Goal: Information Seeking & Learning: Compare options

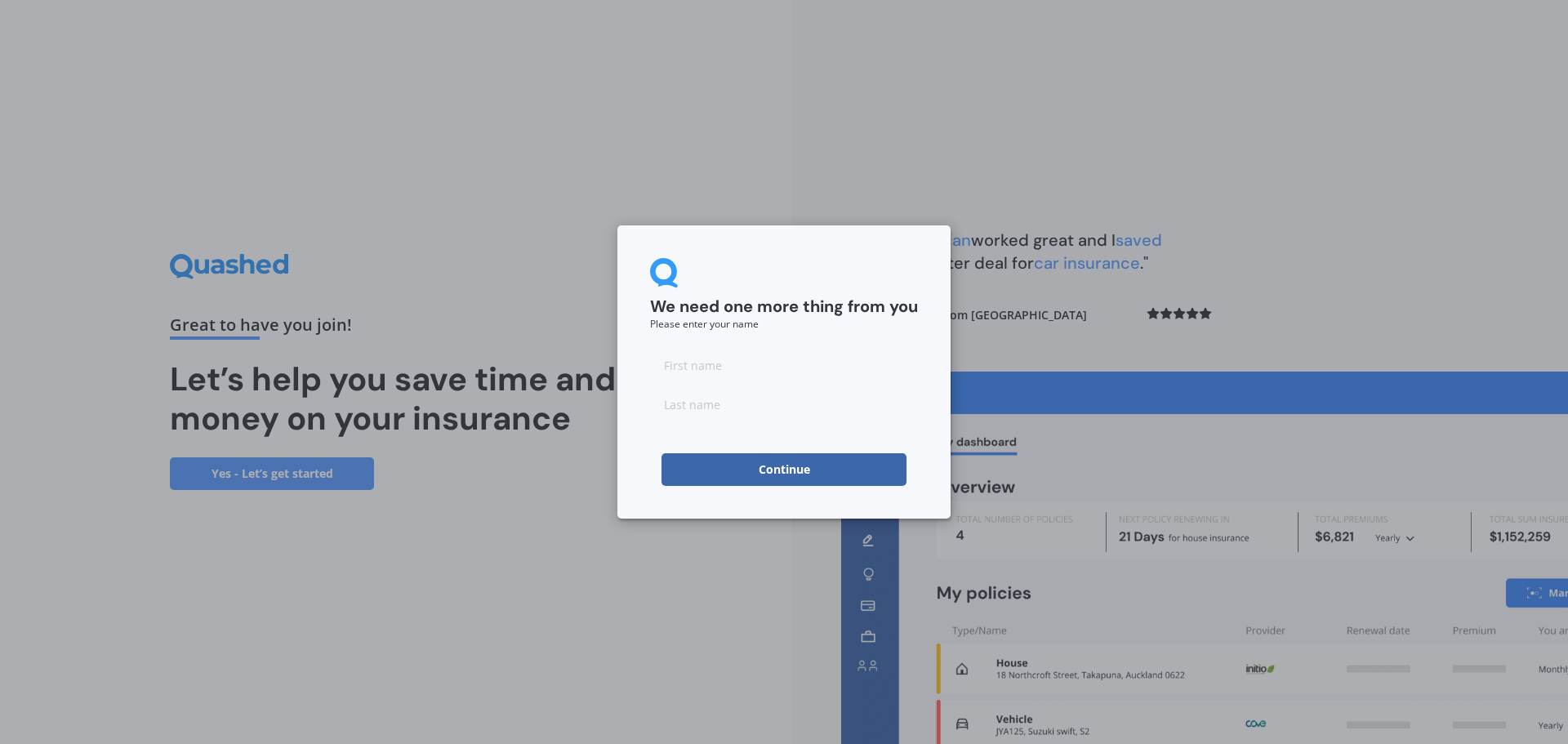
click at [724, 369] on input at bounding box center [783, 365] width 267 height 33
type input "[PERSON_NAME]"
type input "Everatt"
click at [689, 468] on button "Continue" at bounding box center [783, 470] width 245 height 33
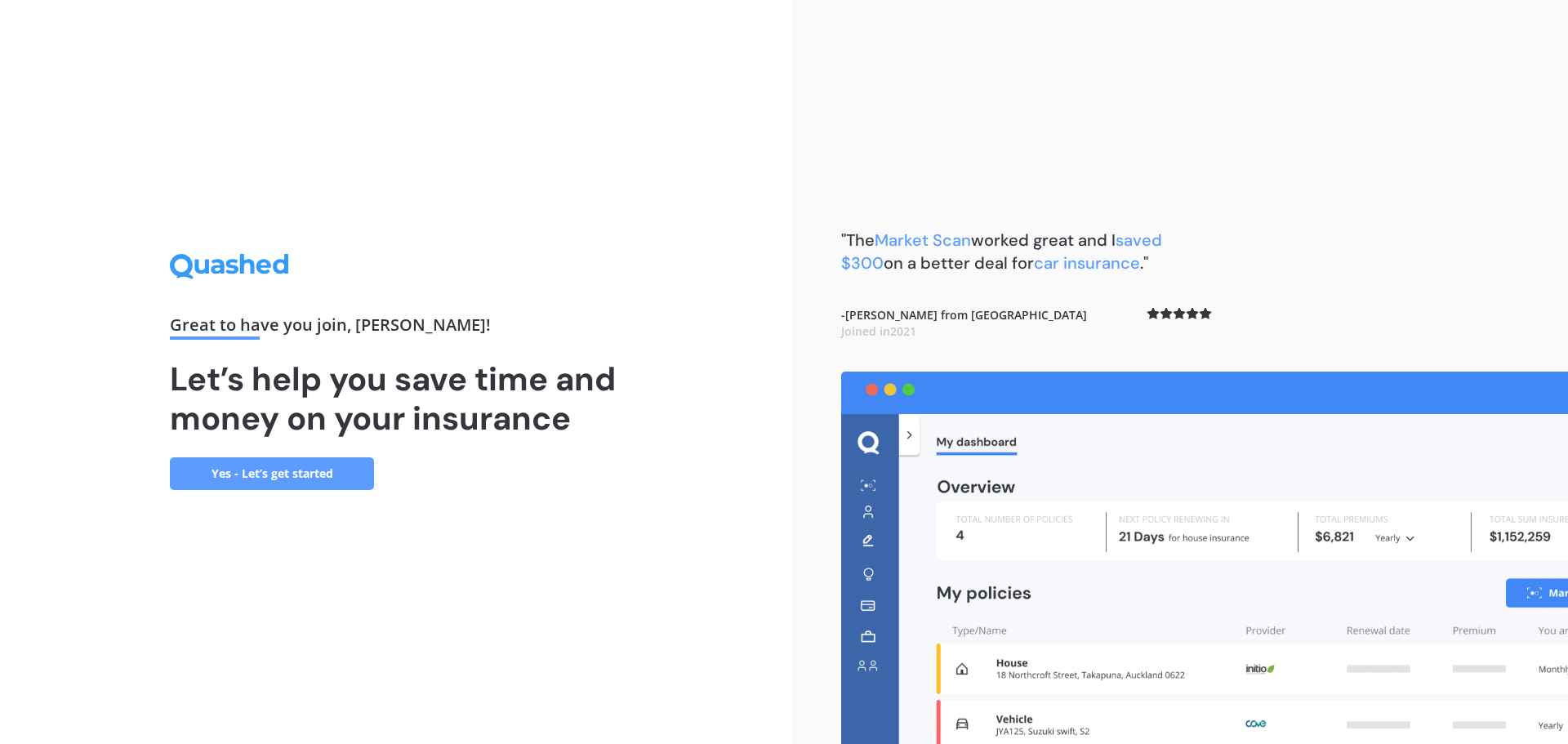
click at [326, 475] on link "Yes - Let’s get started" at bounding box center [272, 473] width 204 height 33
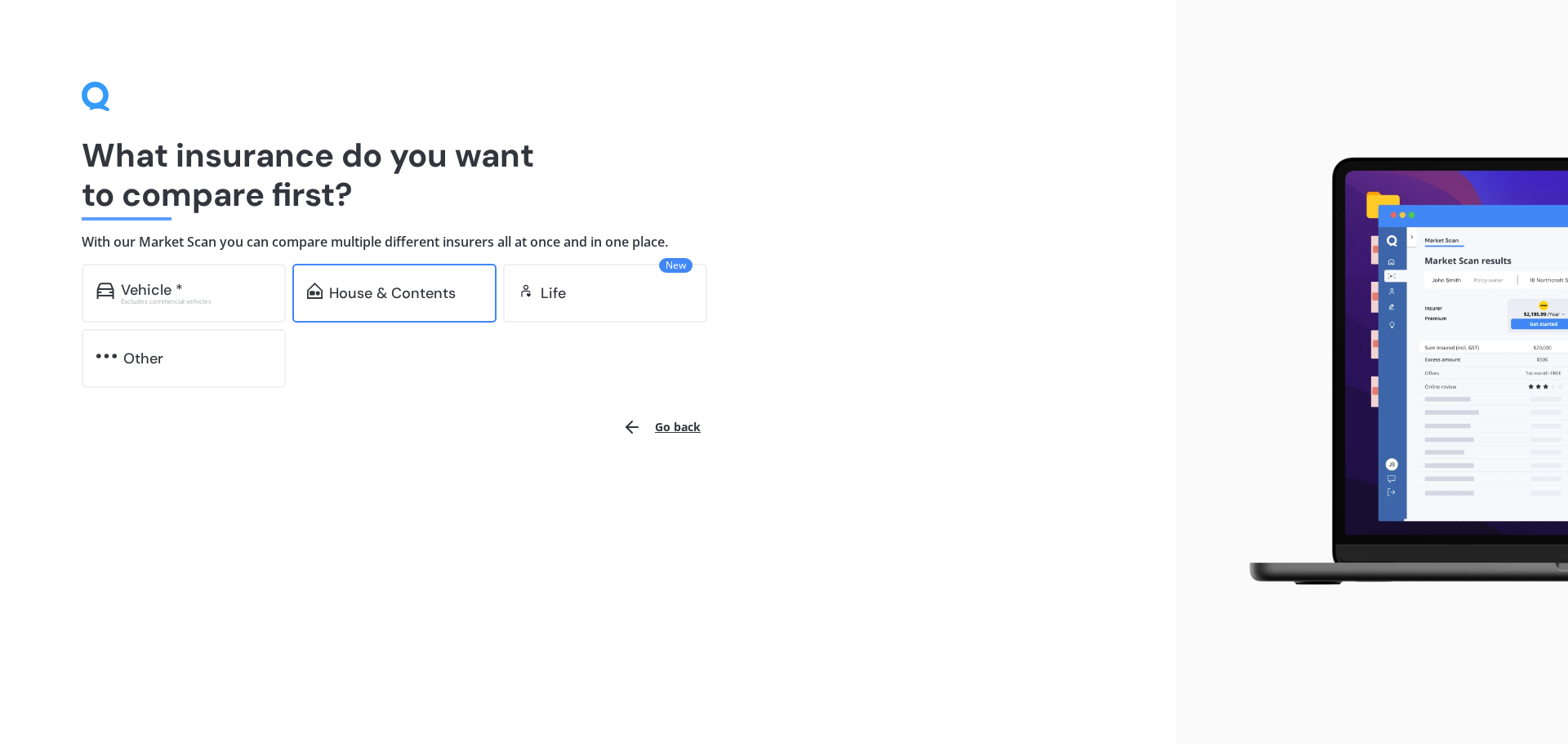
click at [397, 294] on div "House & Contents" at bounding box center [392, 292] width 126 height 16
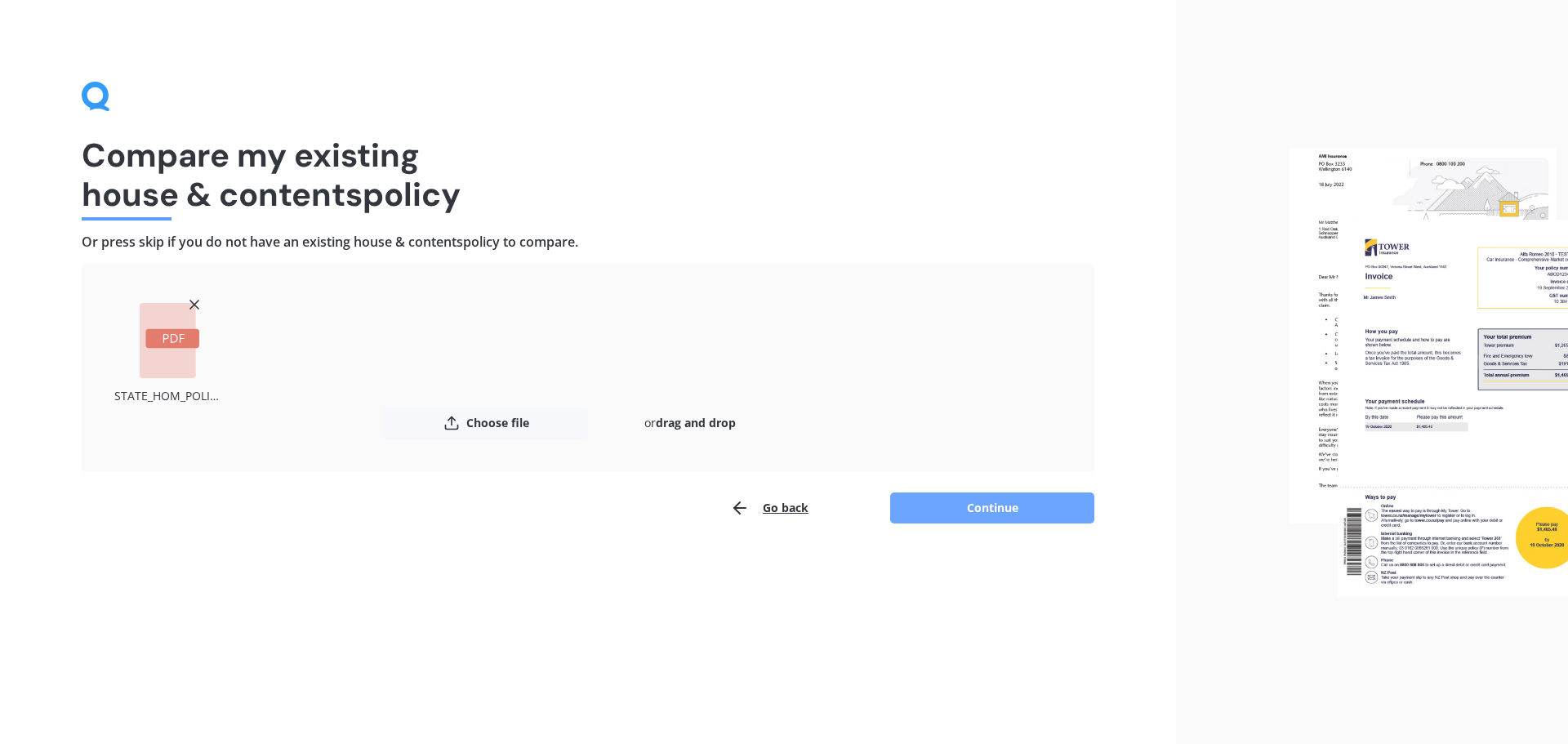
click at [1001, 506] on button "Continue" at bounding box center [992, 508] width 204 height 31
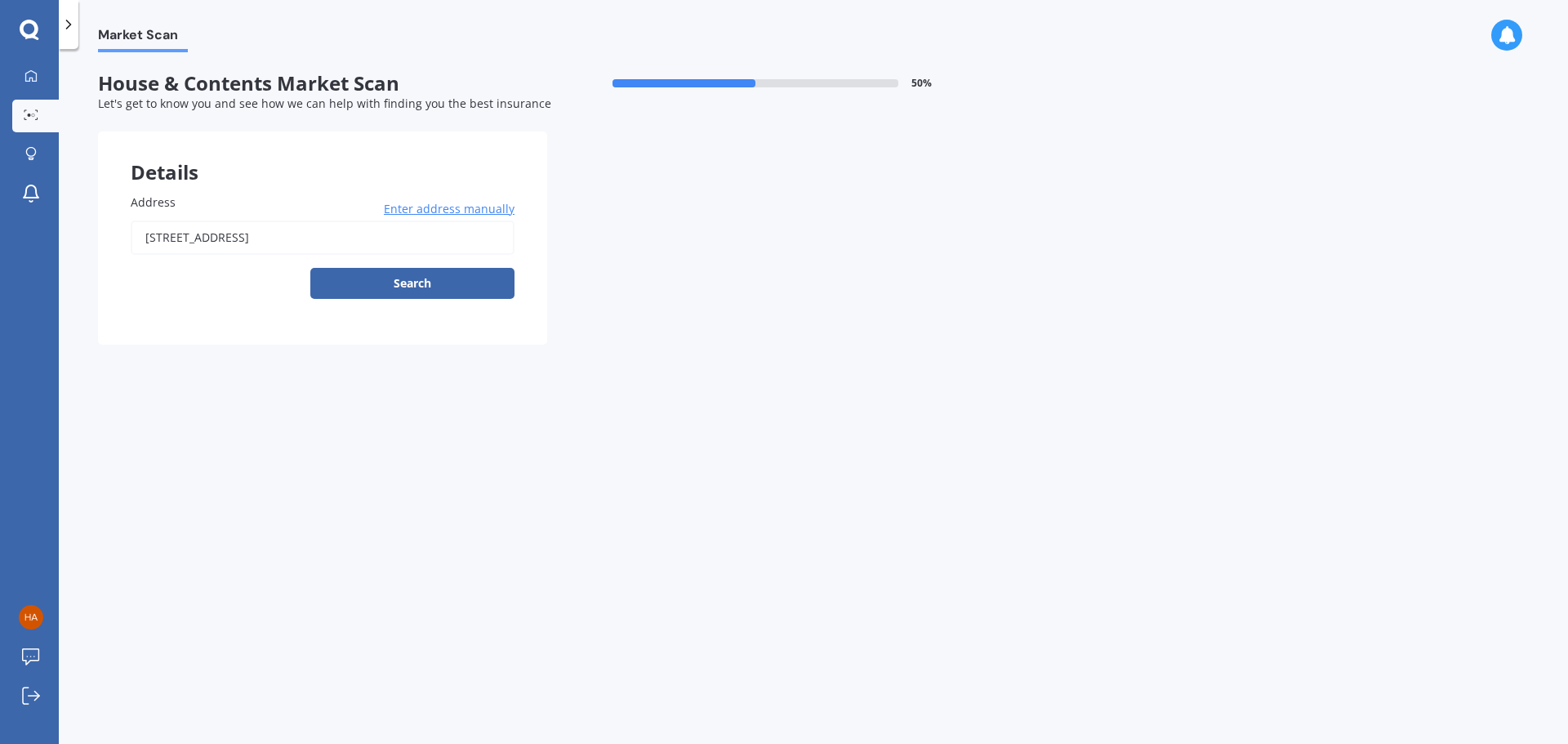
click at [190, 240] on input "[STREET_ADDRESS]" at bounding box center [322, 238] width 383 height 35
type input "[STREET_ADDRESS]"
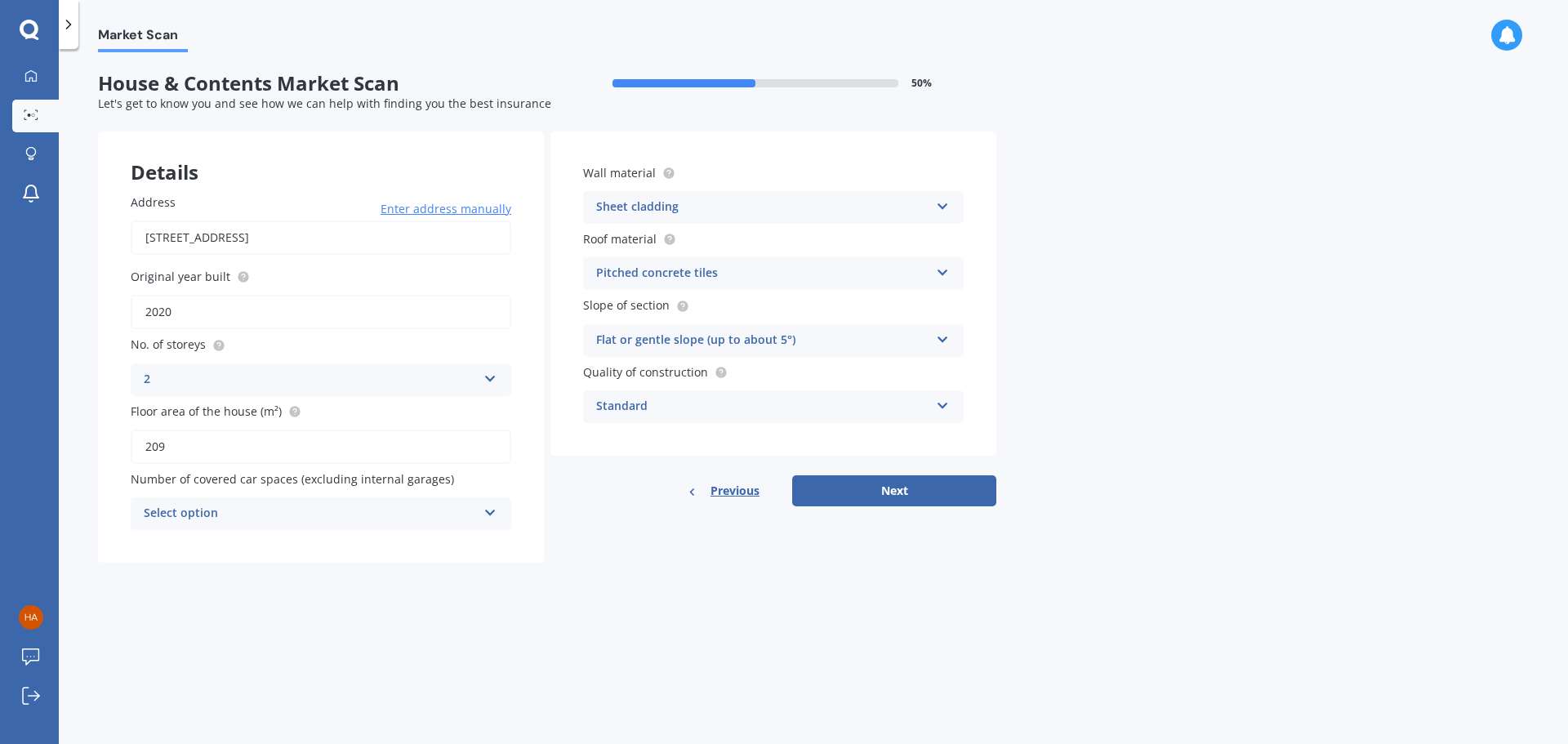
click at [181, 314] on input "2020" at bounding box center [321, 312] width 381 height 35
type input "2021"
click at [405, 629] on div "Market Scan House & Contents Market Scan 50 % Let's get to know you and see how…" at bounding box center [813, 399] width 1509 height 695
click at [211, 511] on div "Select option" at bounding box center [310, 513] width 333 height 20
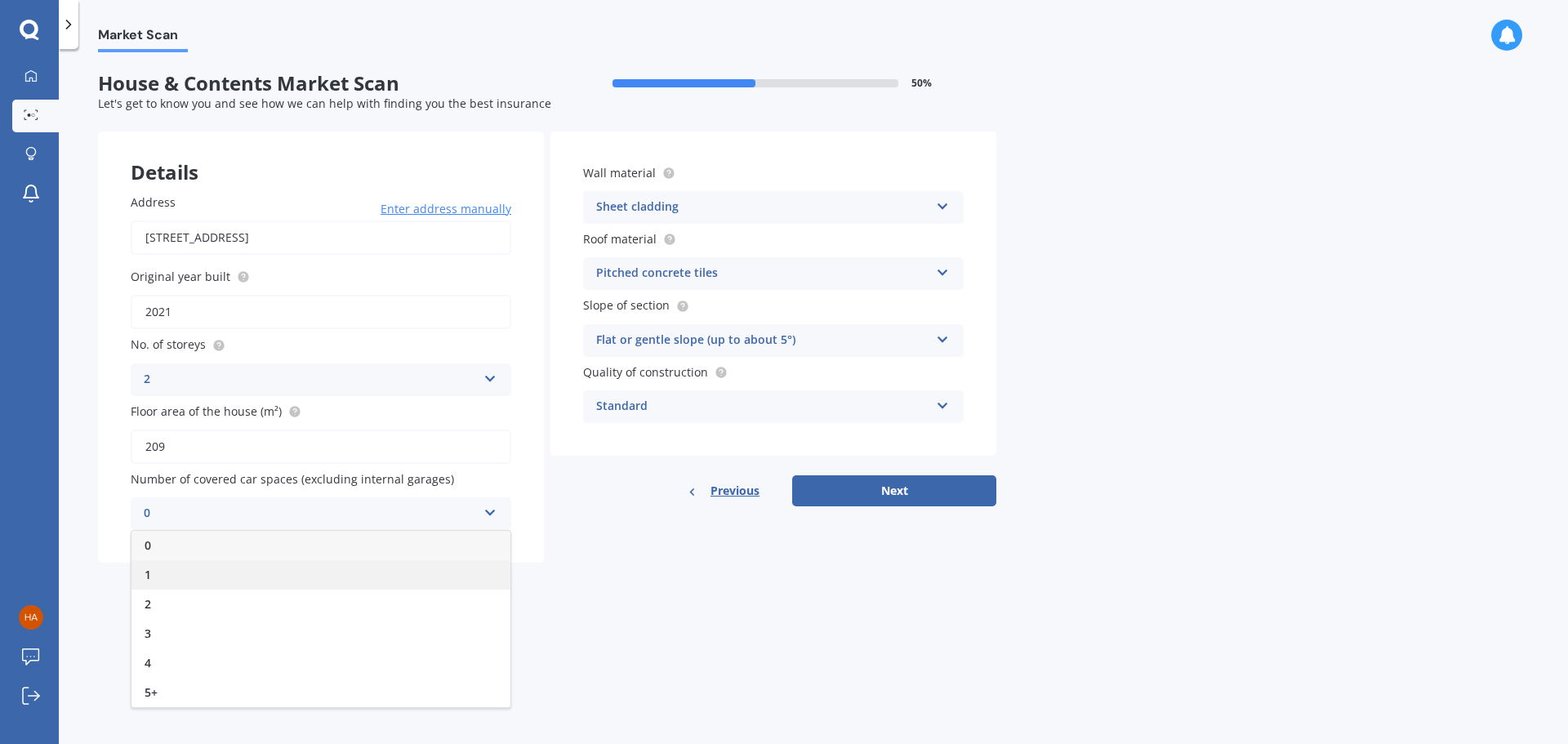
click at [164, 573] on div "1" at bounding box center [321, 574] width 379 height 29
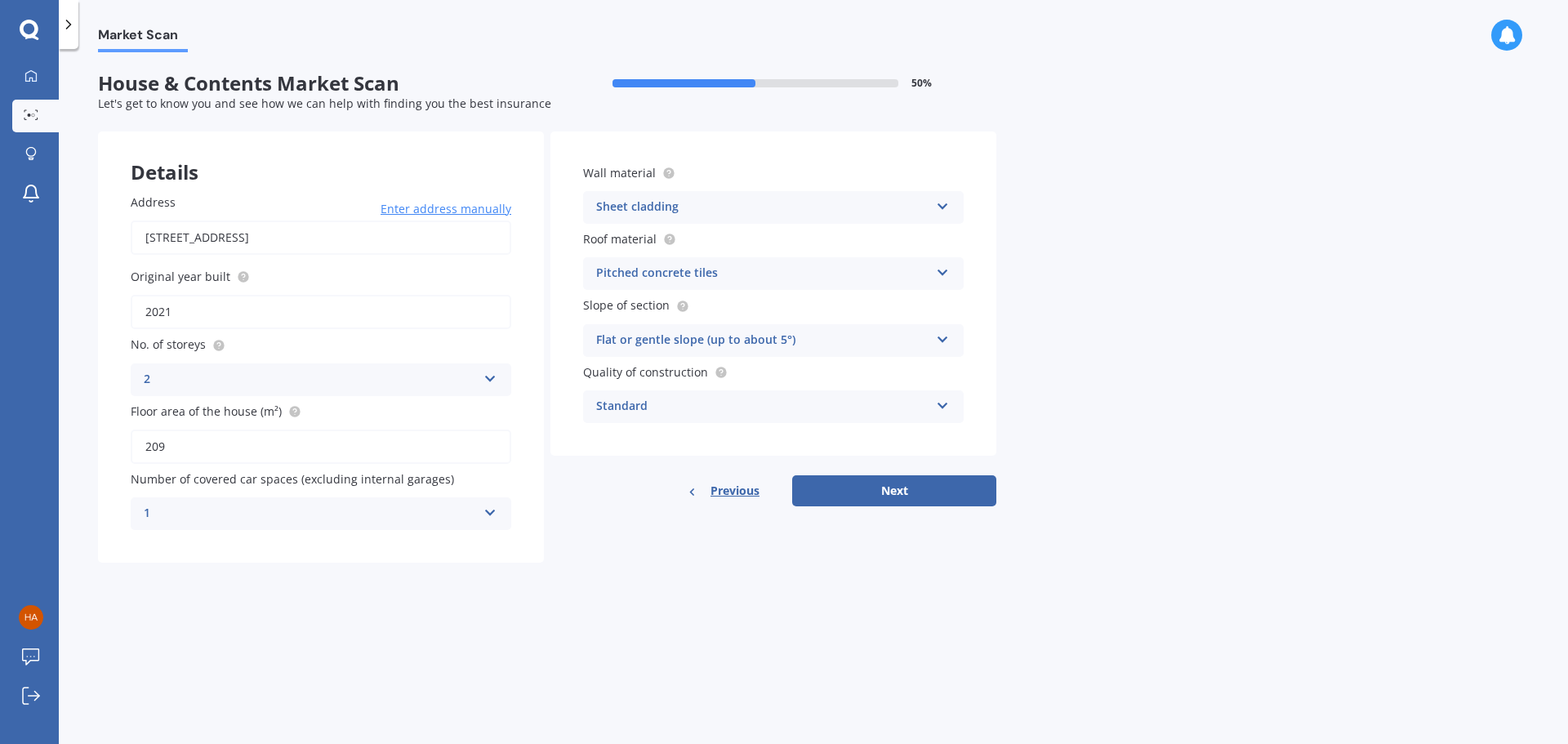
click at [943, 207] on icon at bounding box center [942, 202] width 14 height 11
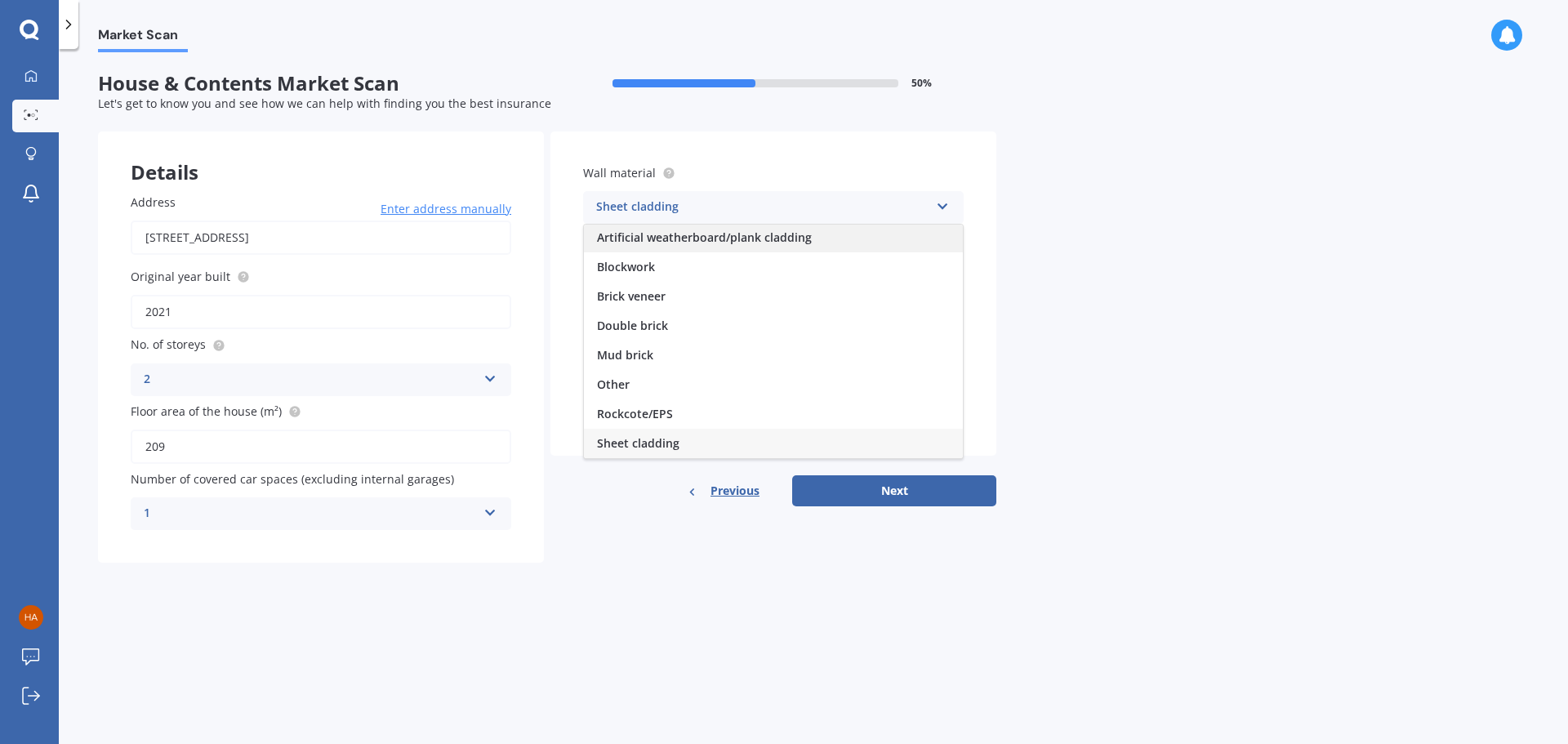
click at [774, 236] on span "Artificial weatherboard/plank cladding" at bounding box center [704, 237] width 215 height 16
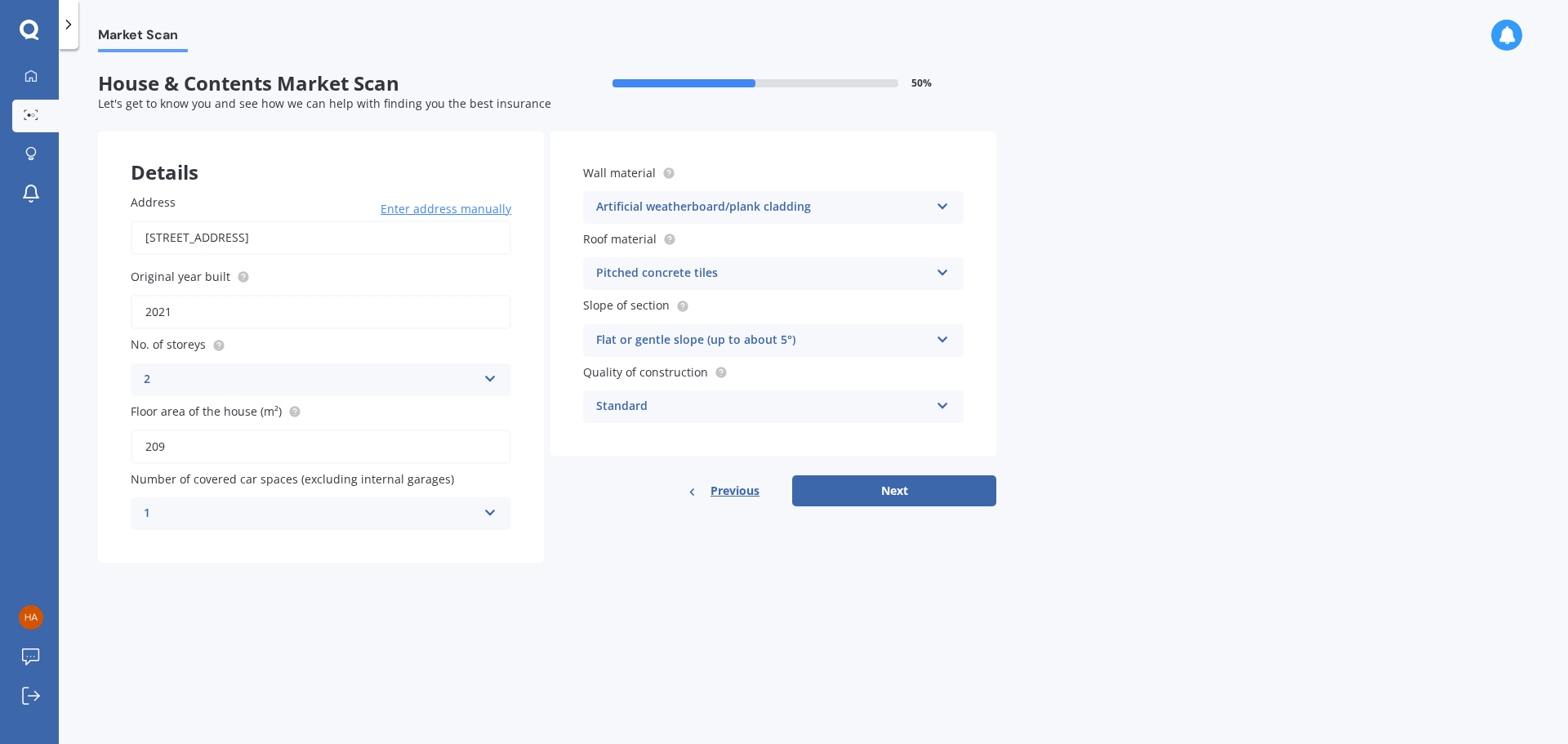
click at [945, 273] on icon at bounding box center [942, 269] width 14 height 11
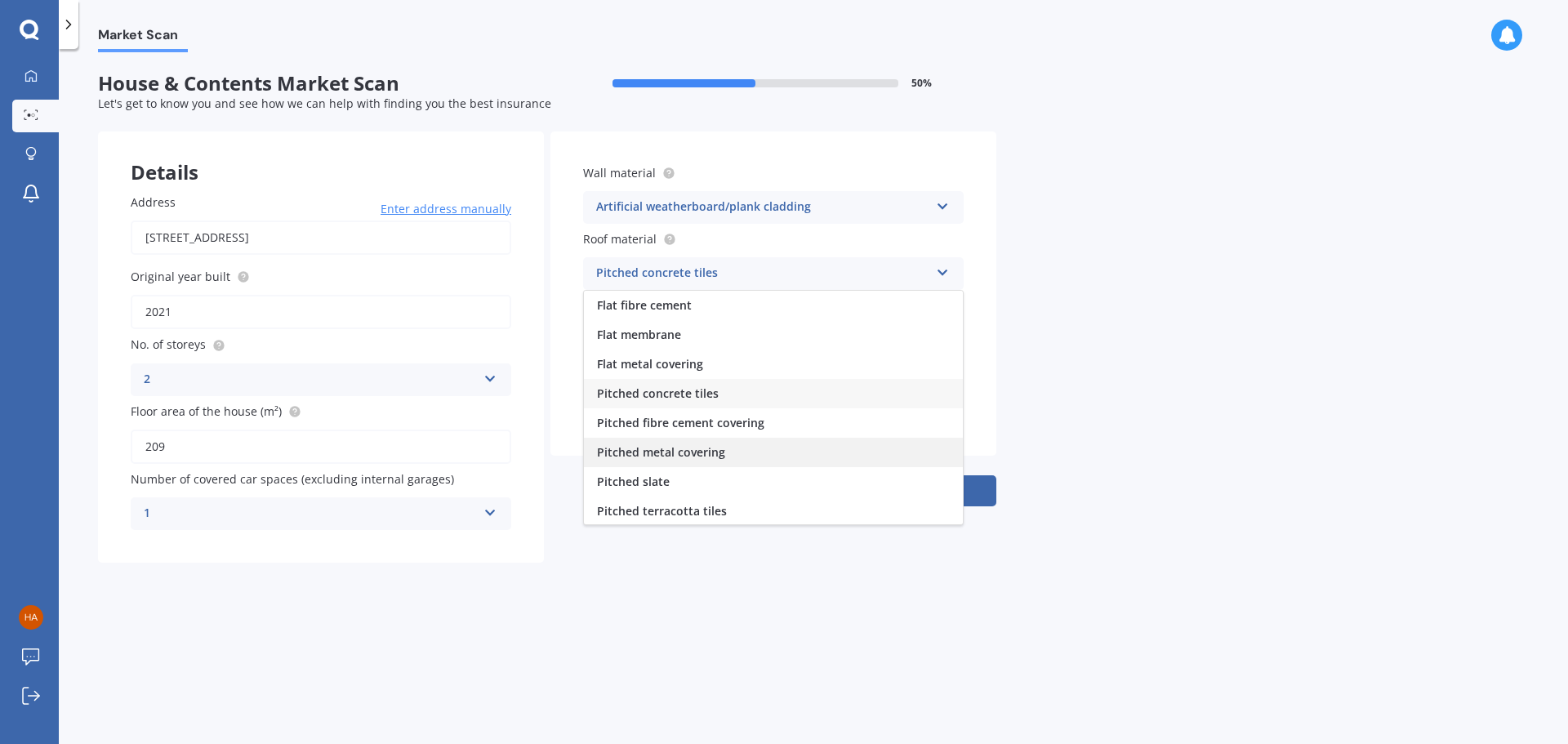
click at [710, 455] on span "Pitched metal covering" at bounding box center [661, 452] width 128 height 16
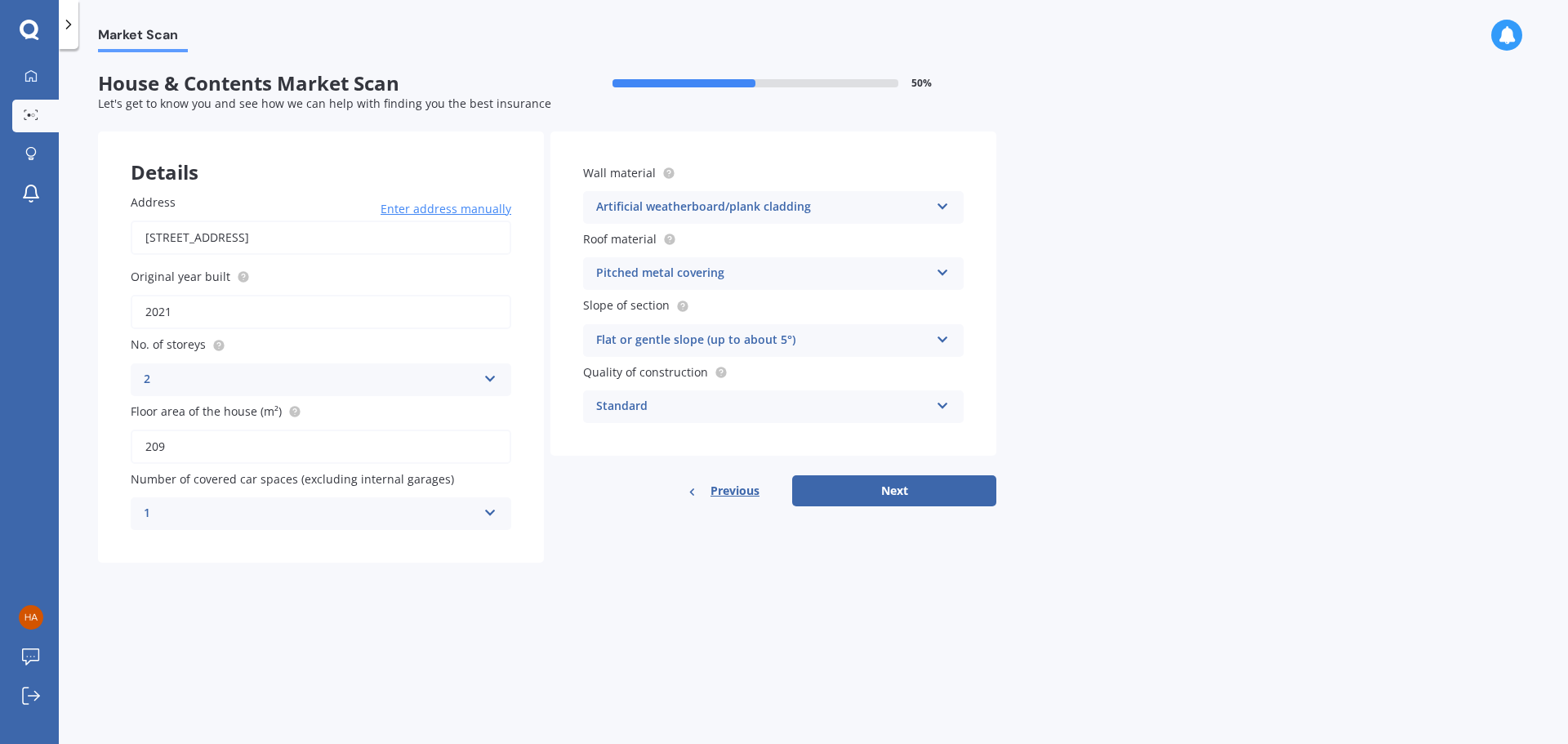
click at [675, 403] on div "Standard" at bounding box center [762, 407] width 333 height 20
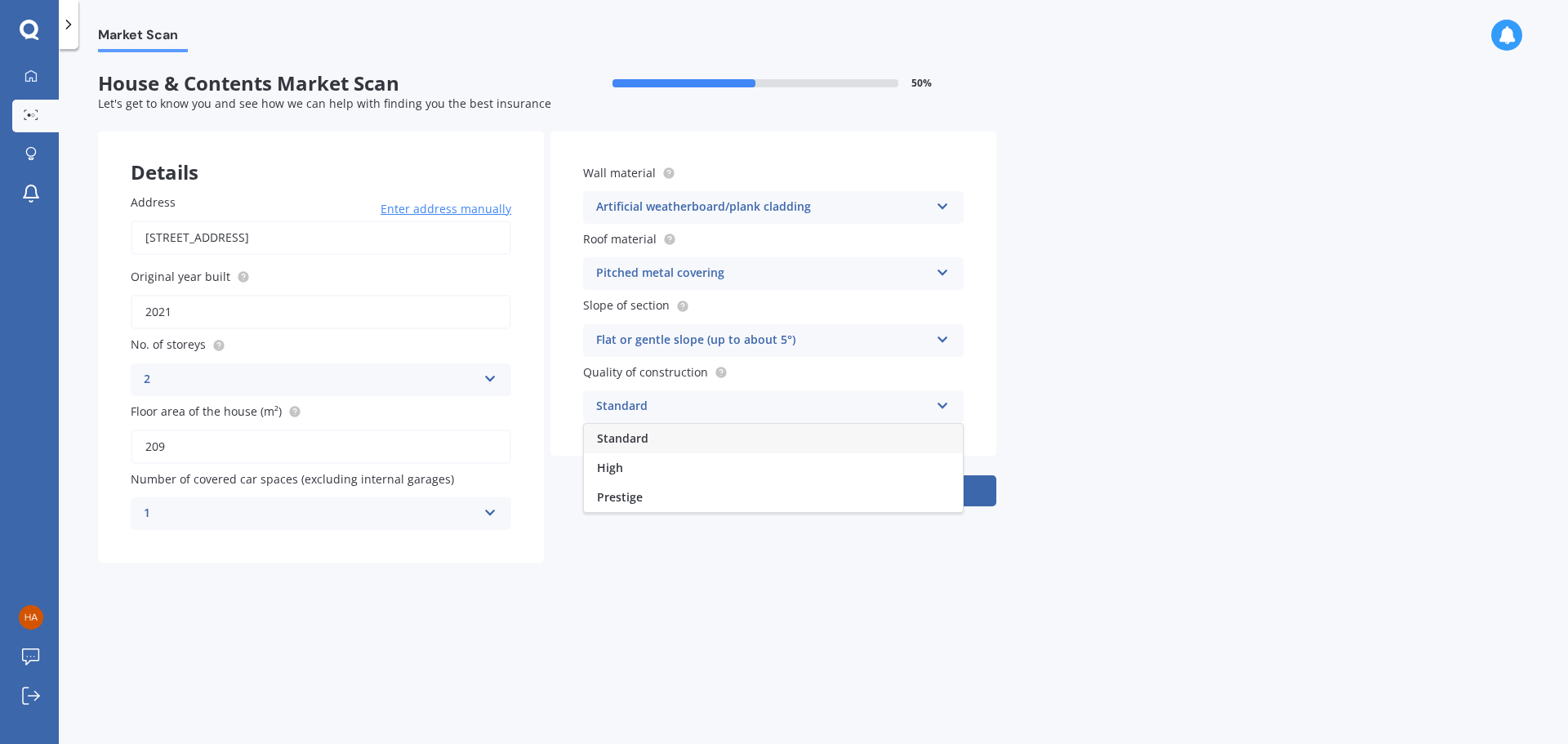
click at [643, 440] on span "Standard" at bounding box center [622, 438] width 51 height 16
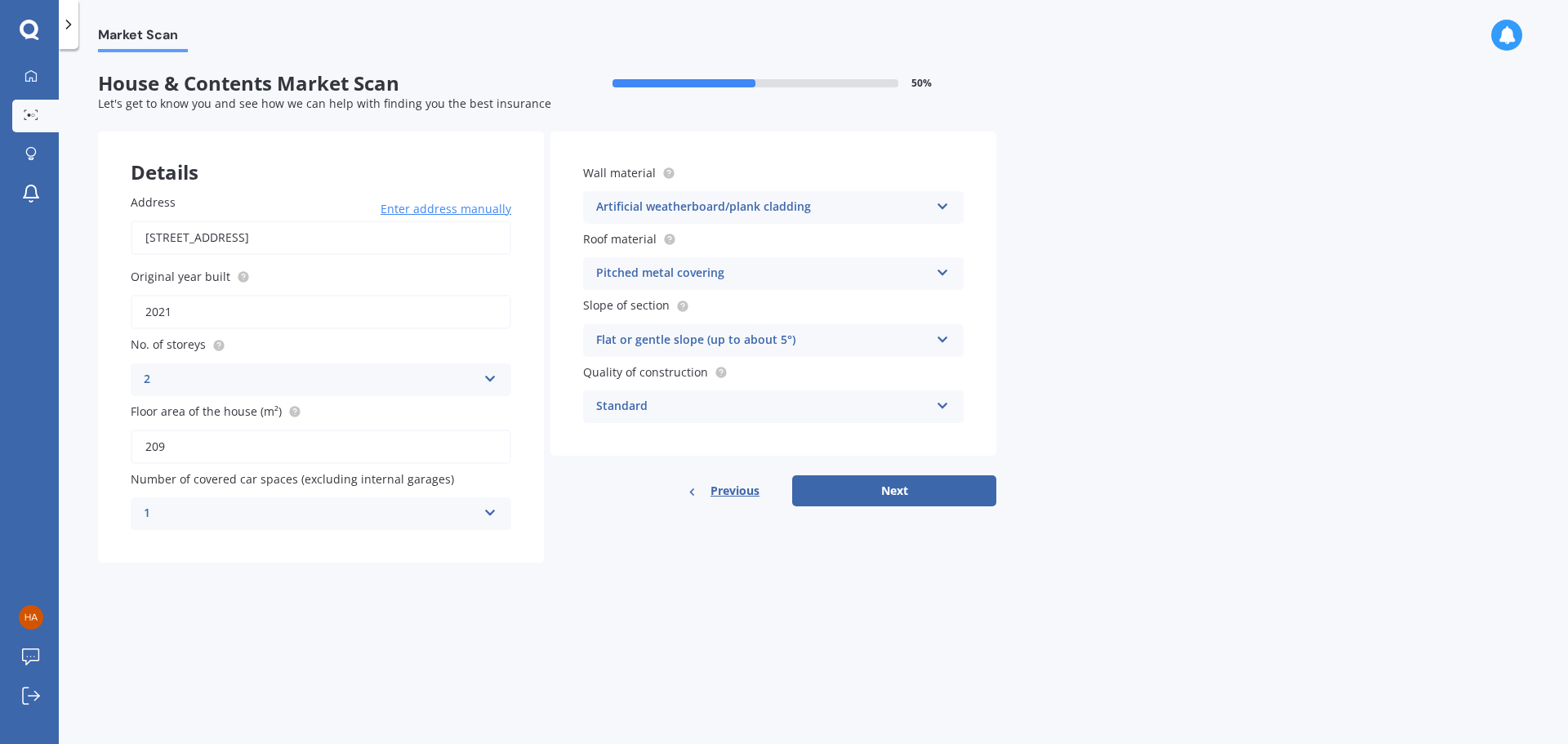
click at [941, 205] on icon at bounding box center [942, 202] width 14 height 11
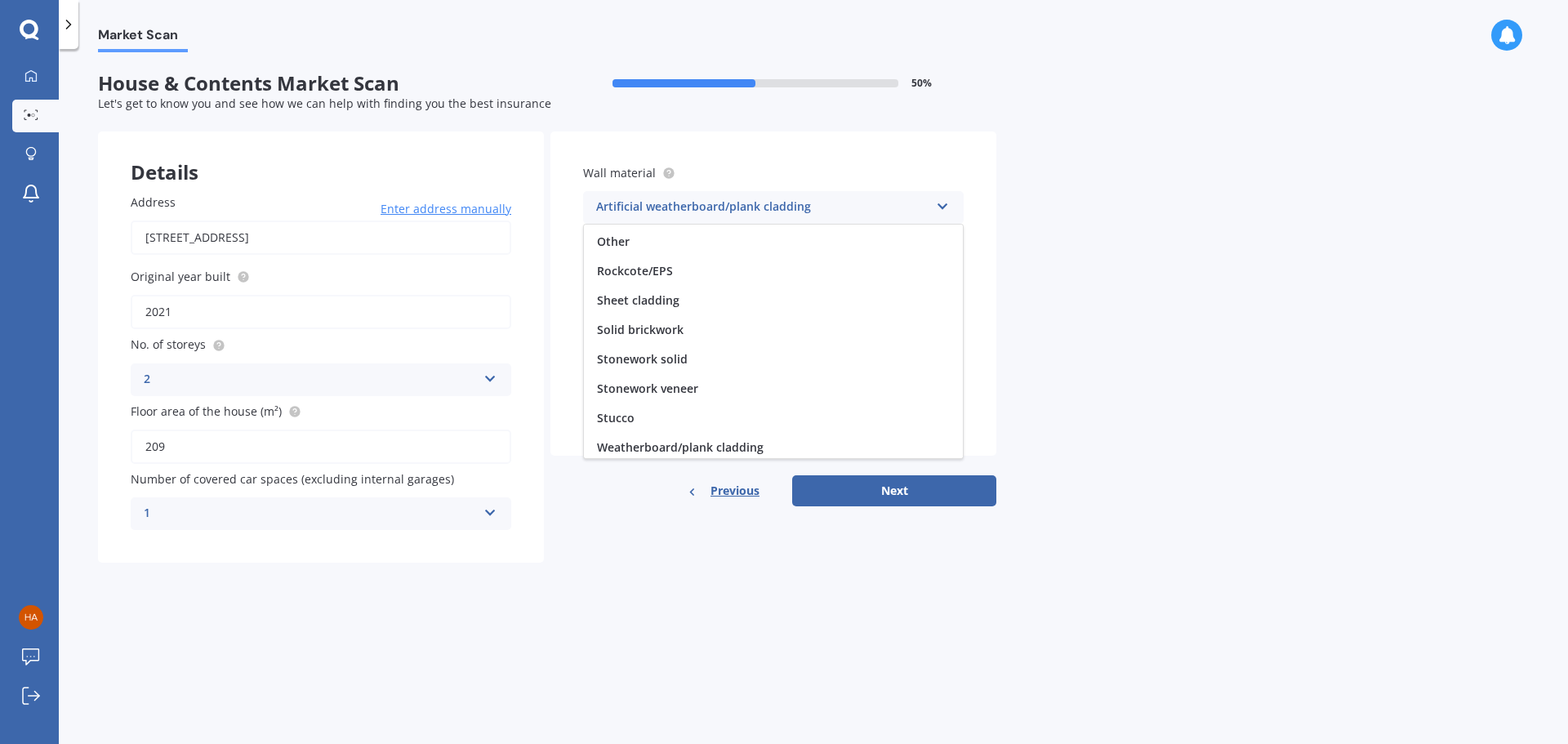
scroll to position [149, 0]
click at [713, 442] on span "Weatherboard/plank cladding" at bounding box center [680, 443] width 166 height 16
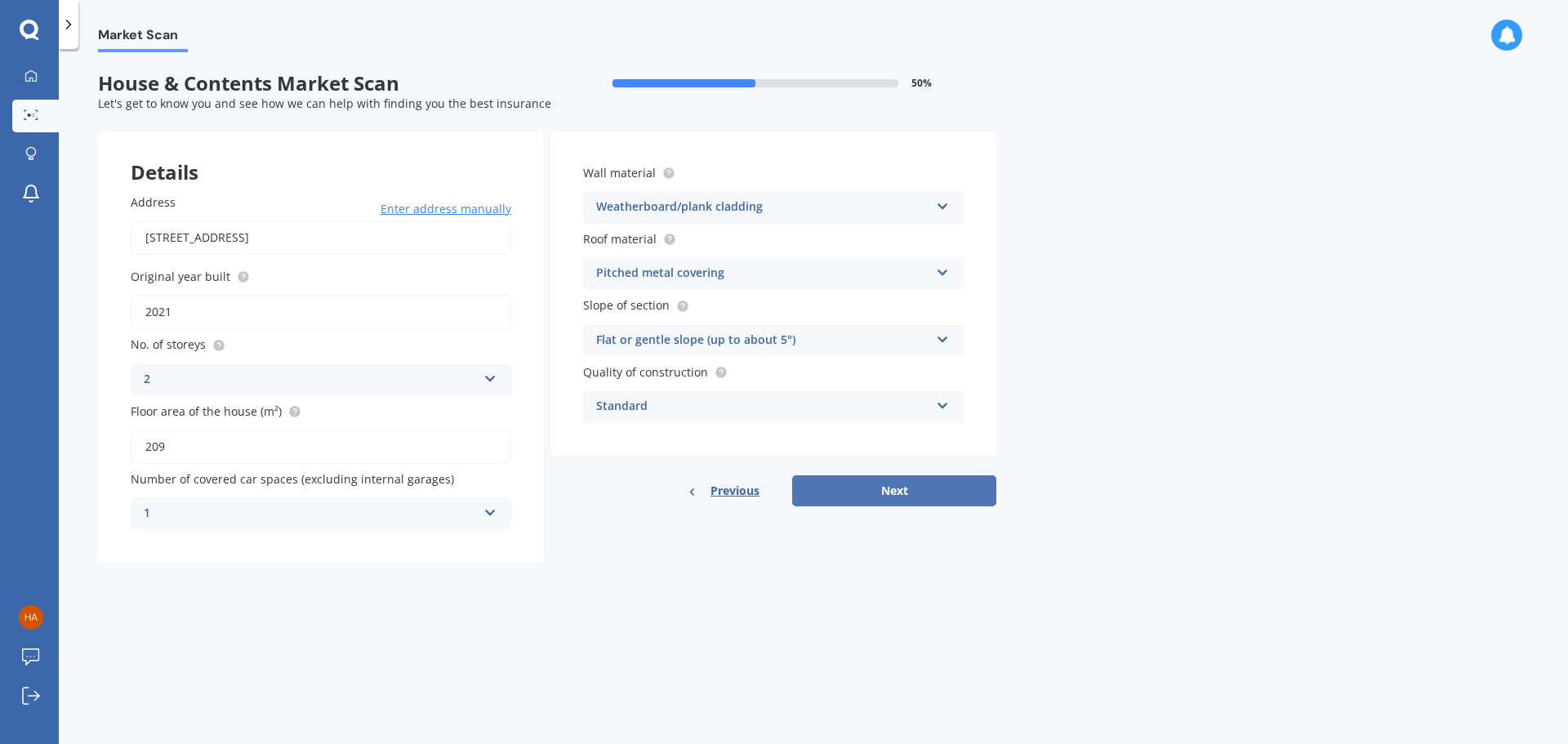
click at [864, 491] on button "Next" at bounding box center [894, 491] width 204 height 31
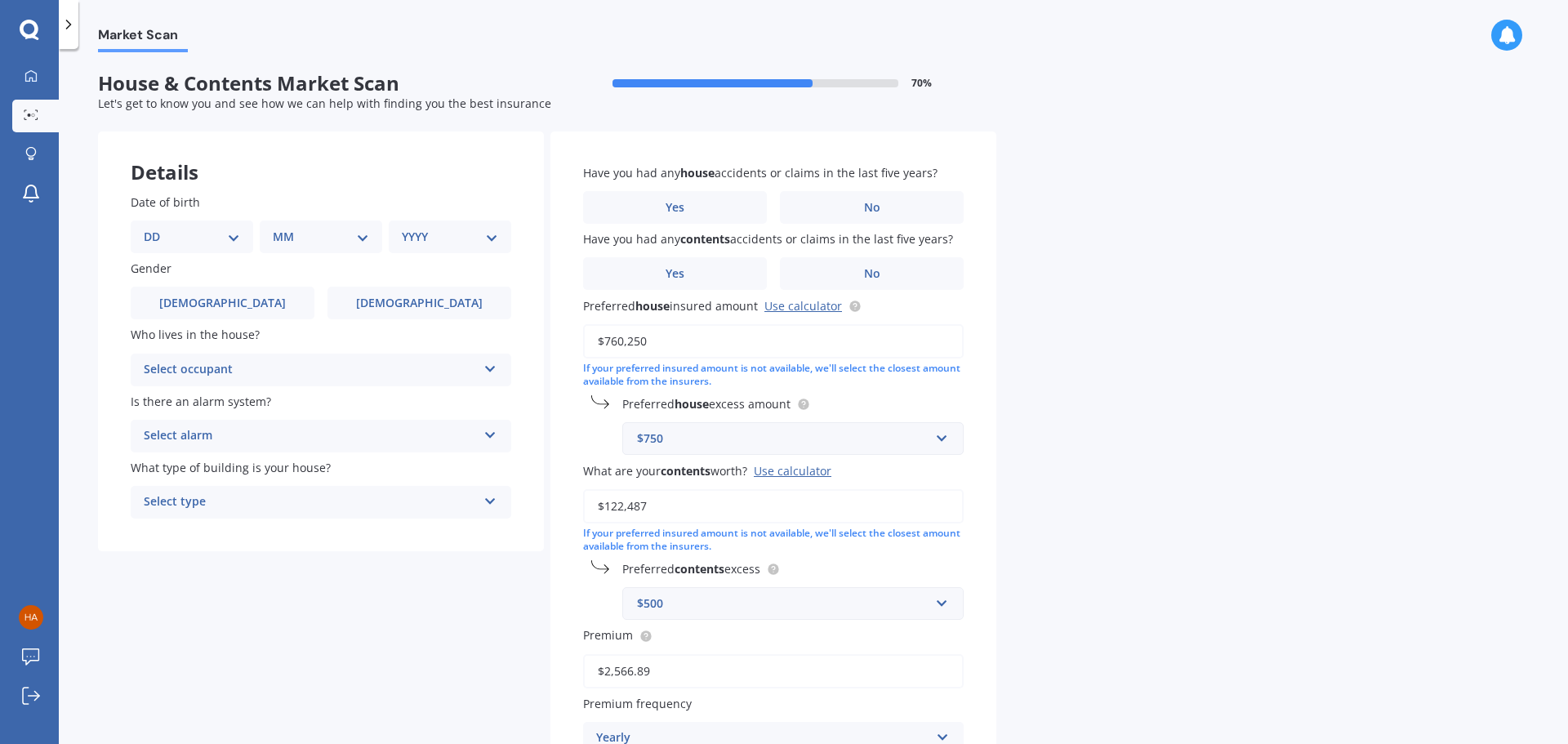
click at [219, 238] on select "DD 01 02 03 04 05 06 07 08 09 10 11 12 13 14 15 16 17 18 19 20 21 22 23 24 25 2…" at bounding box center [191, 236] width 96 height 18
select select "26"
click at [157, 228] on select "DD 01 02 03 04 05 06 07 08 09 10 11 12 13 14 15 16 17 18 19 20 21 22 23 24 25 2…" at bounding box center [191, 236] width 96 height 18
click at [297, 233] on select "MM 01 02 03 04 05 06 07 08 09 10 11 12" at bounding box center [325, 236] width 90 height 18
select select "07"
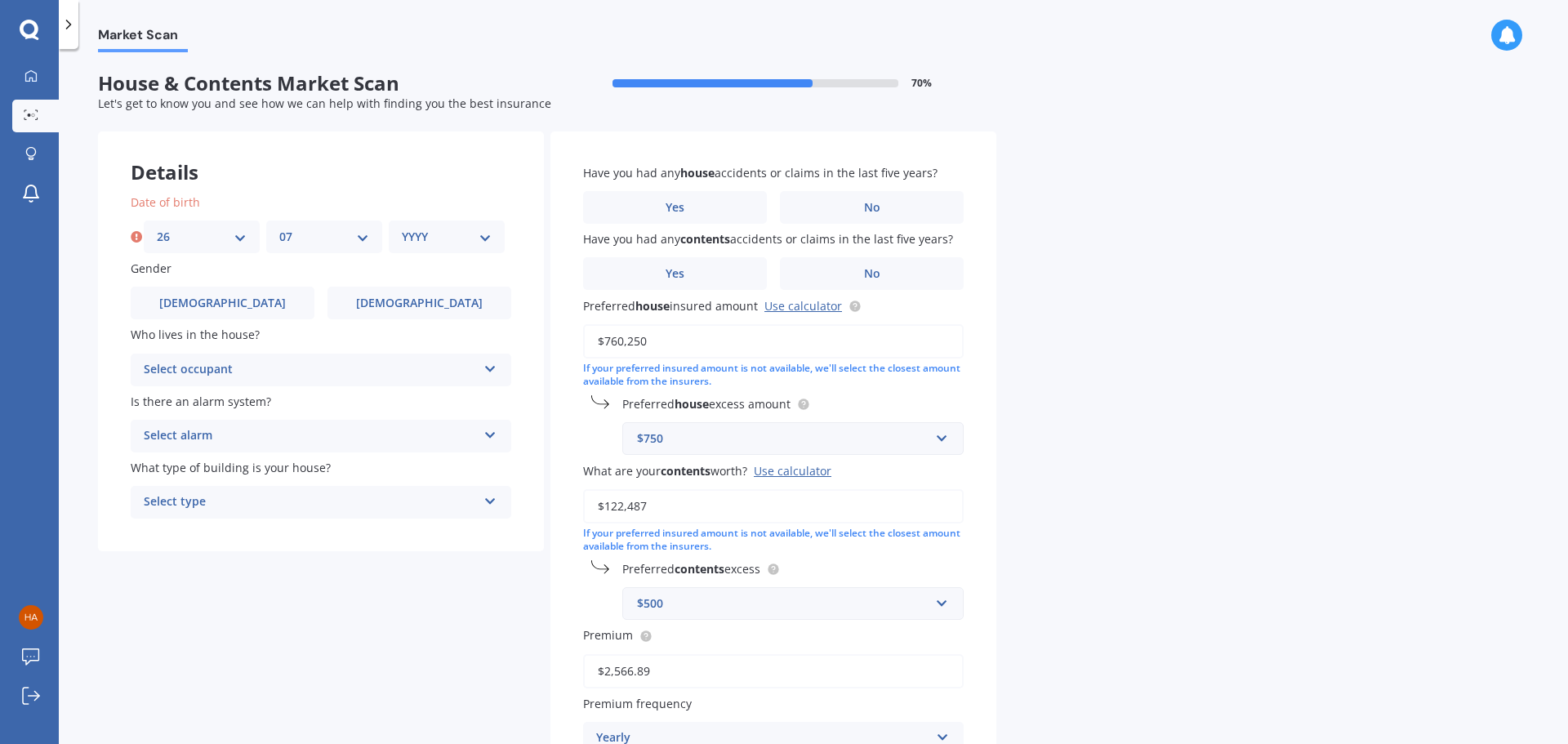
click at [280, 228] on select "MM 01 02 03 04 05 06 07 08 09 10 11 12" at bounding box center [325, 236] width 90 height 18
click at [467, 229] on select "YYYY 2009 2008 2007 2006 2005 2004 2003 2002 2001 2000 1999 1998 1997 1996 1995…" at bounding box center [447, 236] width 90 height 18
select select "1975"
click at [402, 228] on select "YYYY 2009 2008 2007 2006 2005 2004 2003 2002 2001 2000 1999 1998 1997 1996 1995…" at bounding box center [447, 236] width 90 height 18
click at [231, 303] on span "[DEMOGRAPHIC_DATA]" at bounding box center [222, 303] width 130 height 14
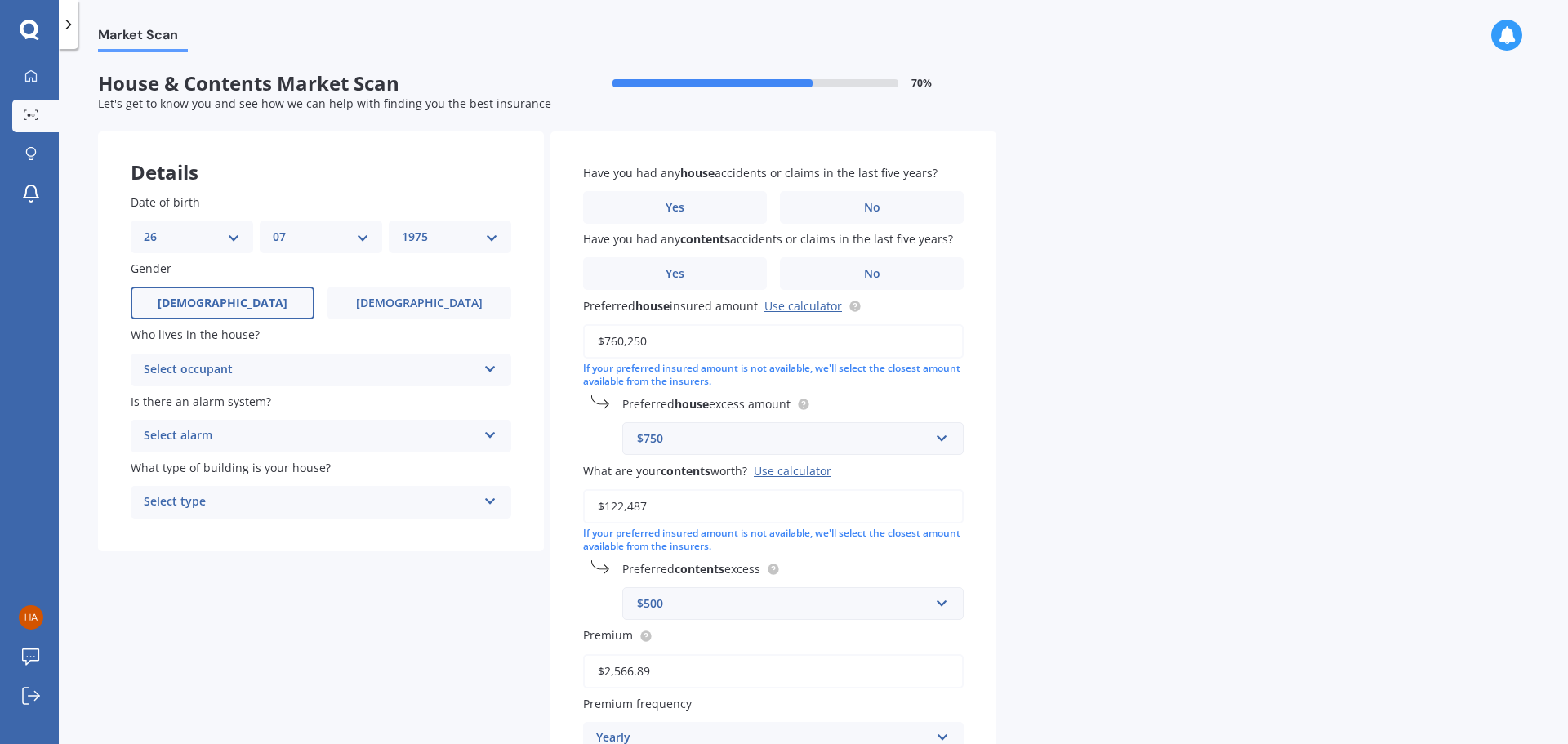
click at [0, 0] on input "[DEMOGRAPHIC_DATA]" at bounding box center [0, 0] width 0 height 0
click at [244, 362] on div "Select occupant" at bounding box center [310, 369] width 333 height 20
click at [201, 400] on div "Owner" at bounding box center [321, 401] width 379 height 29
click at [219, 431] on div "Select alarm" at bounding box center [310, 436] width 333 height 20
click at [218, 491] on span "Yes, not monitored" at bounding box center [198, 497] width 108 height 16
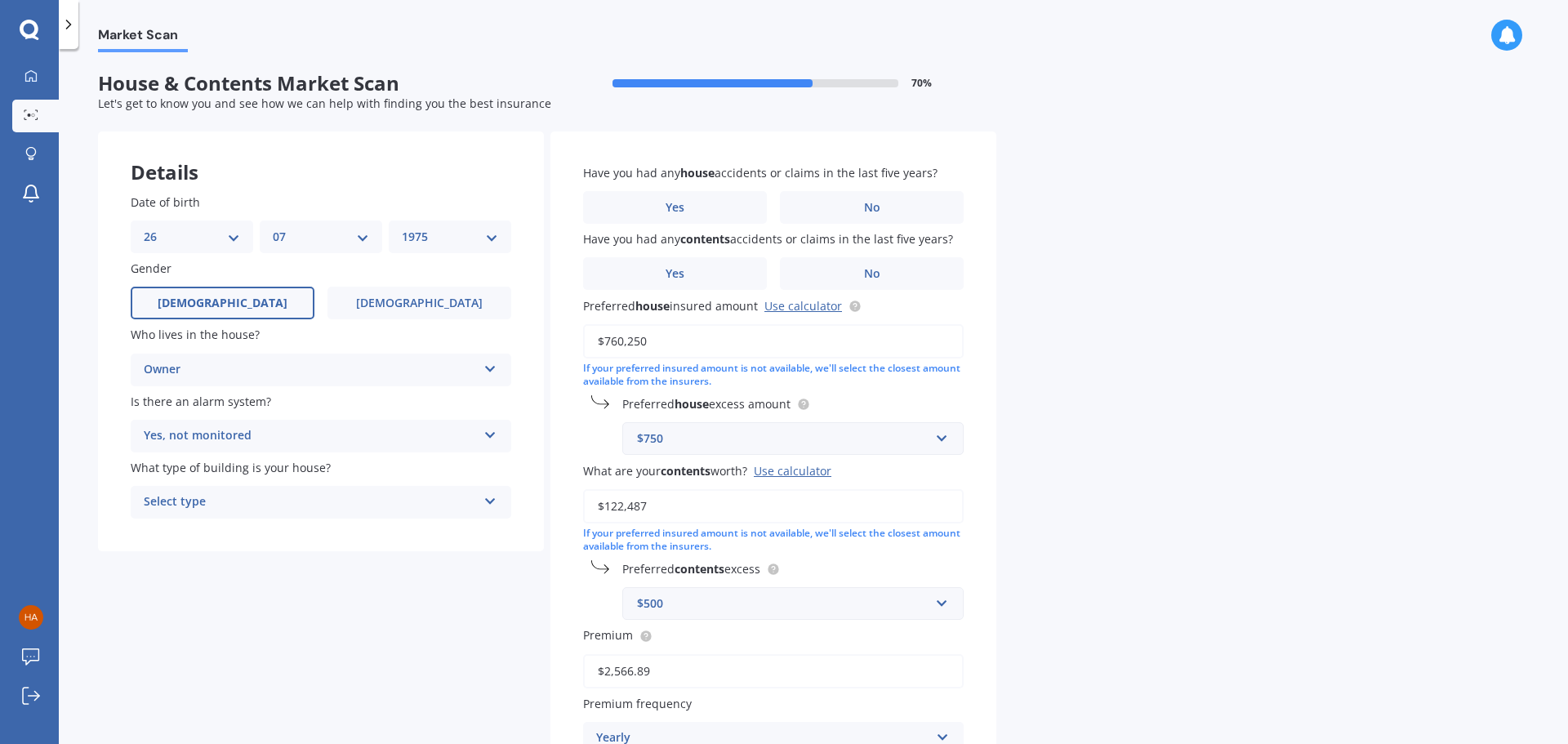
click at [212, 502] on div "Select type" at bounding box center [310, 502] width 333 height 20
click at [215, 537] on span "Freestanding" at bounding box center [181, 534] width 73 height 16
click at [853, 202] on label "No" at bounding box center [871, 208] width 183 height 33
click at [0, 0] on input "No" at bounding box center [0, 0] width 0 height 0
click at [818, 265] on label "No" at bounding box center [871, 273] width 183 height 33
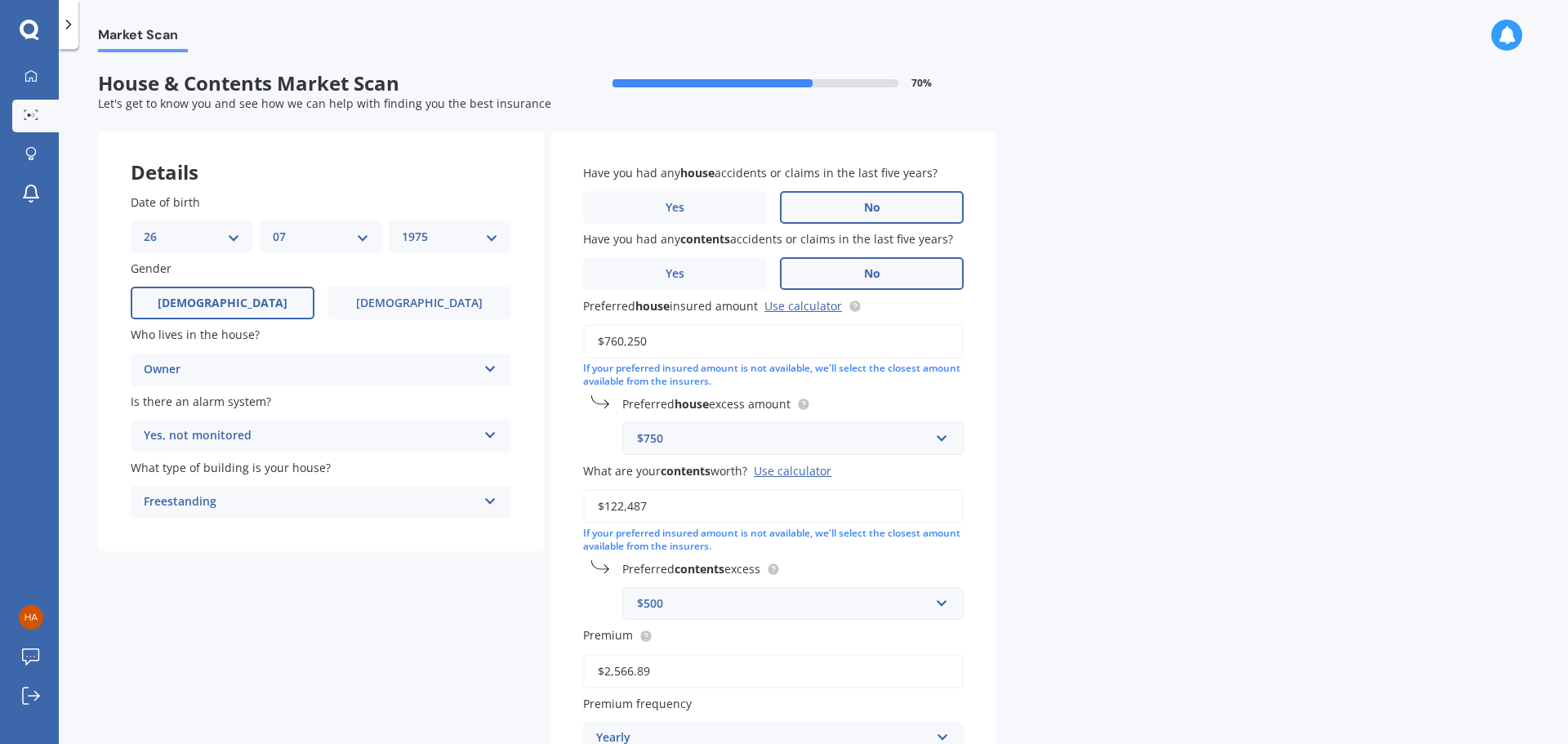
click at [0, 0] on input "No" at bounding box center [0, 0] width 0 height 0
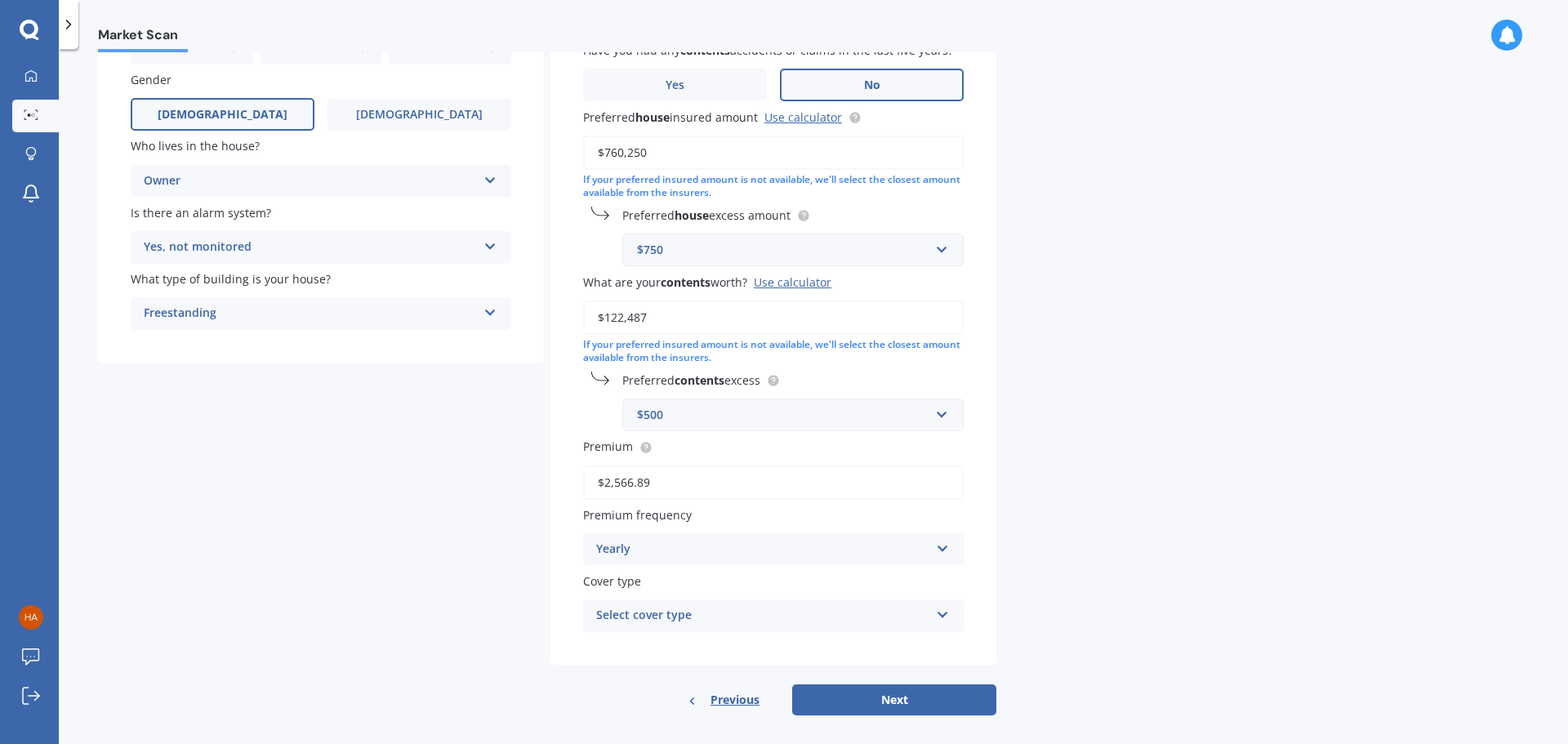
scroll to position [202, 0]
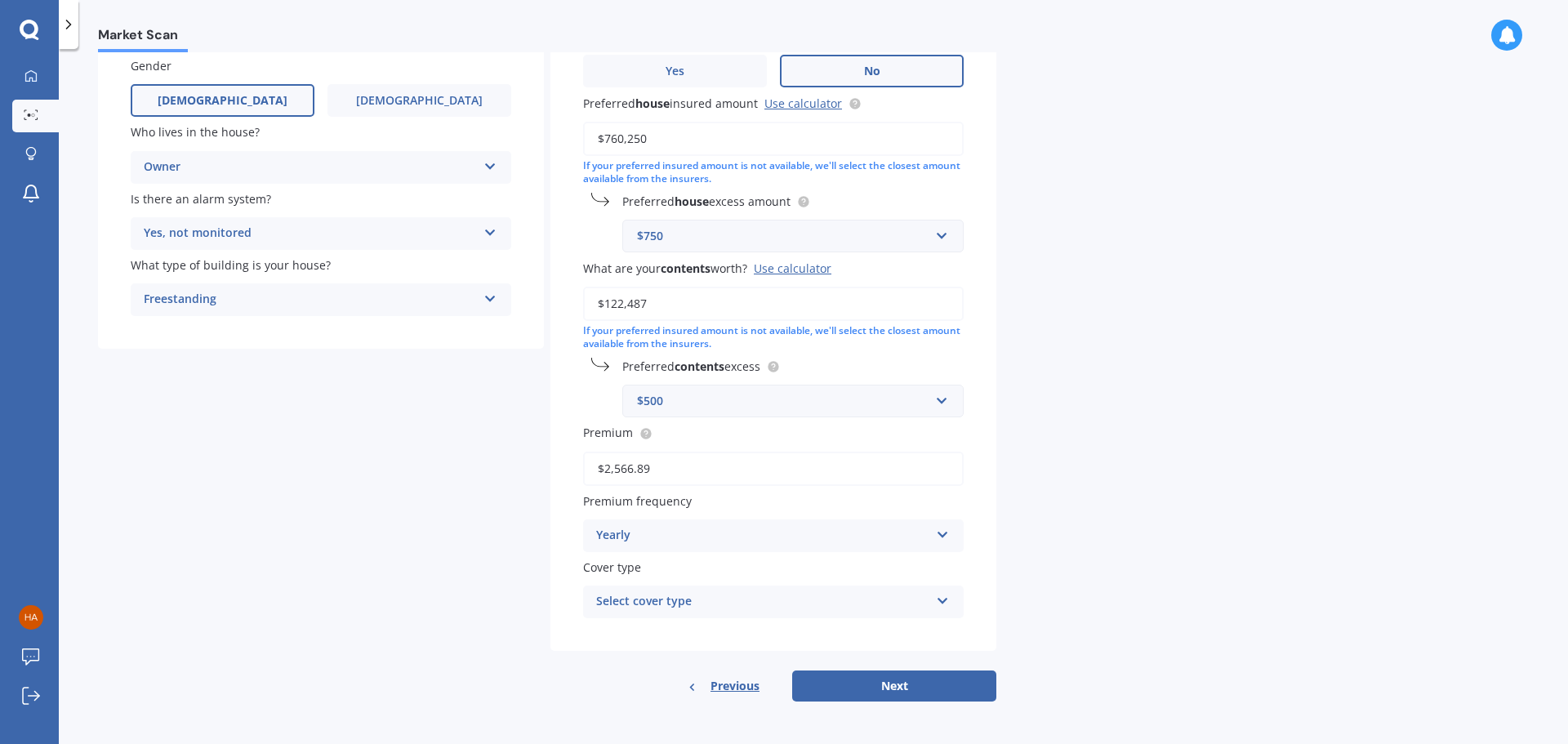
click at [947, 532] on icon at bounding box center [942, 531] width 14 height 11
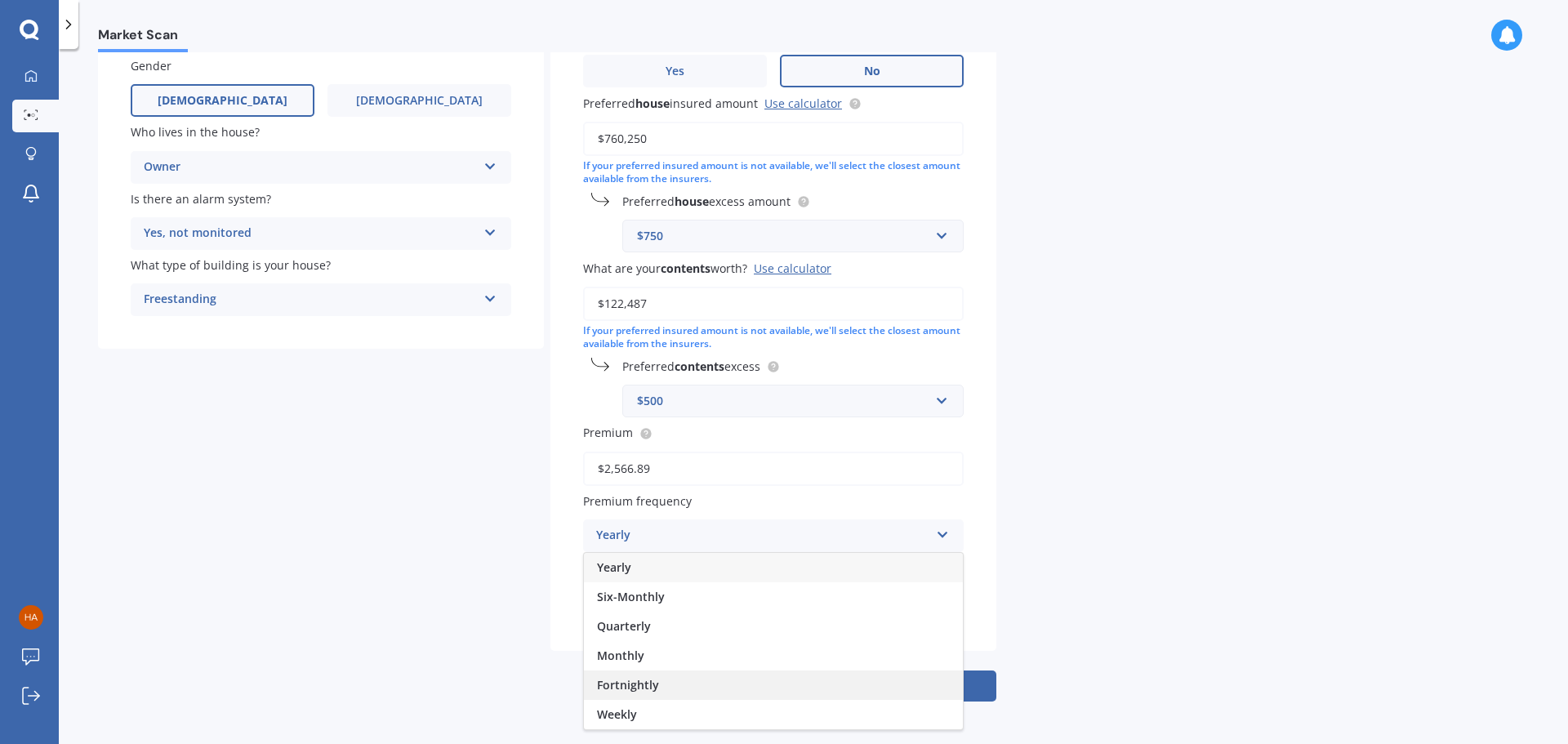
click at [640, 683] on span "Fortnightly" at bounding box center [628, 684] width 62 height 16
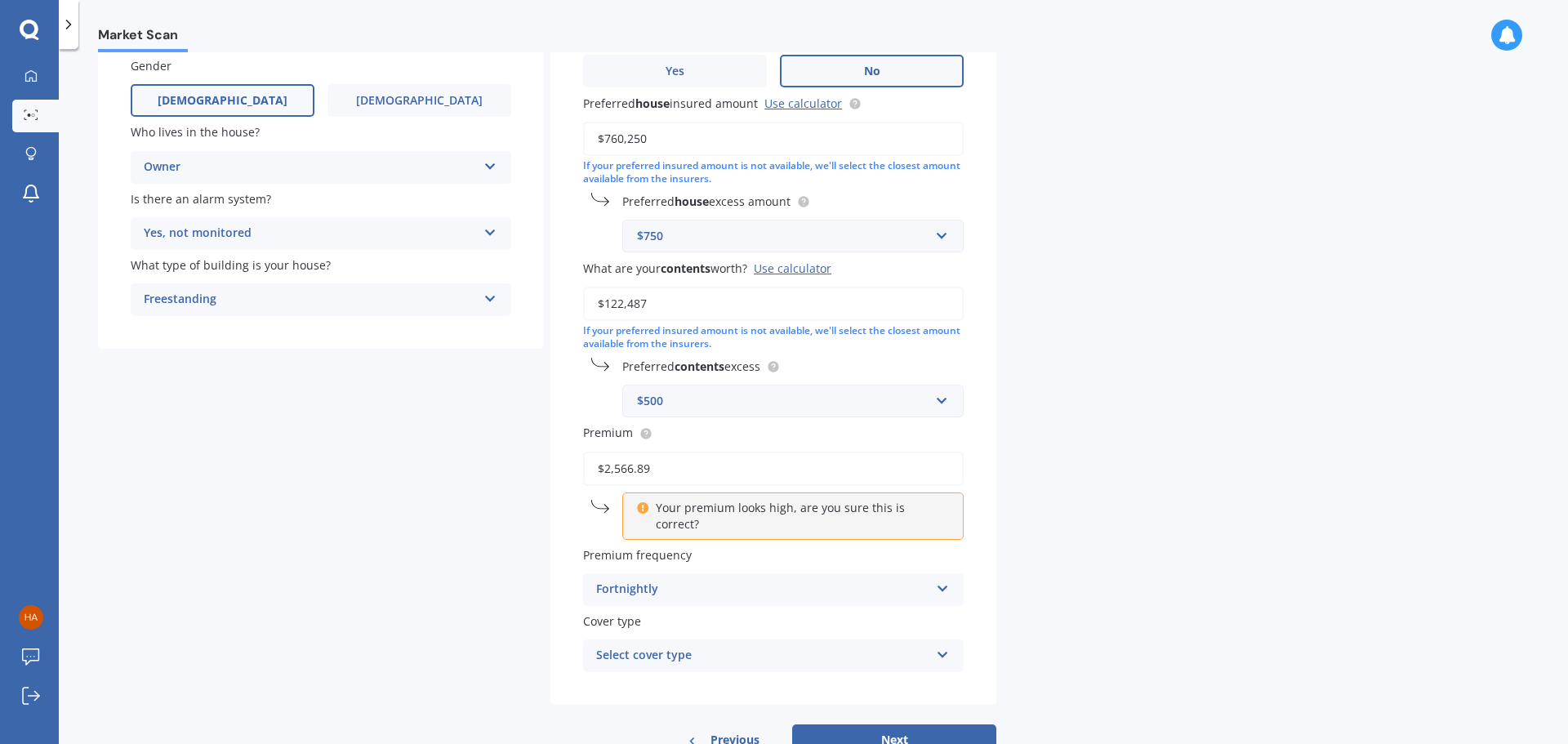
click at [772, 506] on p "Your premium looks high, are you sure this is correct?" at bounding box center [800, 516] width 287 height 33
click at [622, 503] on div "Your premium looks high, are you sure this is correct?" at bounding box center [793, 516] width 341 height 48
click at [680, 471] on input "$2,566.89" at bounding box center [774, 469] width 381 height 35
click at [688, 508] on p "Your premium looks high, are you sure this is correct?" at bounding box center [800, 516] width 287 height 33
click at [945, 580] on icon at bounding box center [942, 585] width 14 height 11
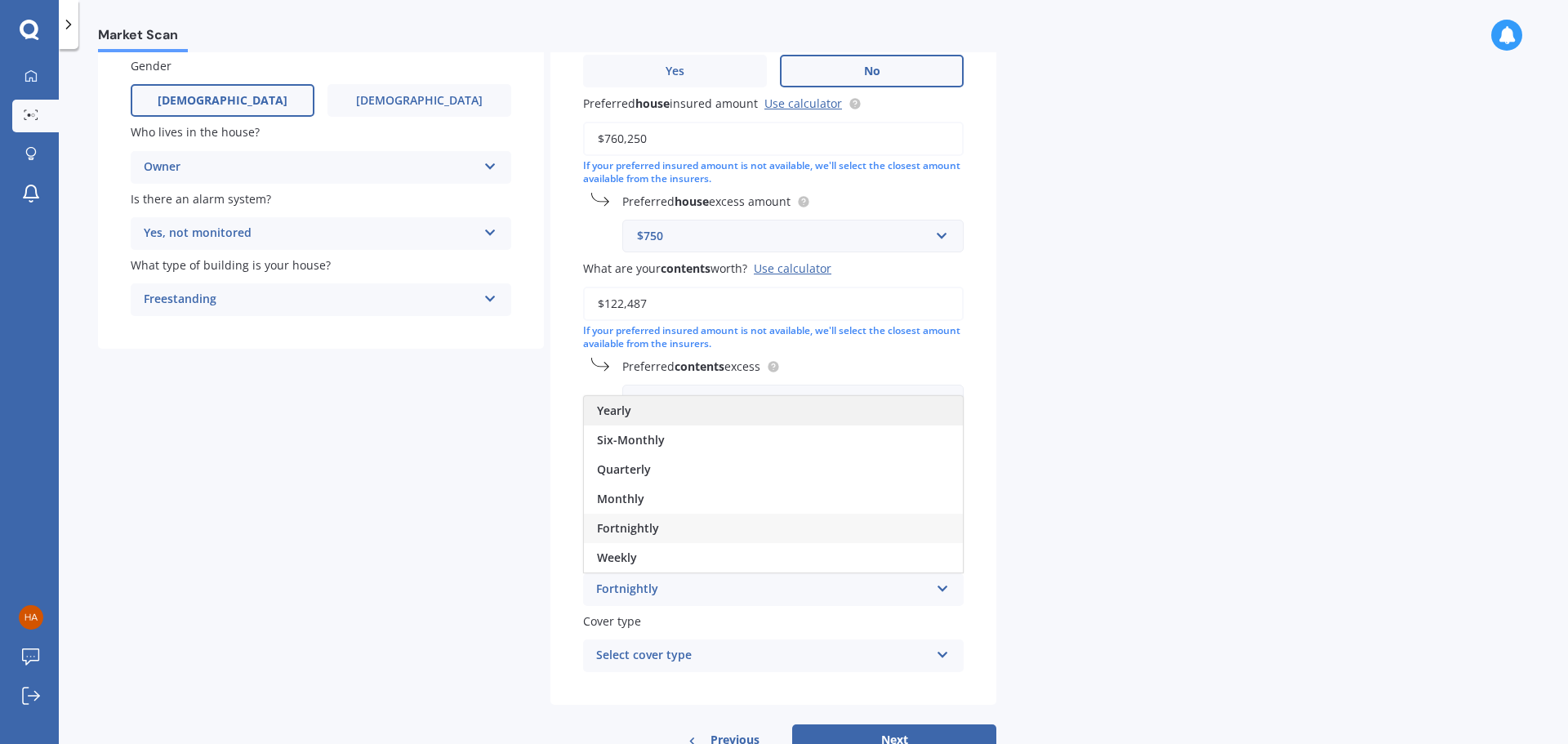
click at [604, 402] on span "Yearly" at bounding box center [614, 410] width 35 height 16
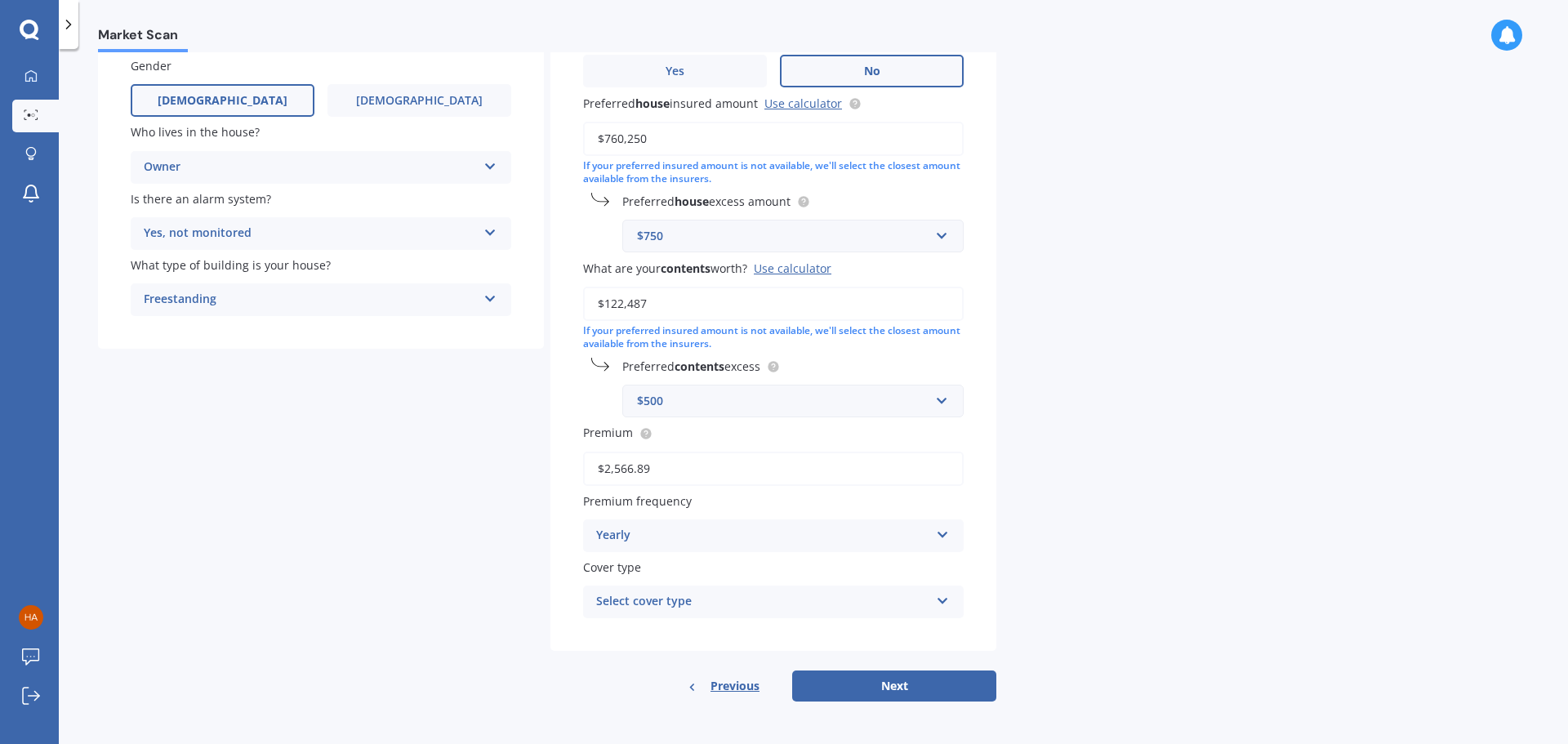
click at [1089, 479] on div "Market Scan House & Contents Market Scan 70 % Let's get to know you and see how…" at bounding box center [813, 399] width 1509 height 695
click at [942, 599] on icon at bounding box center [942, 597] width 14 height 11
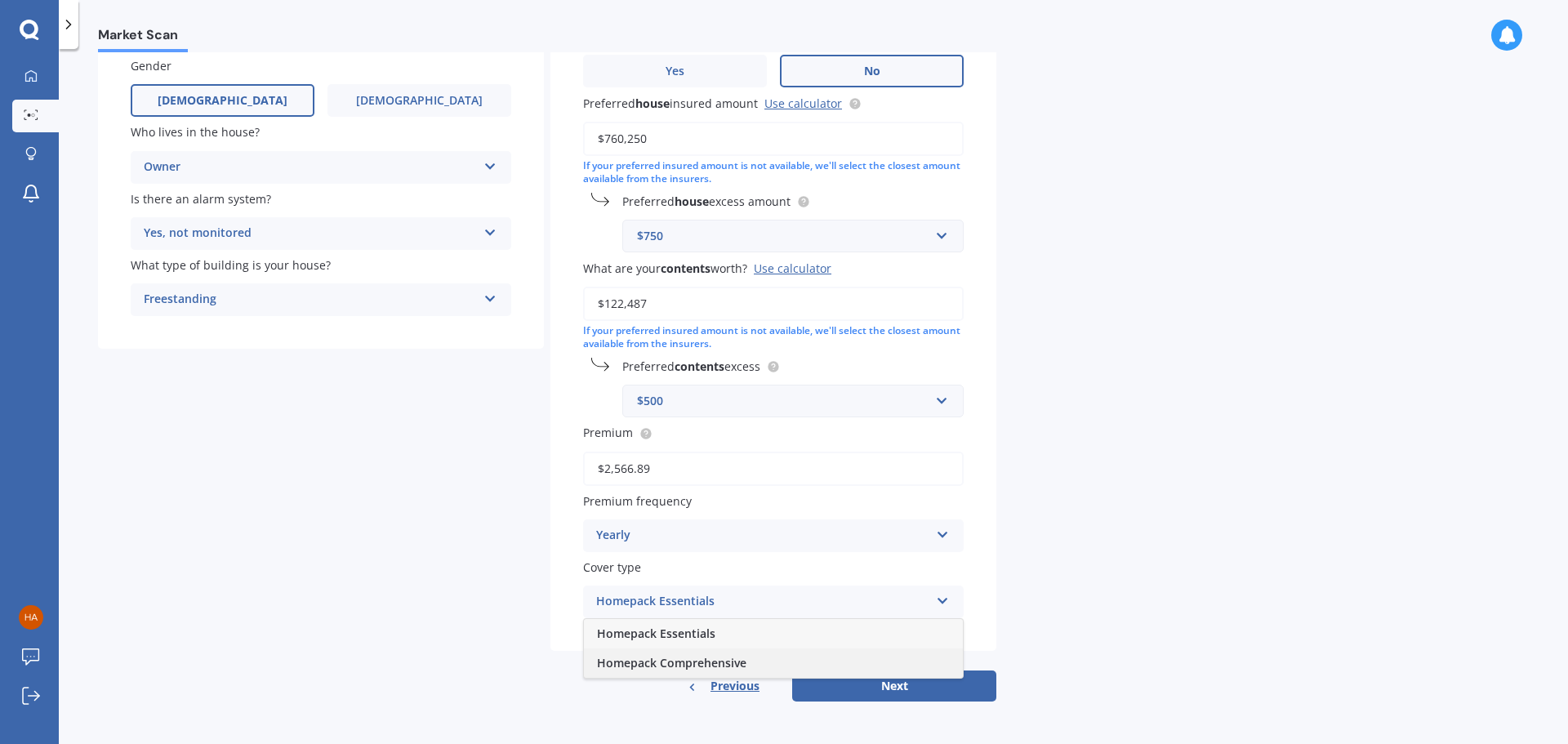
click at [686, 663] on span "Homepack Comprehensive" at bounding box center [672, 663] width 150 height 16
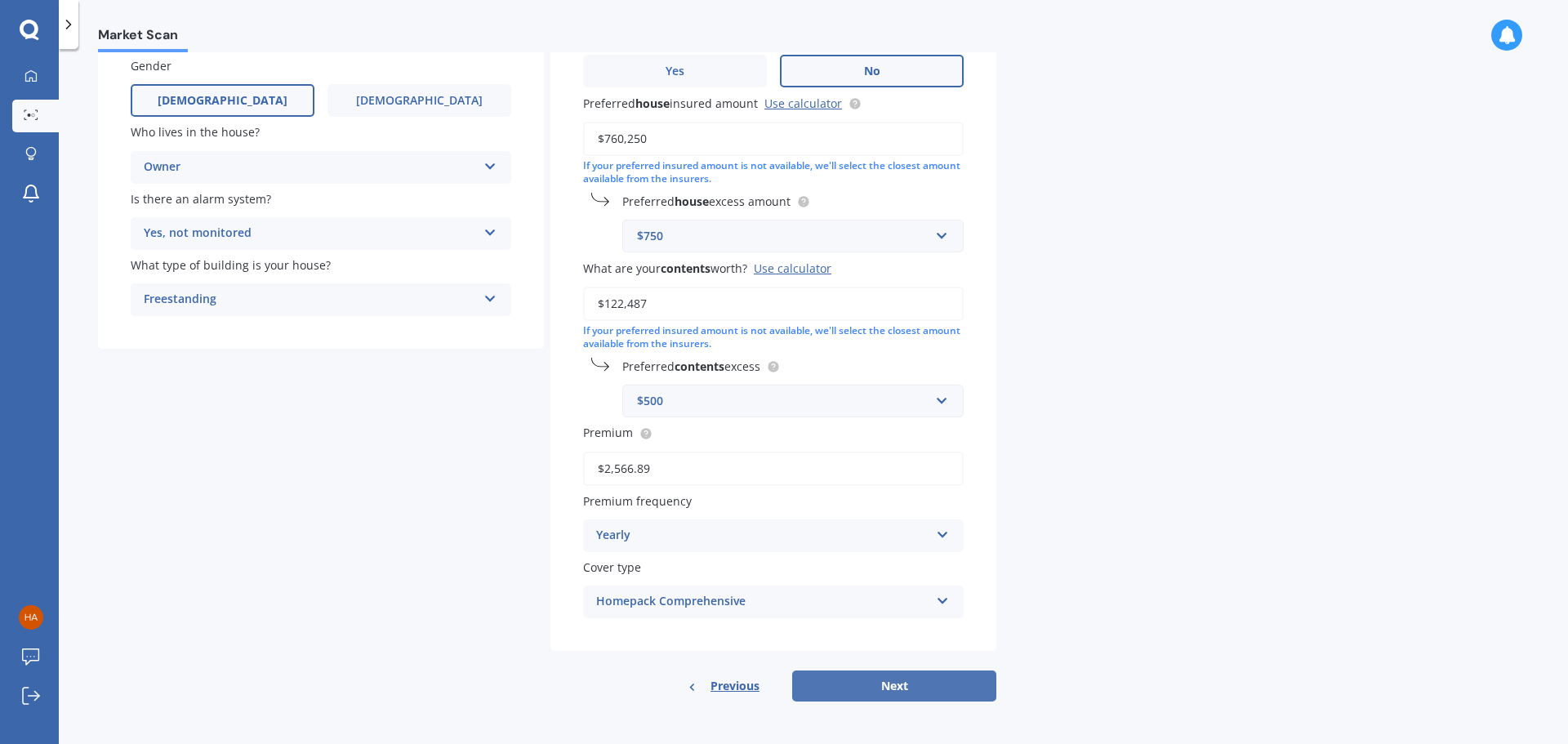
click at [877, 689] on button "Next" at bounding box center [894, 686] width 204 height 31
select select "26"
select select "07"
select select "1975"
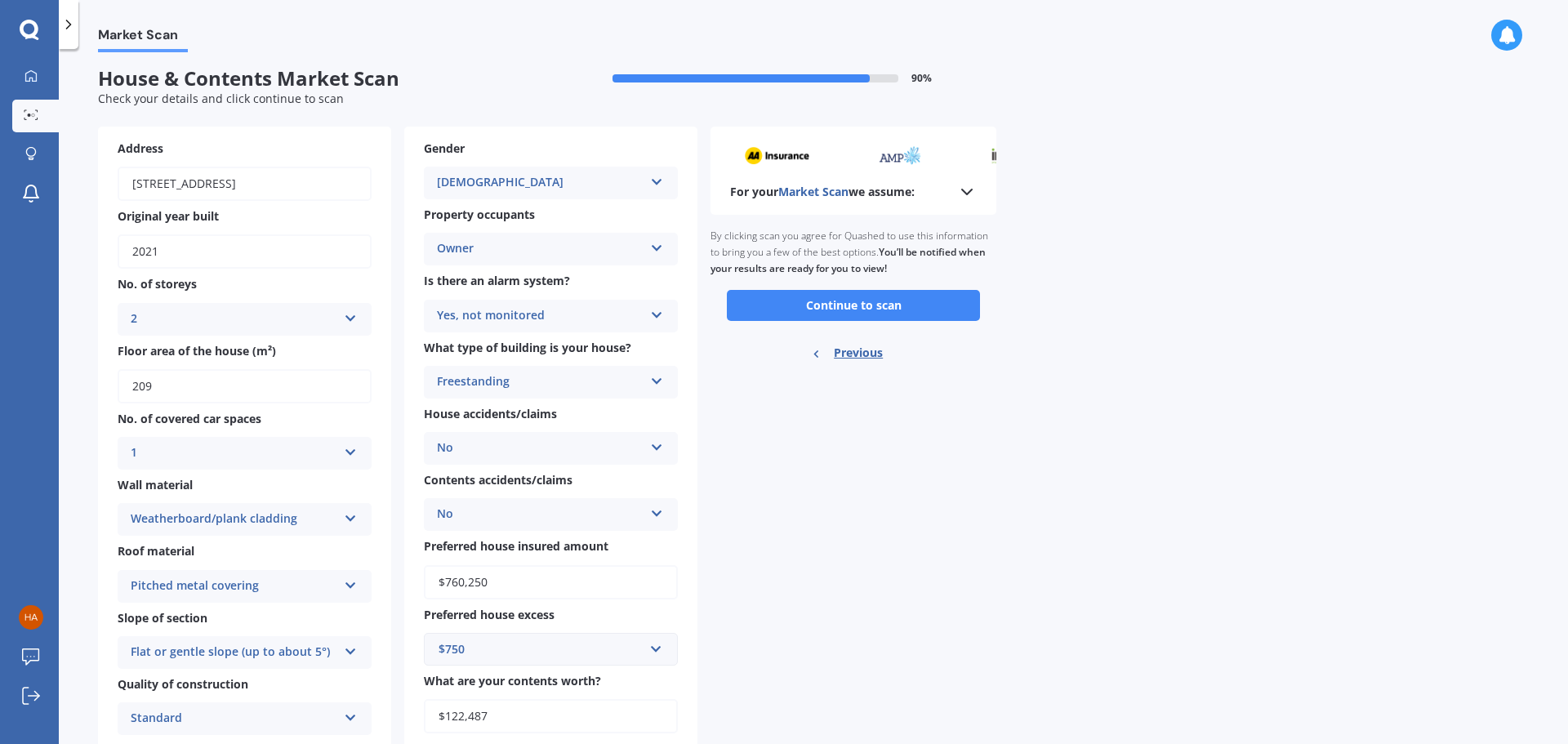
scroll to position [0, 0]
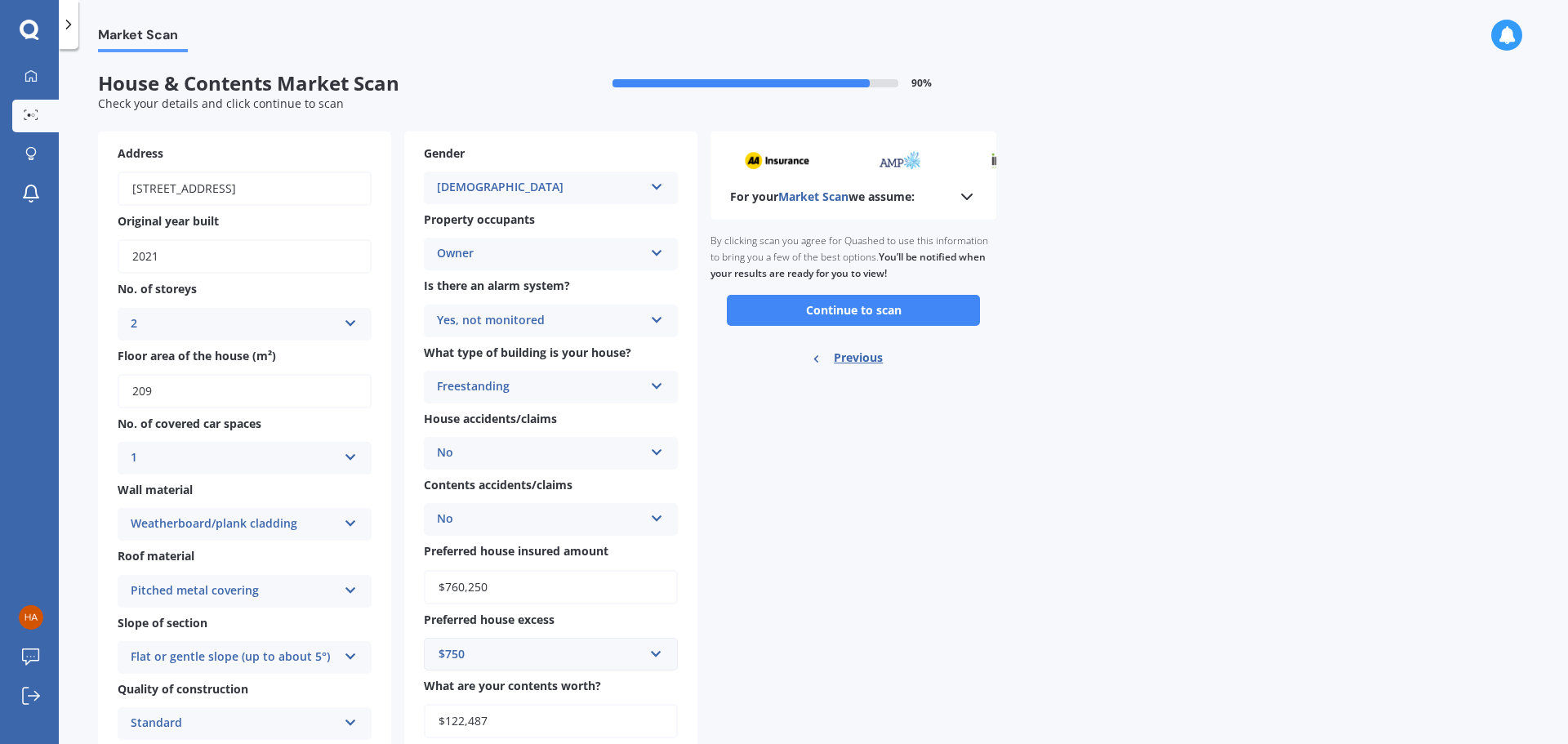
click at [974, 196] on icon at bounding box center [967, 196] width 20 height 20
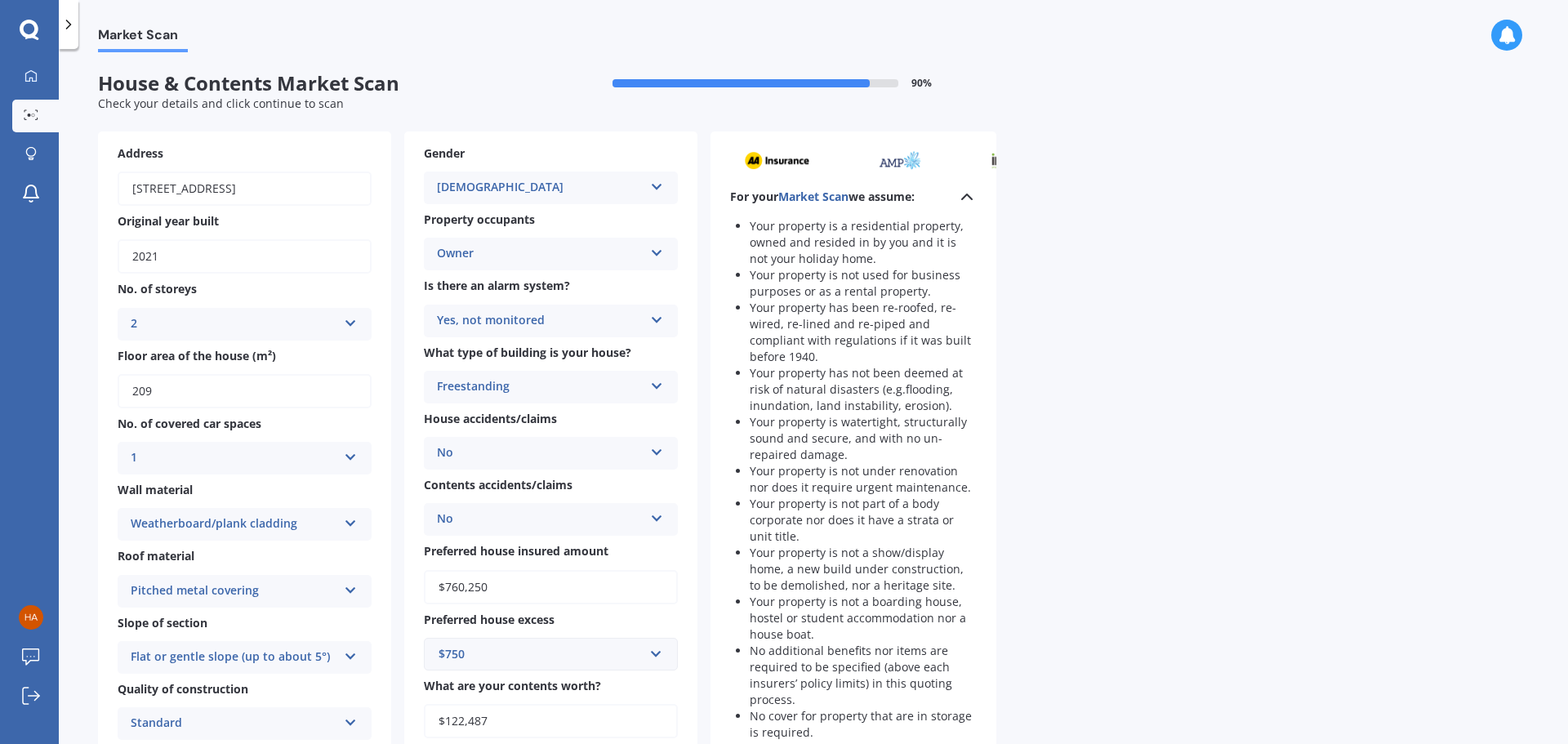
click at [974, 196] on icon at bounding box center [967, 196] width 20 height 20
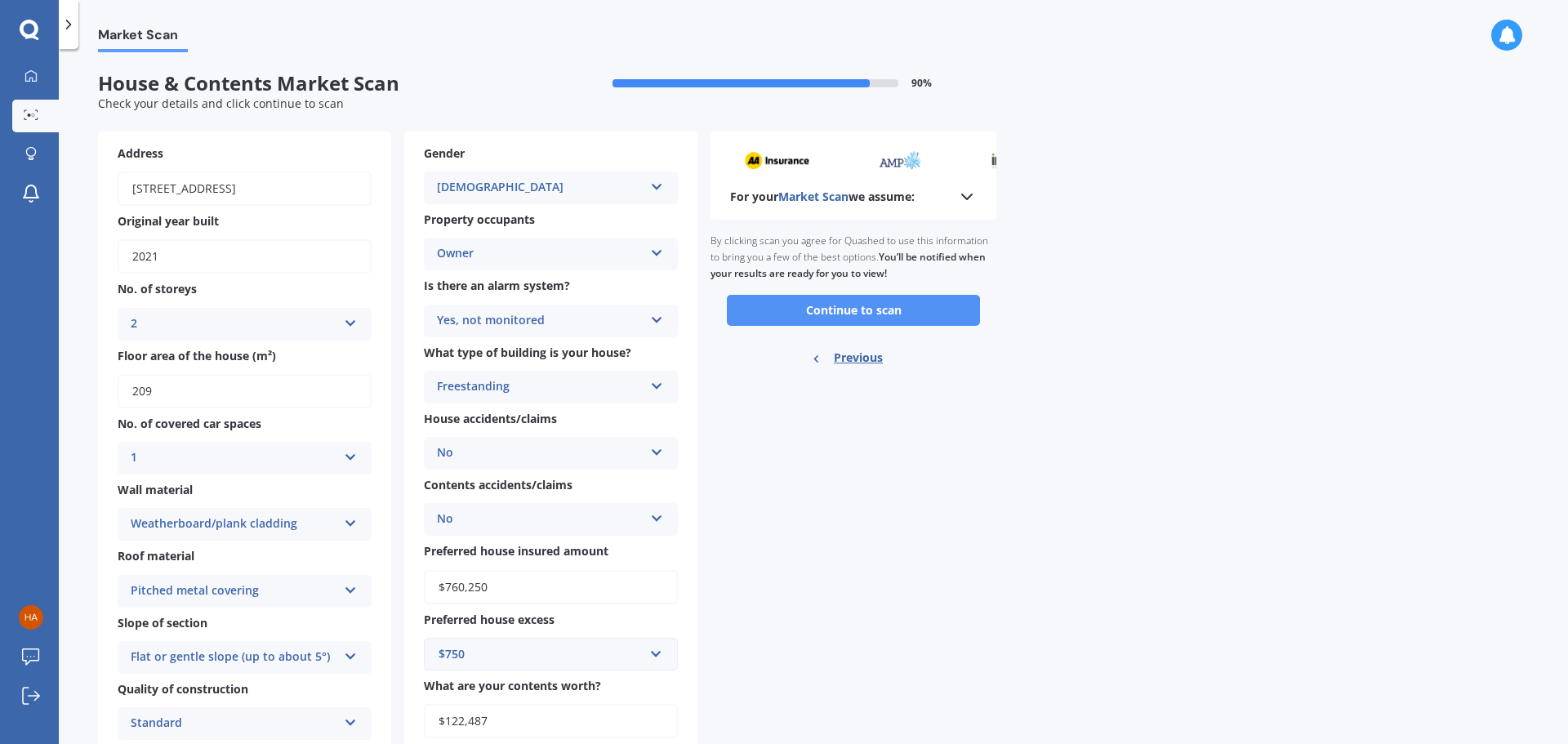
click at [903, 299] on button "Continue to scan" at bounding box center [853, 311] width 253 height 31
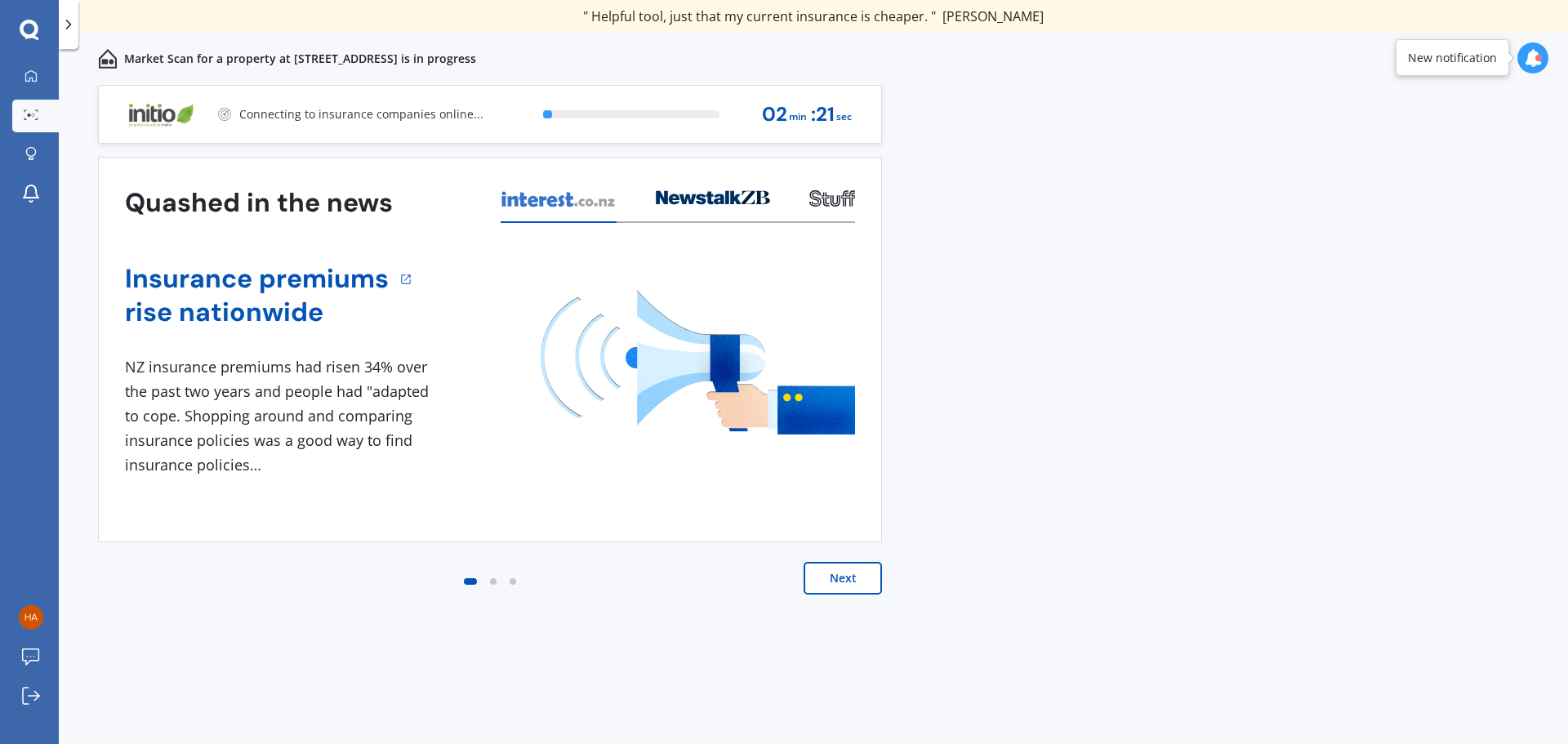
click at [849, 580] on button "Next" at bounding box center [842, 578] width 79 height 33
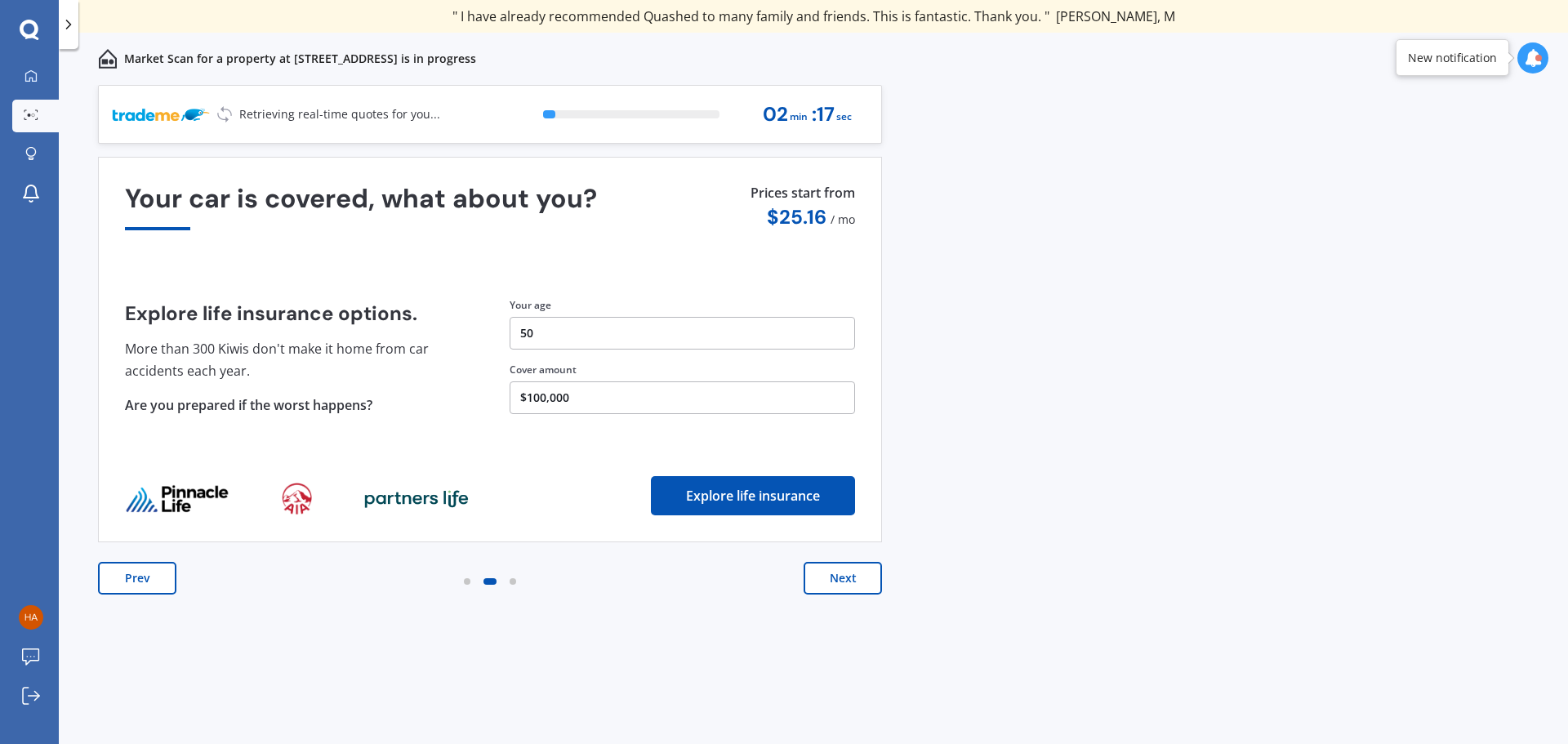
click at [852, 581] on button "Next" at bounding box center [842, 578] width 79 height 33
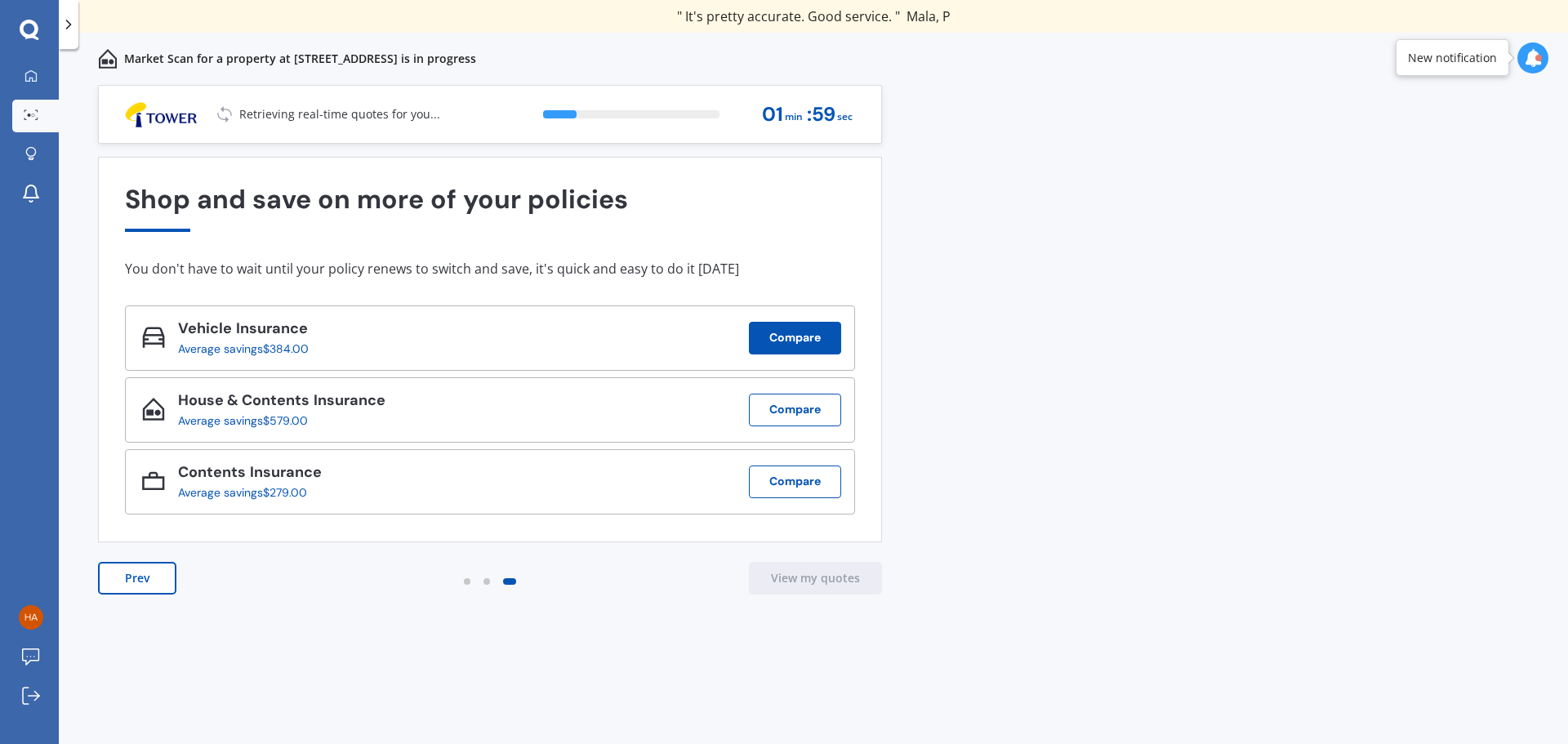
click at [803, 333] on button "Compare" at bounding box center [794, 338] width 93 height 33
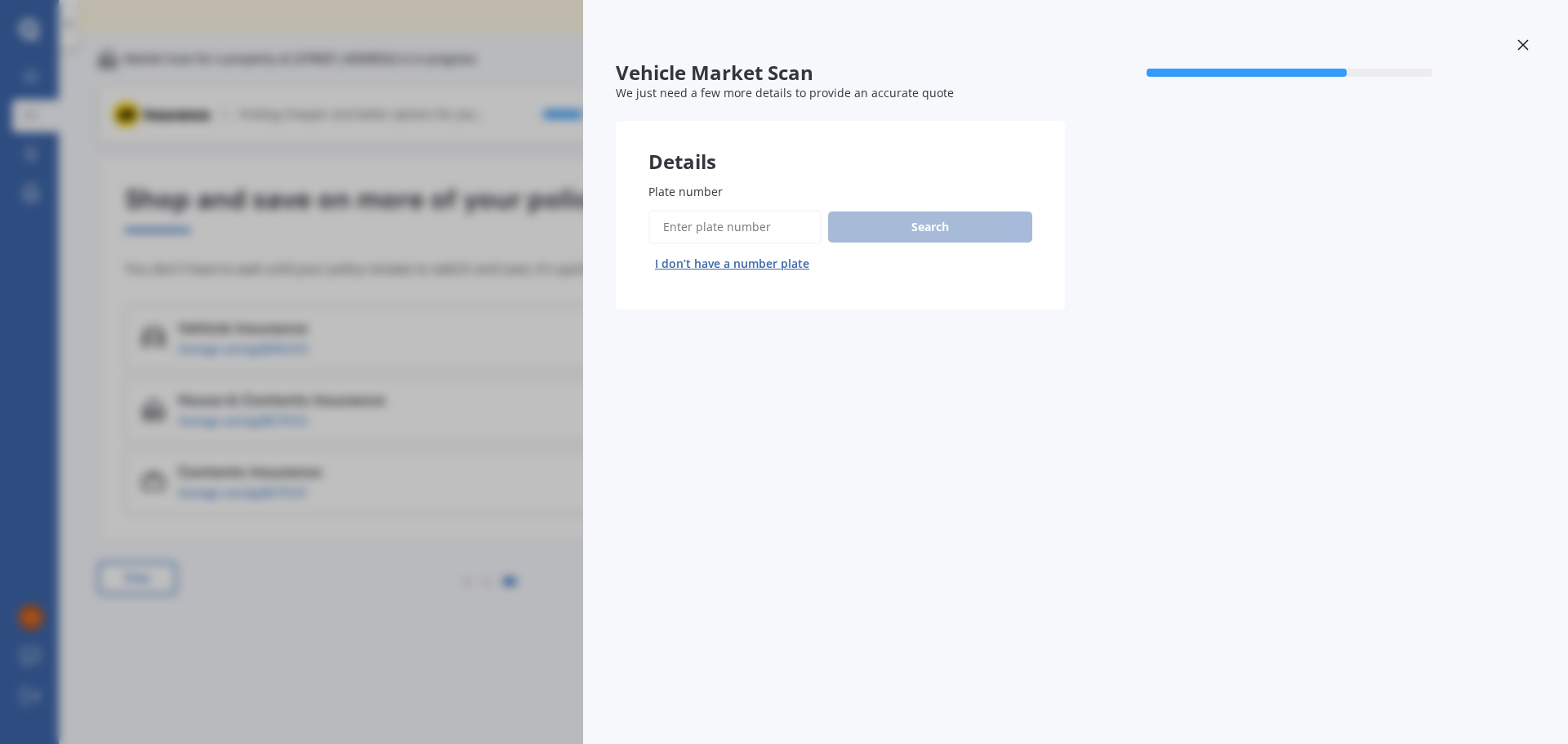
click at [699, 228] on input "Plate number" at bounding box center [735, 227] width 173 height 35
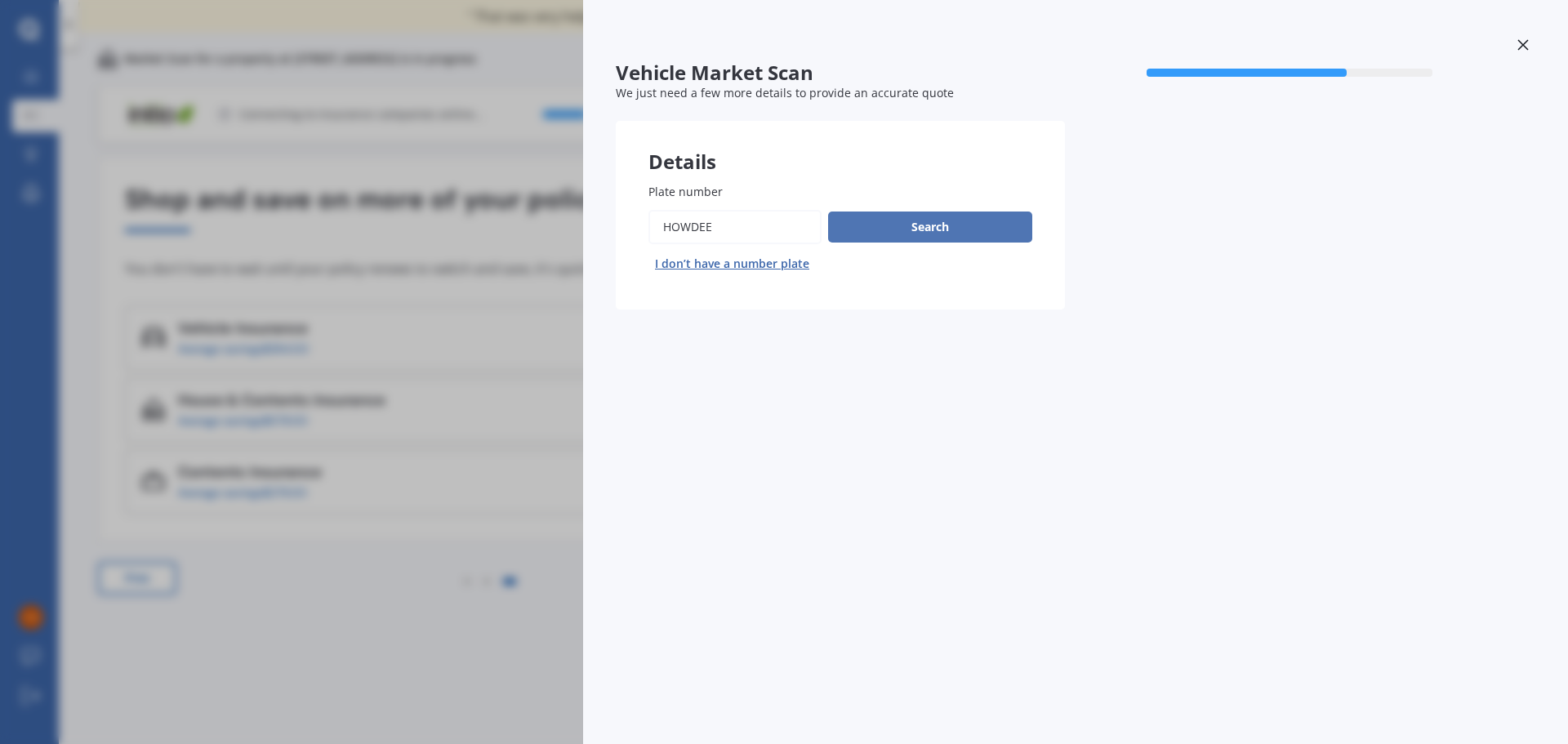
type input "howdee"
click at [973, 226] on button "Search" at bounding box center [930, 227] width 204 height 31
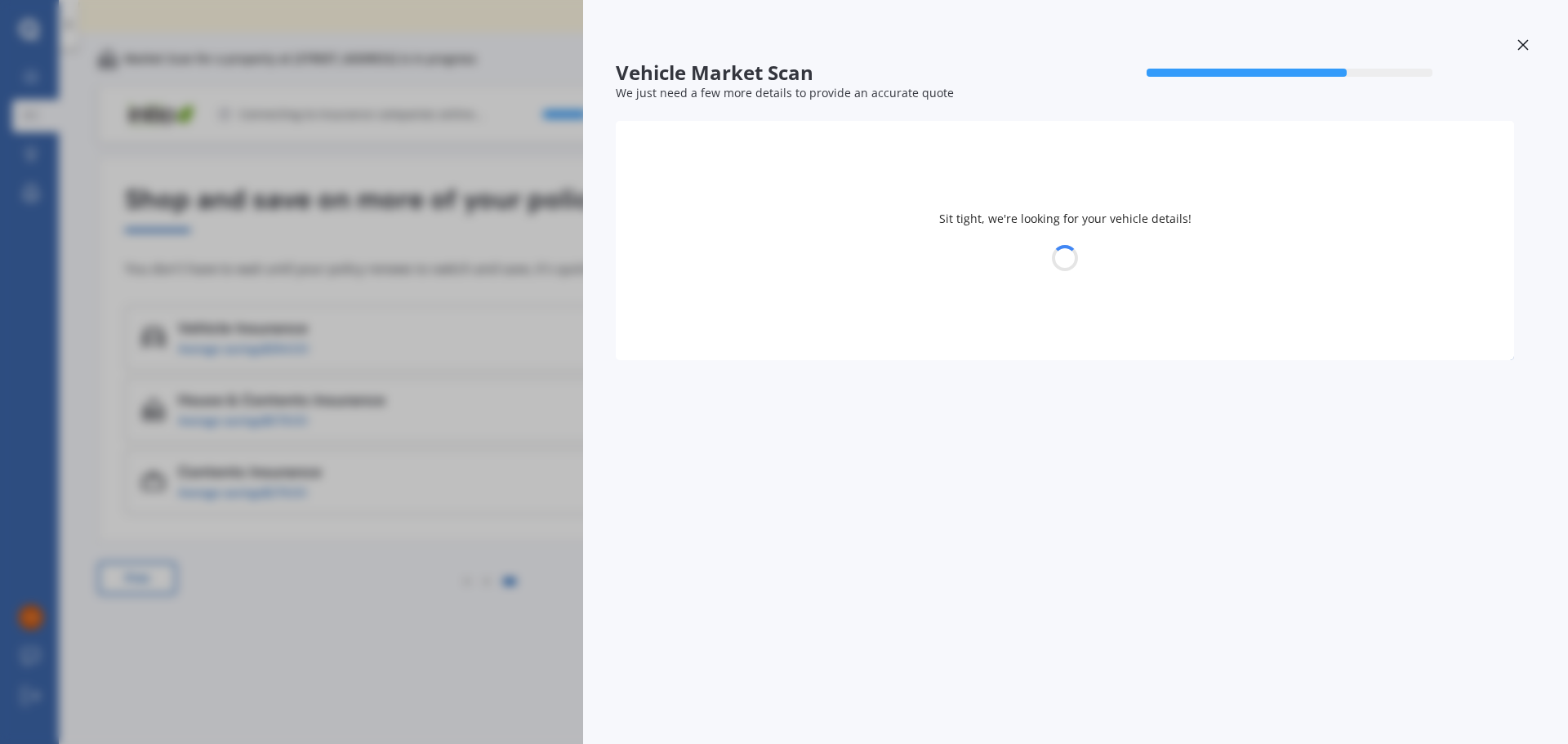
select select "TOYOTA"
select select "COROLLA"
select select "26"
select select "07"
select select "1975"
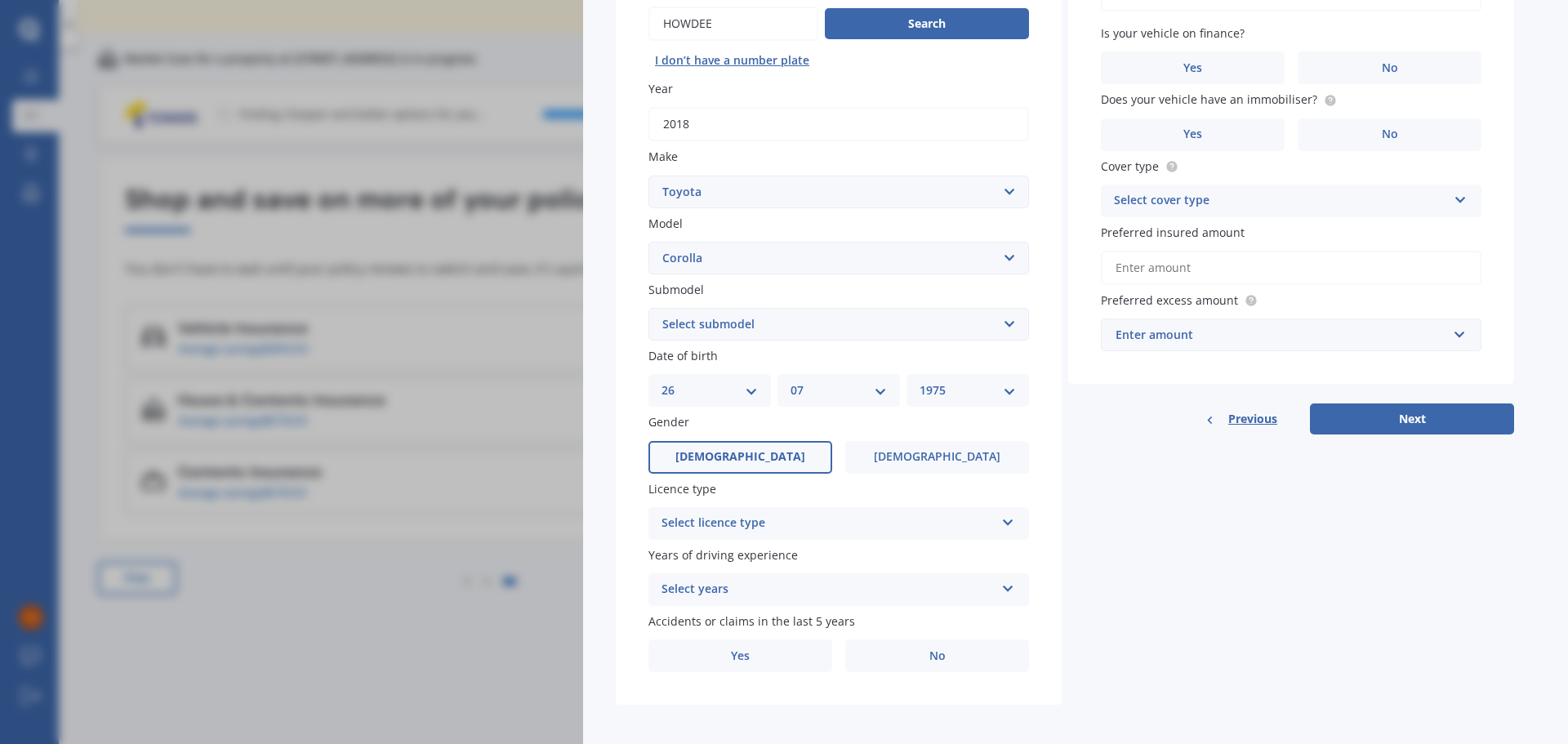
scroll to position [209, 0]
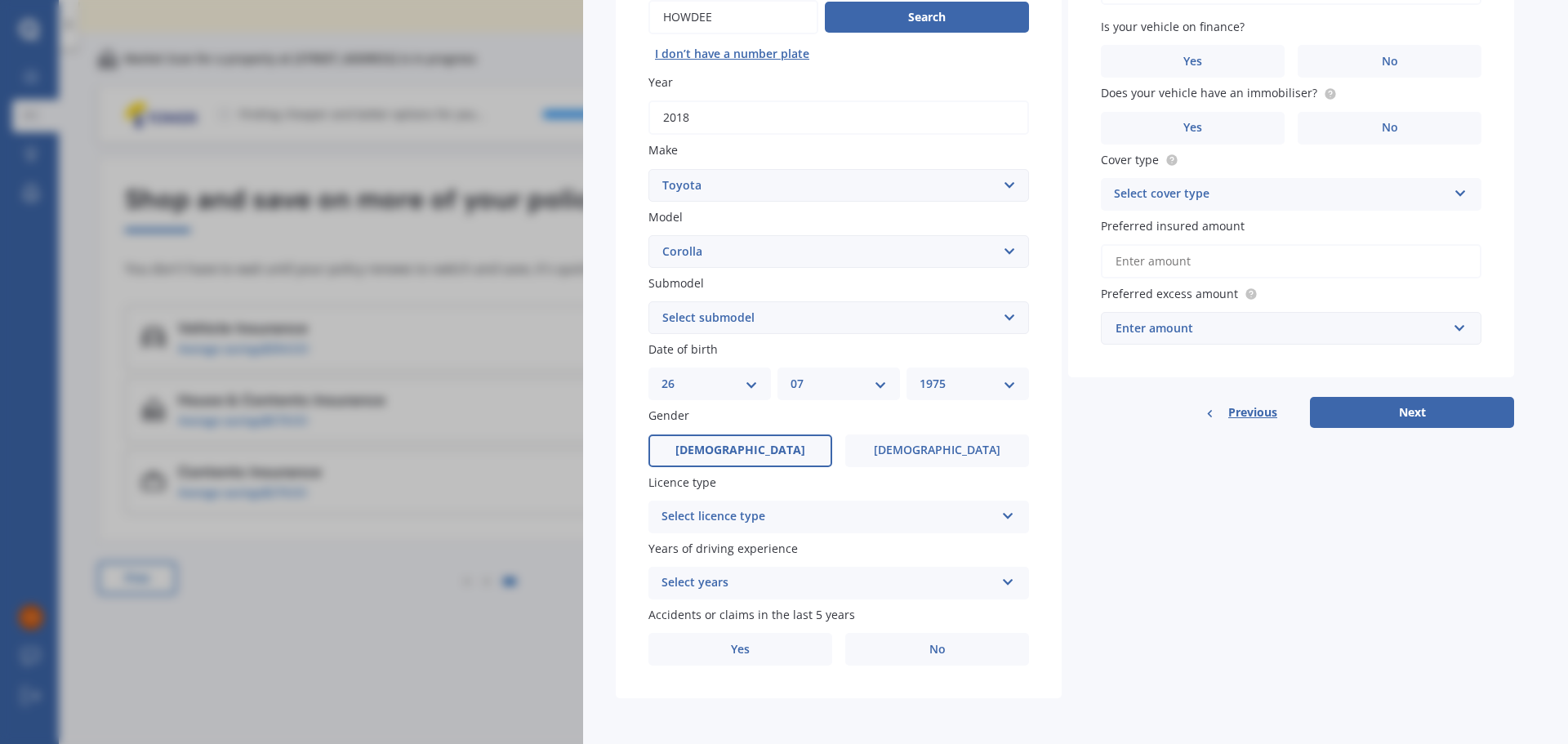
click at [811, 516] on div "Select licence type" at bounding box center [827, 516] width 333 height 20
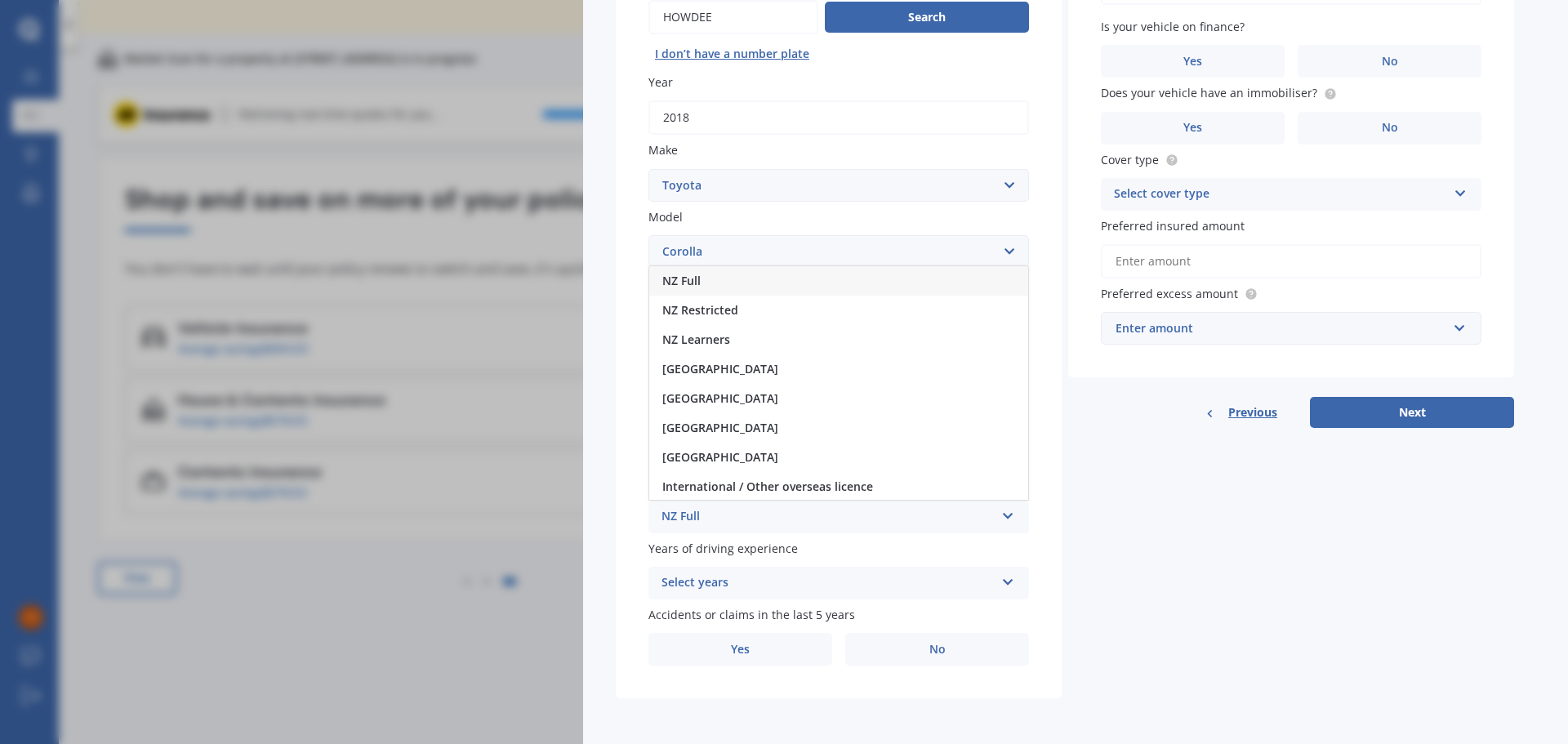
click at [684, 273] on span "NZ Full" at bounding box center [681, 280] width 38 height 16
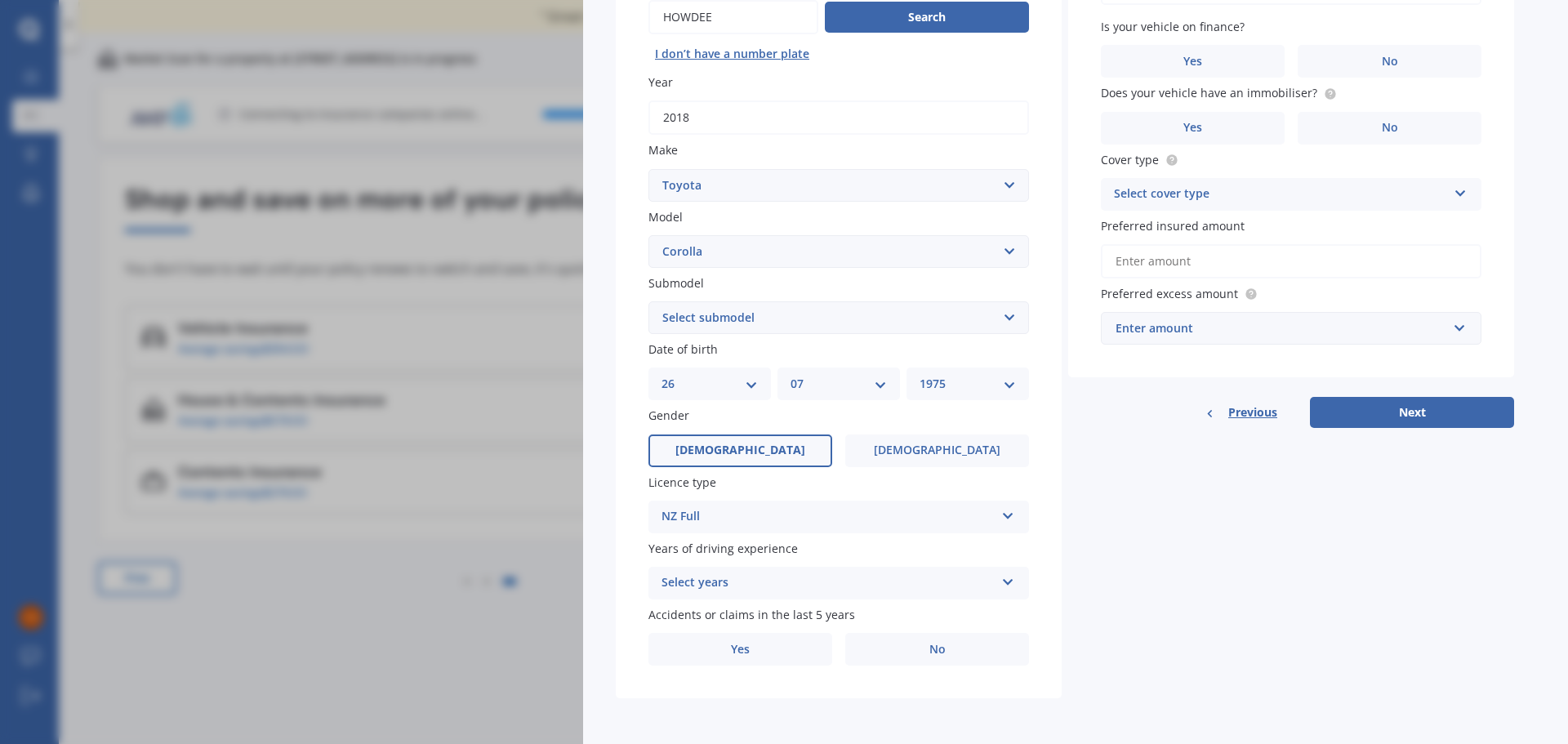
click at [720, 576] on div "Select years" at bounding box center [827, 582] width 333 height 20
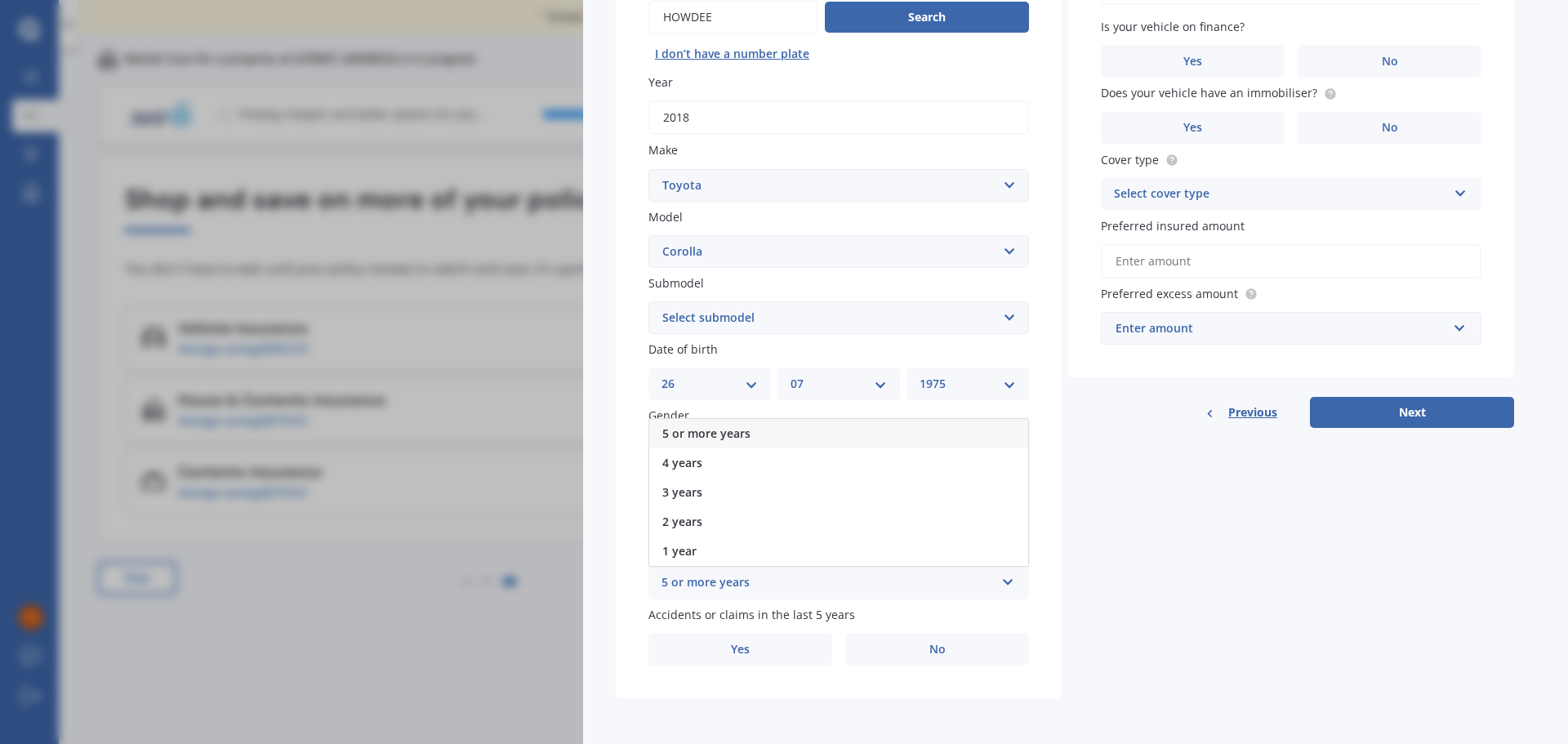
click at [699, 433] on span "5 or more years" at bounding box center [706, 433] width 88 height 16
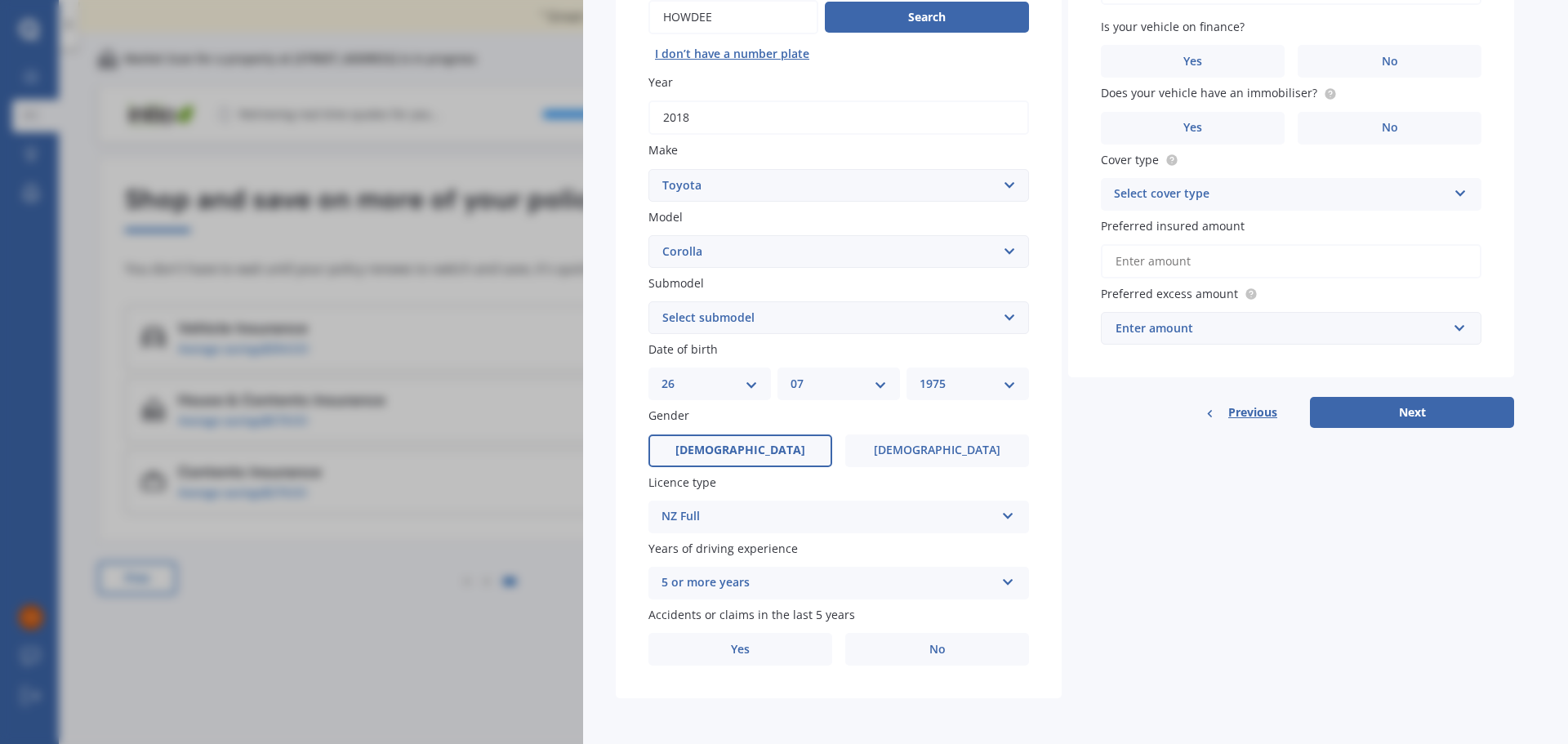
click at [1211, 639] on div "Details Plate number Search I don’t have a number plate Year [DATE] Make Select…" at bounding box center [1064, 305] width 898 height 787
click at [761, 653] on label "Yes" at bounding box center [740, 649] width 183 height 33
click at [0, 0] on input "Yes" at bounding box center [0, 0] width 0 height 0
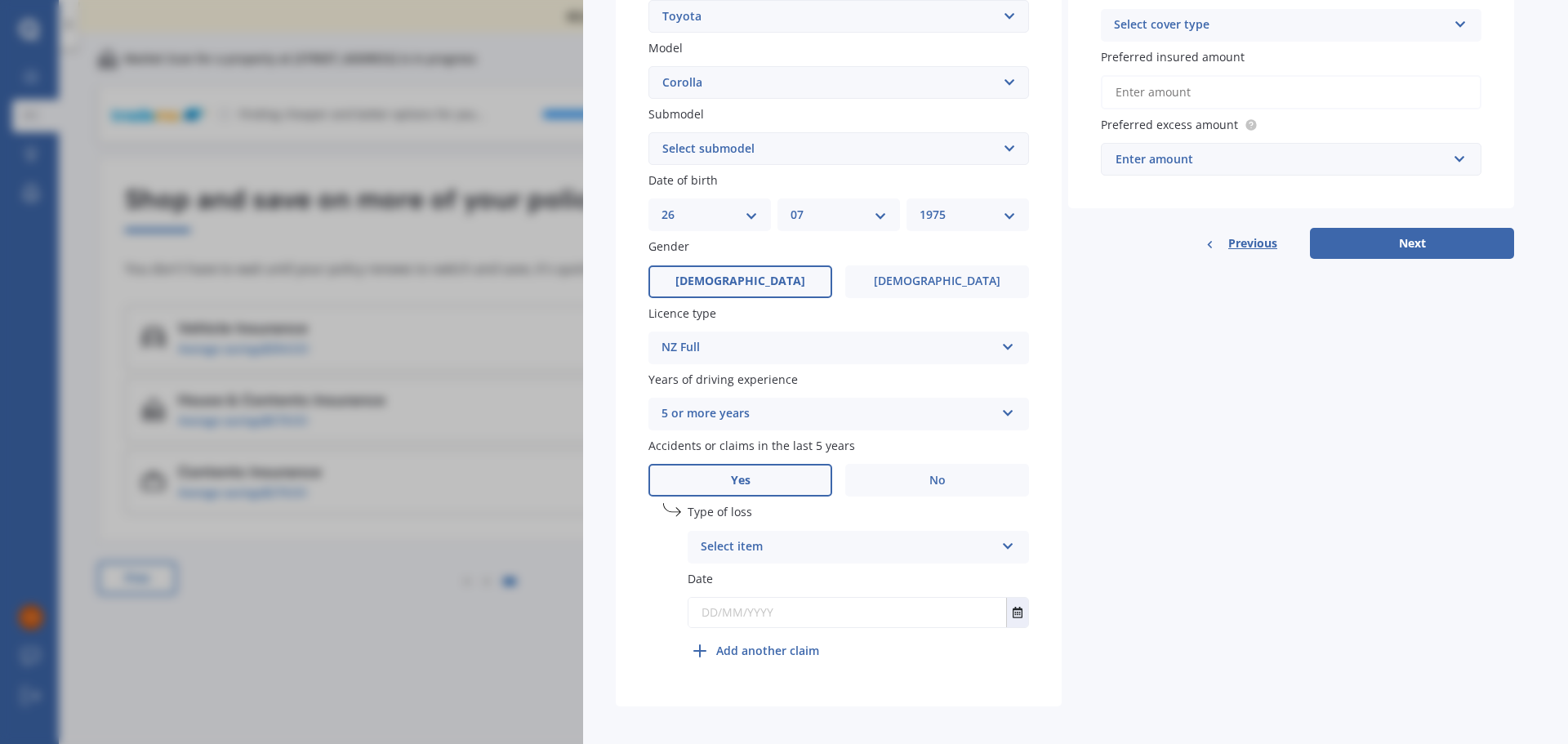
scroll to position [387, 0]
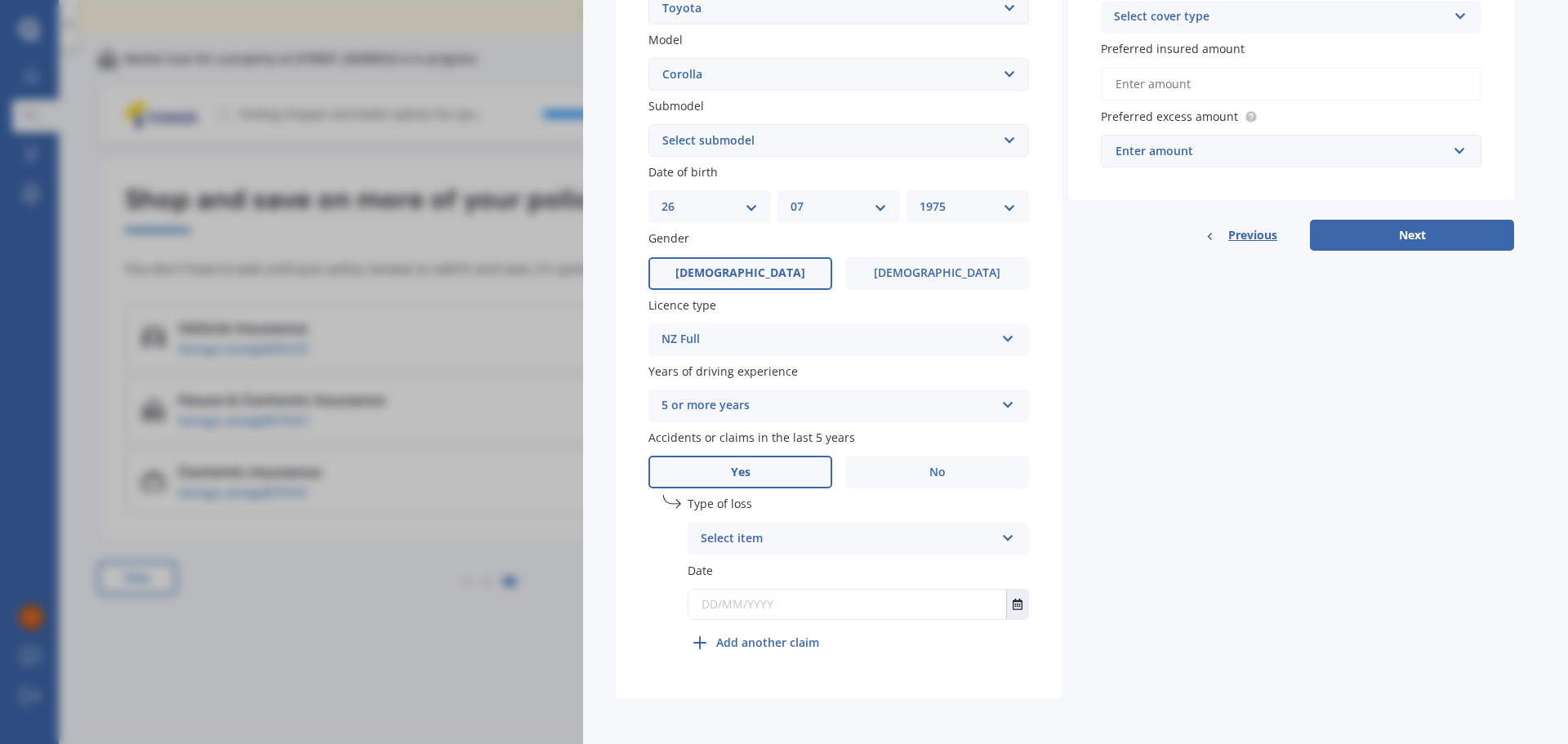
click at [1006, 539] on icon at bounding box center [1008, 534] width 14 height 11
click at [755, 599] on span "Not at fault accident" at bounding box center [759, 600] width 116 height 16
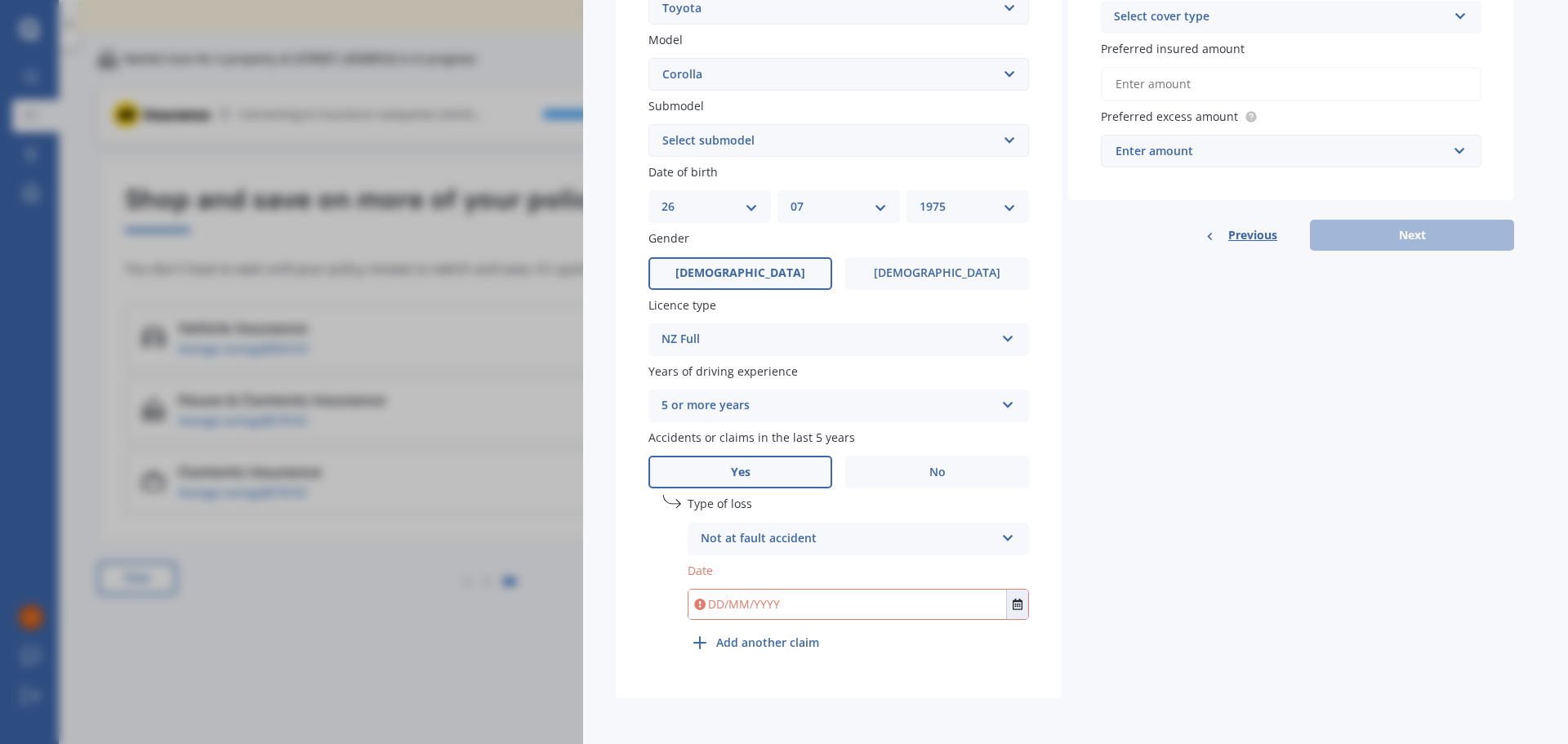
click at [811, 602] on input "text" at bounding box center [846, 604] width 318 height 29
type input "[DATE]"
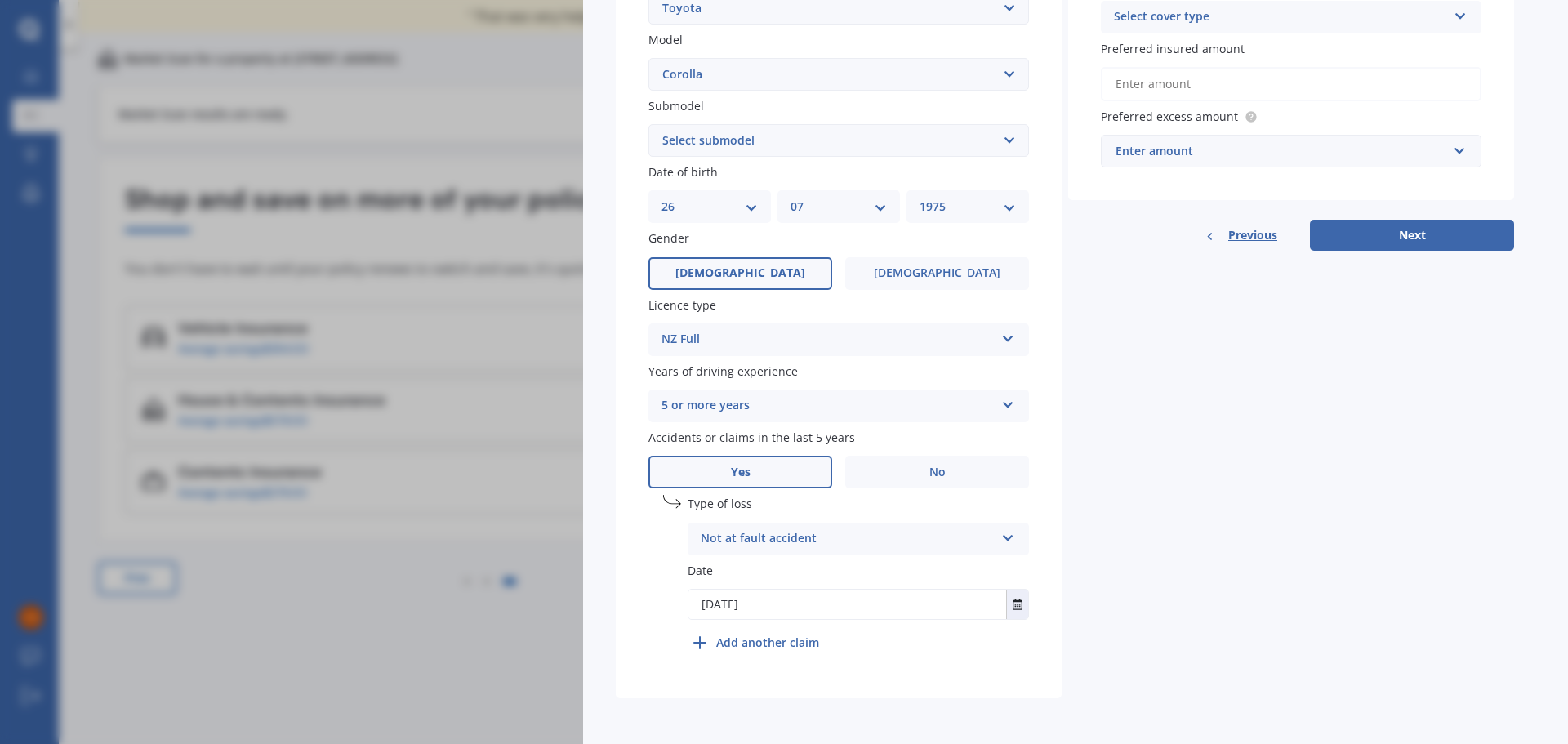
click at [967, 651] on div "undefined 1 Type of loss Not at fault accident At fault accident Not at fault a…" at bounding box center [858, 576] width 341 height 164
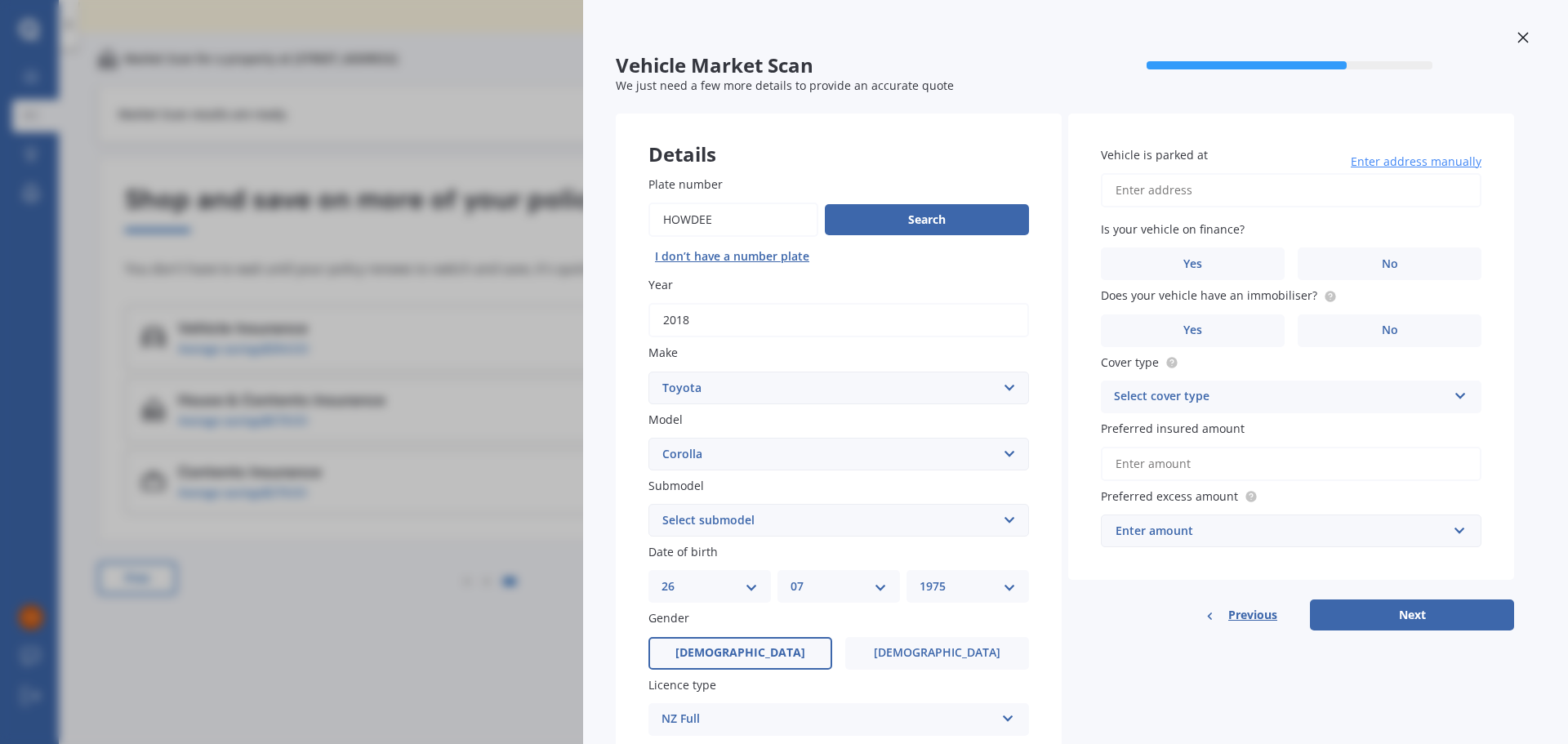
scroll to position [0, 0]
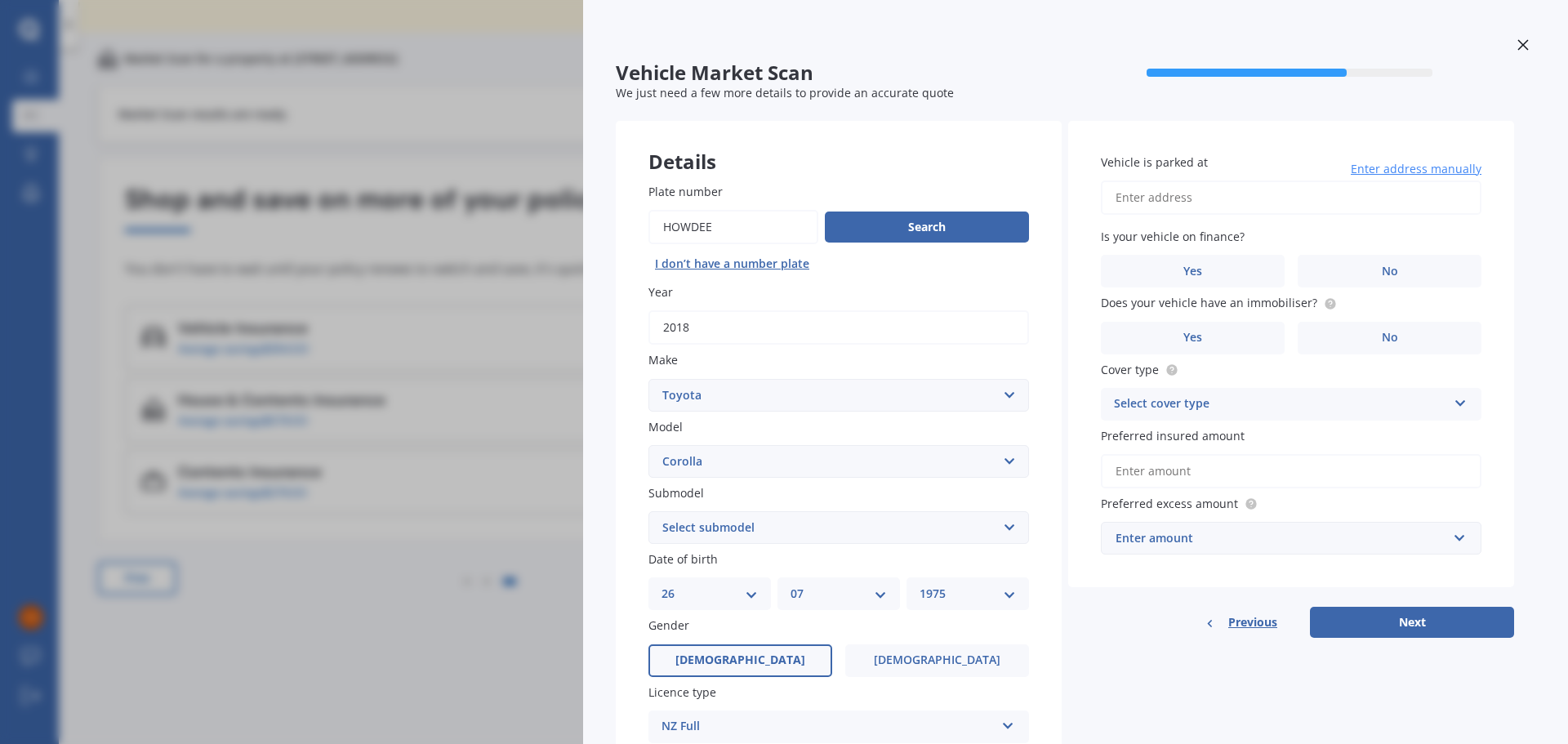
click at [1265, 203] on input "Vehicle is parked at" at bounding box center [1291, 198] width 381 height 35
type input "[STREET_ADDRESS]"
click at [1370, 269] on label "No" at bounding box center [1389, 271] width 183 height 33
click at [0, 0] on input "No" at bounding box center [0, 0] width 0 height 0
click at [1265, 343] on label "Yes" at bounding box center [1192, 338] width 183 height 33
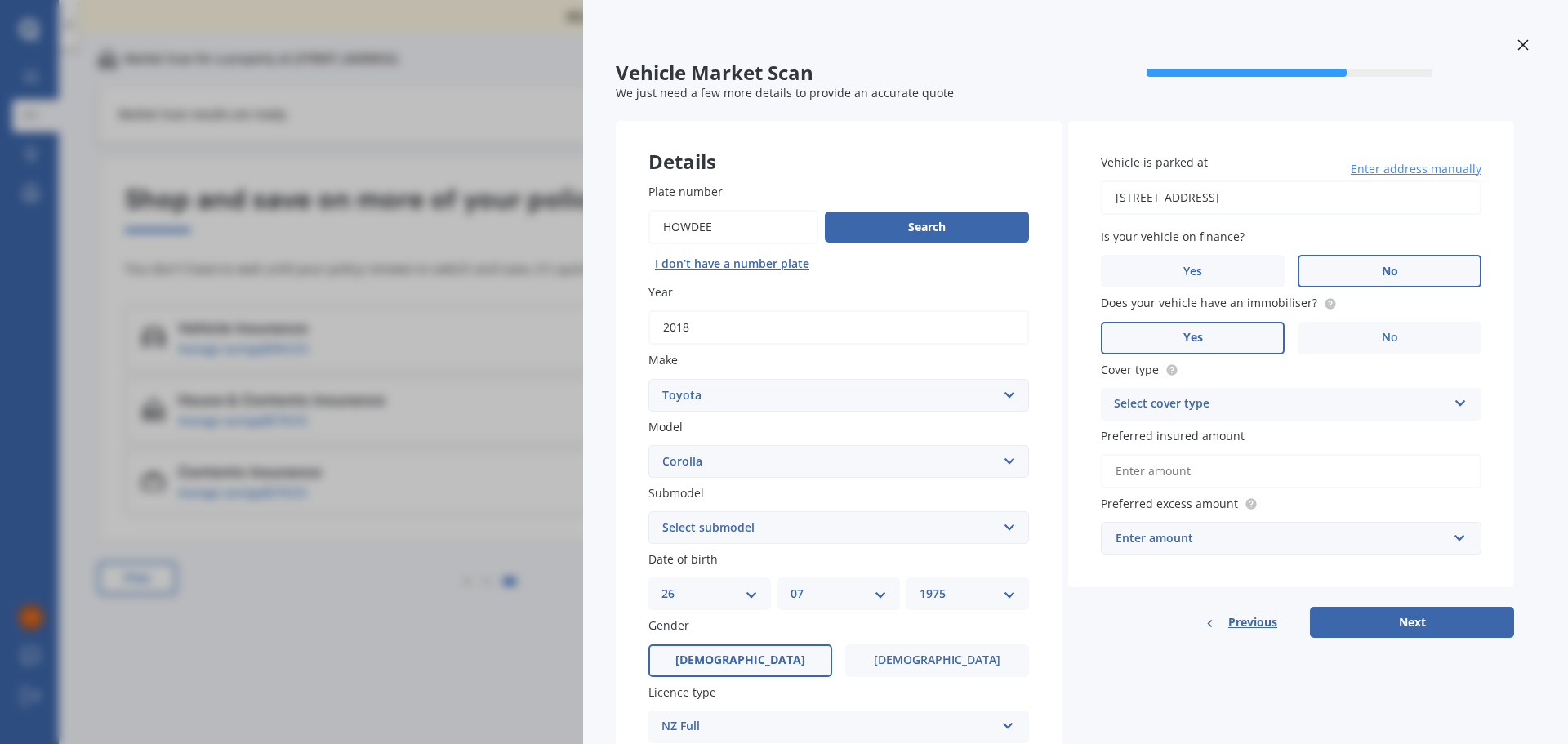
click at [0, 0] on input "Yes" at bounding box center [0, 0] width 0 height 0
click at [1279, 397] on div "Select cover type" at bounding box center [1280, 404] width 333 height 20
click at [1175, 437] on span "Comprehensive" at bounding box center [1158, 435] width 87 height 16
click at [1211, 470] on input "Preferred insured amount" at bounding box center [1291, 471] width 381 height 35
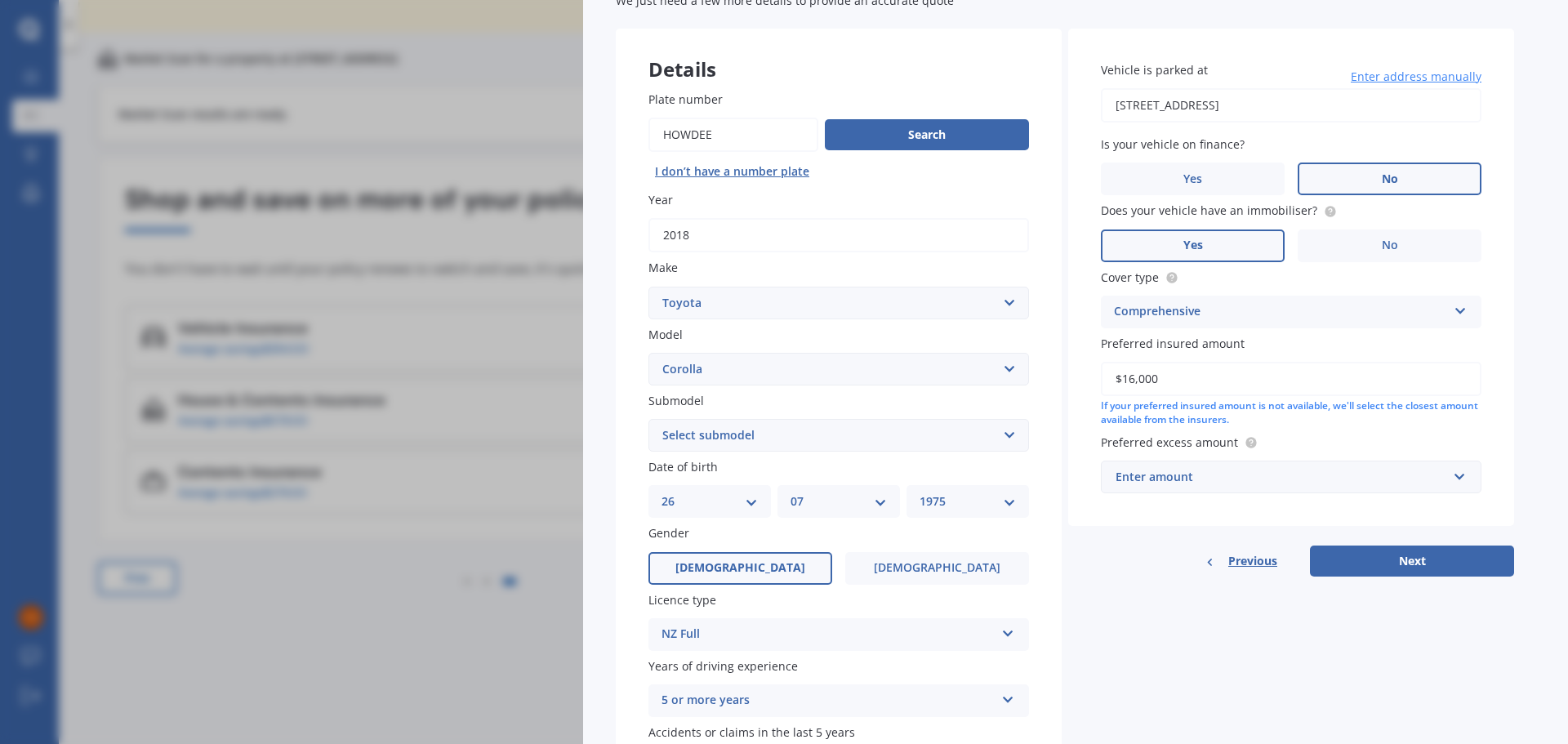
scroll to position [164, 0]
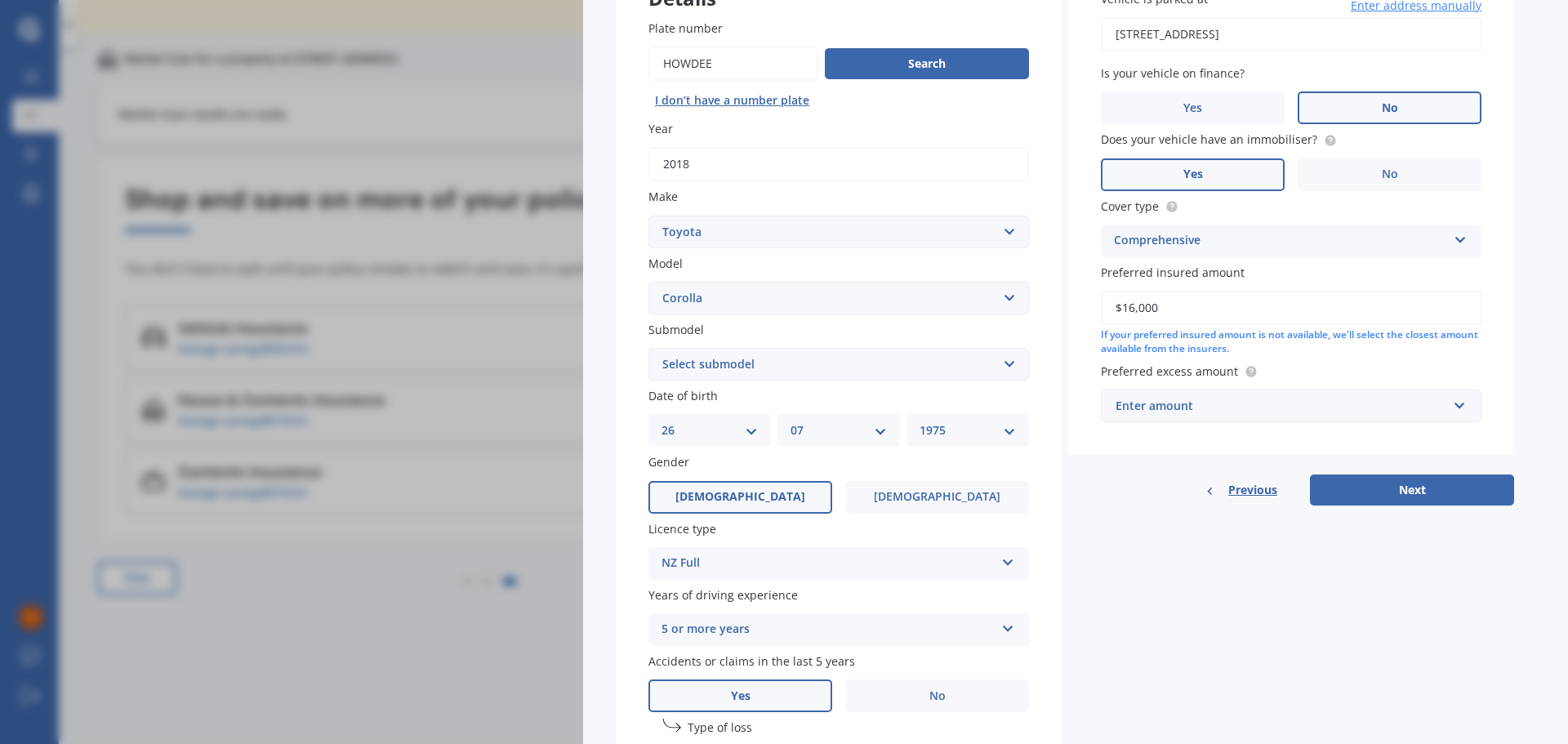
type input "$16,000"
click at [1233, 405] on div "Enter amount" at bounding box center [1281, 406] width 331 height 18
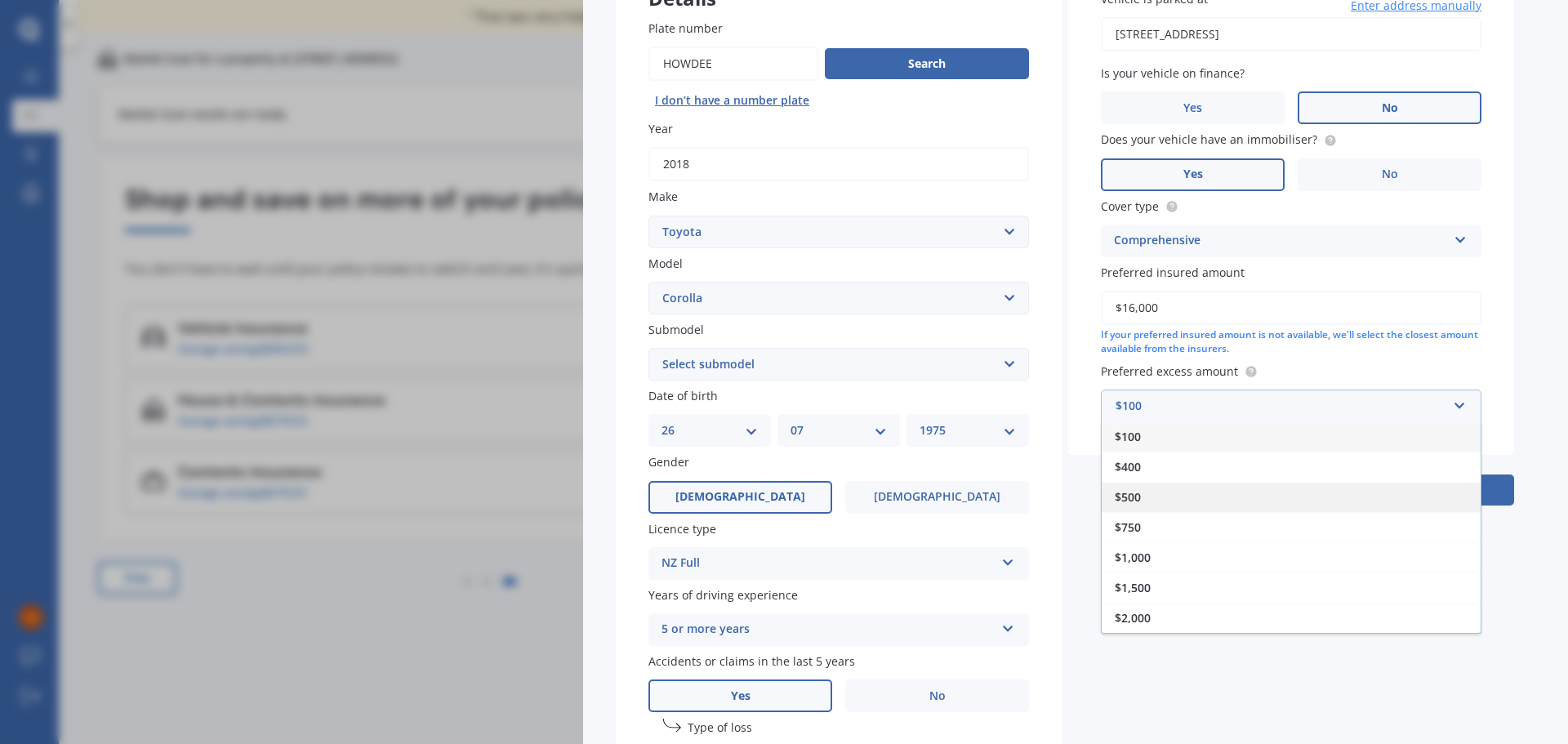
click at [1147, 497] on div "$500" at bounding box center [1291, 497] width 379 height 30
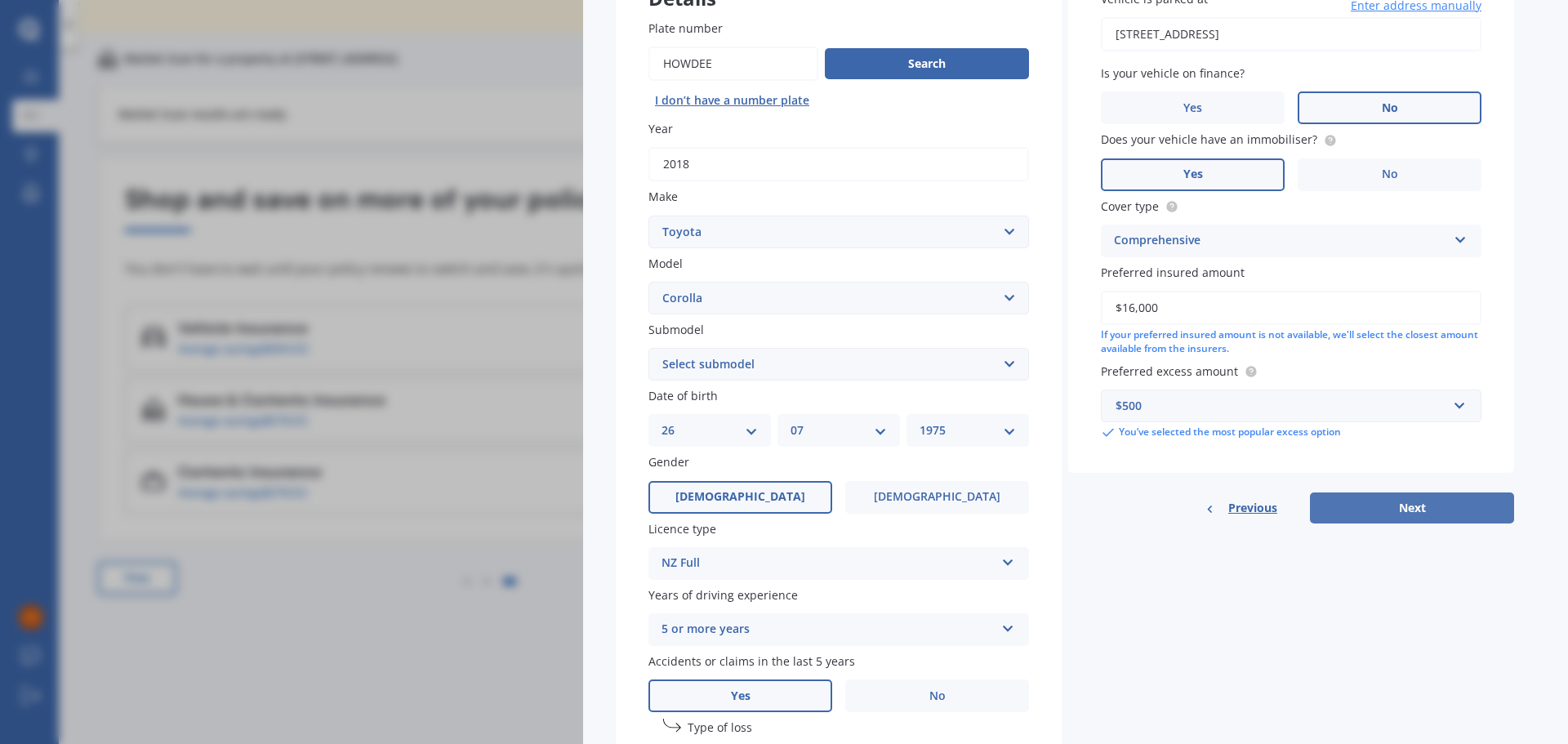
click at [1408, 503] on button "Next" at bounding box center [1411, 508] width 204 height 31
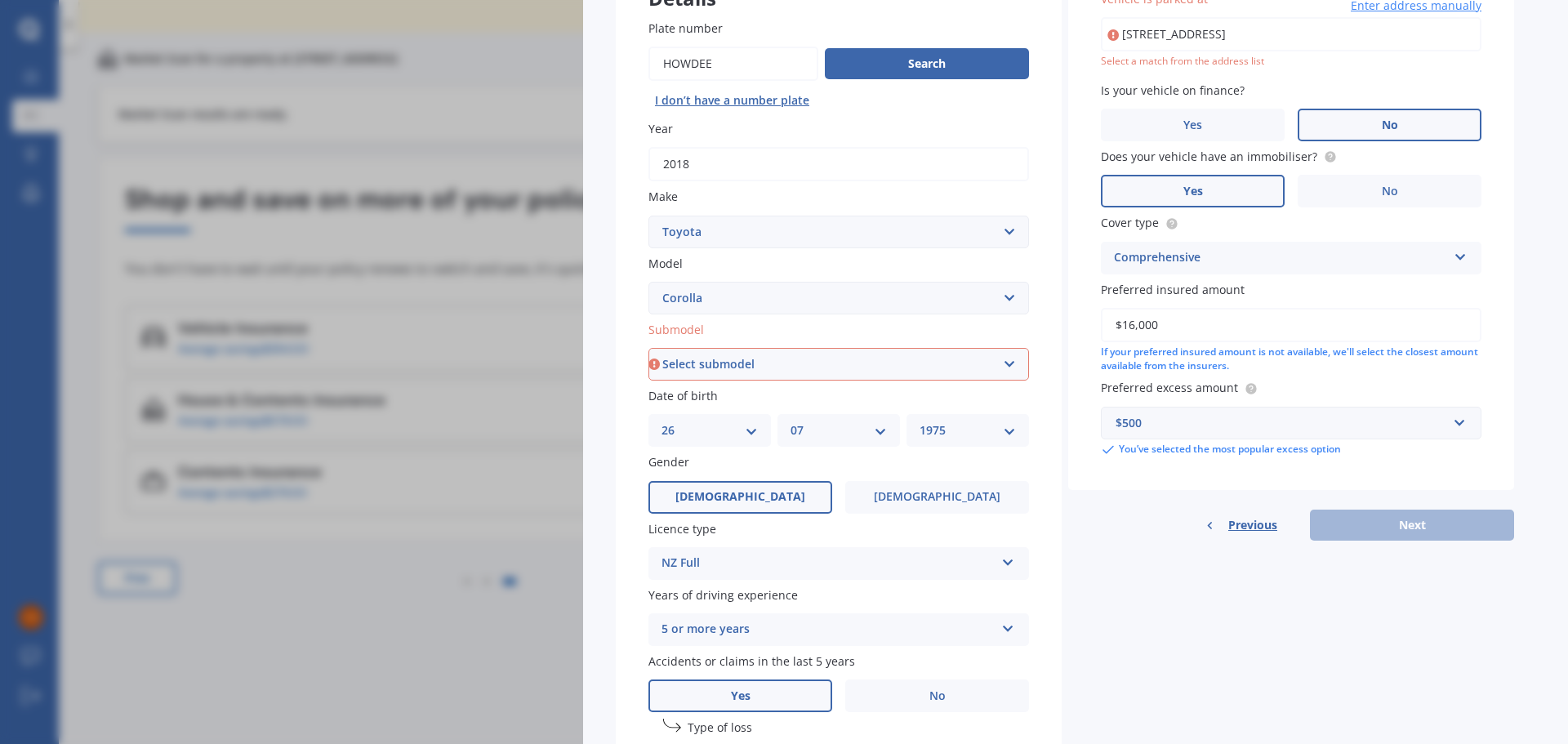
click at [818, 369] on select "Select submodel (All other) Axio Diesel [PERSON_NAME] 2WD [PERSON_NAME] 4WD FXG…" at bounding box center [839, 364] width 381 height 33
select select "GL"
click at [648, 348] on select "Select submodel (All other) Axio Diesel [PERSON_NAME] 2WD [PERSON_NAME] 4WD FXG…" at bounding box center [839, 364] width 381 height 33
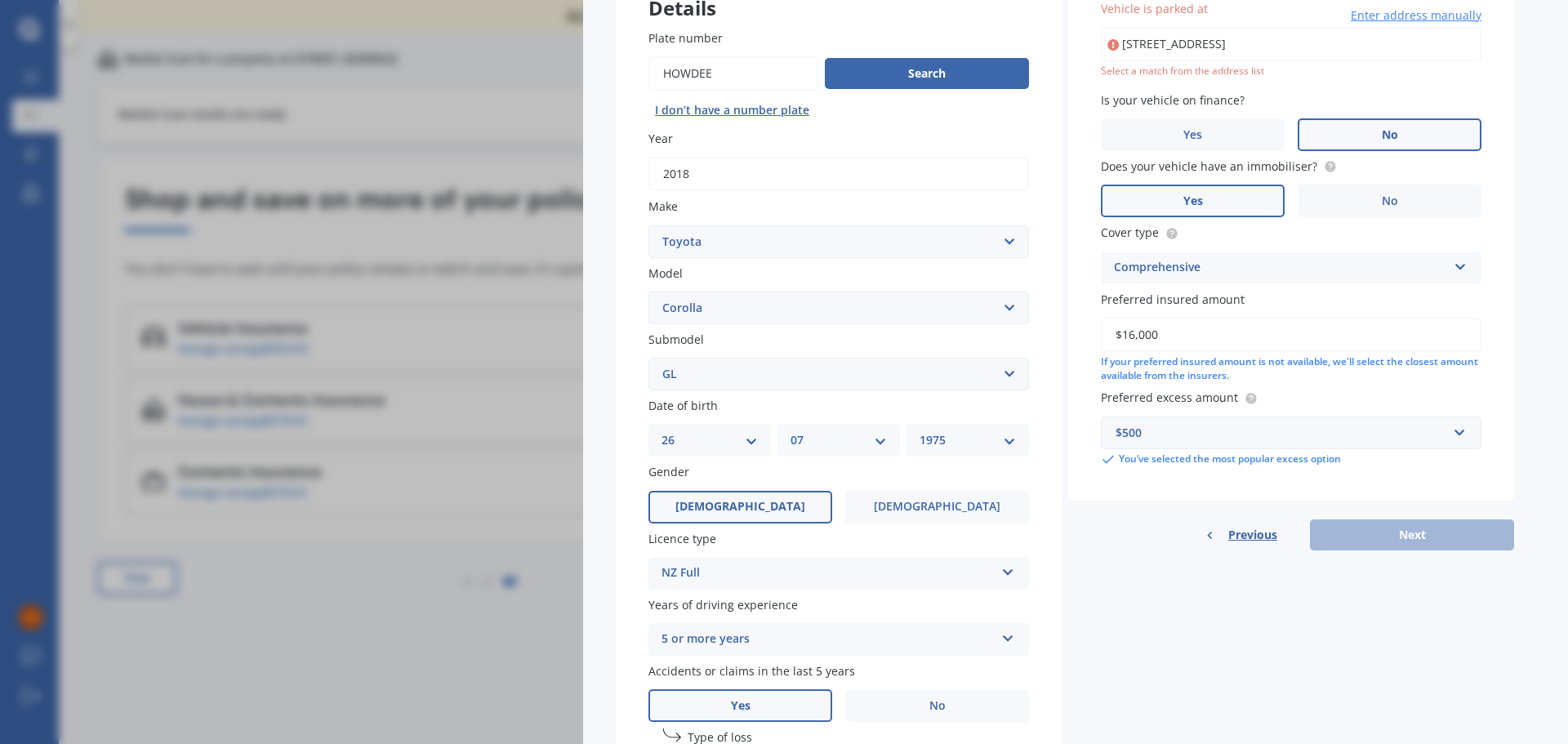
scroll to position [0, 0]
drag, startPoint x: 1386, startPoint y: 48, endPoint x: 998, endPoint y: 41, distance: 388.1
click at [998, 41] on div "Details Plate number Search I don’t have a number plate Year [DATE] Make Select…" at bounding box center [1064, 449] width 898 height 964
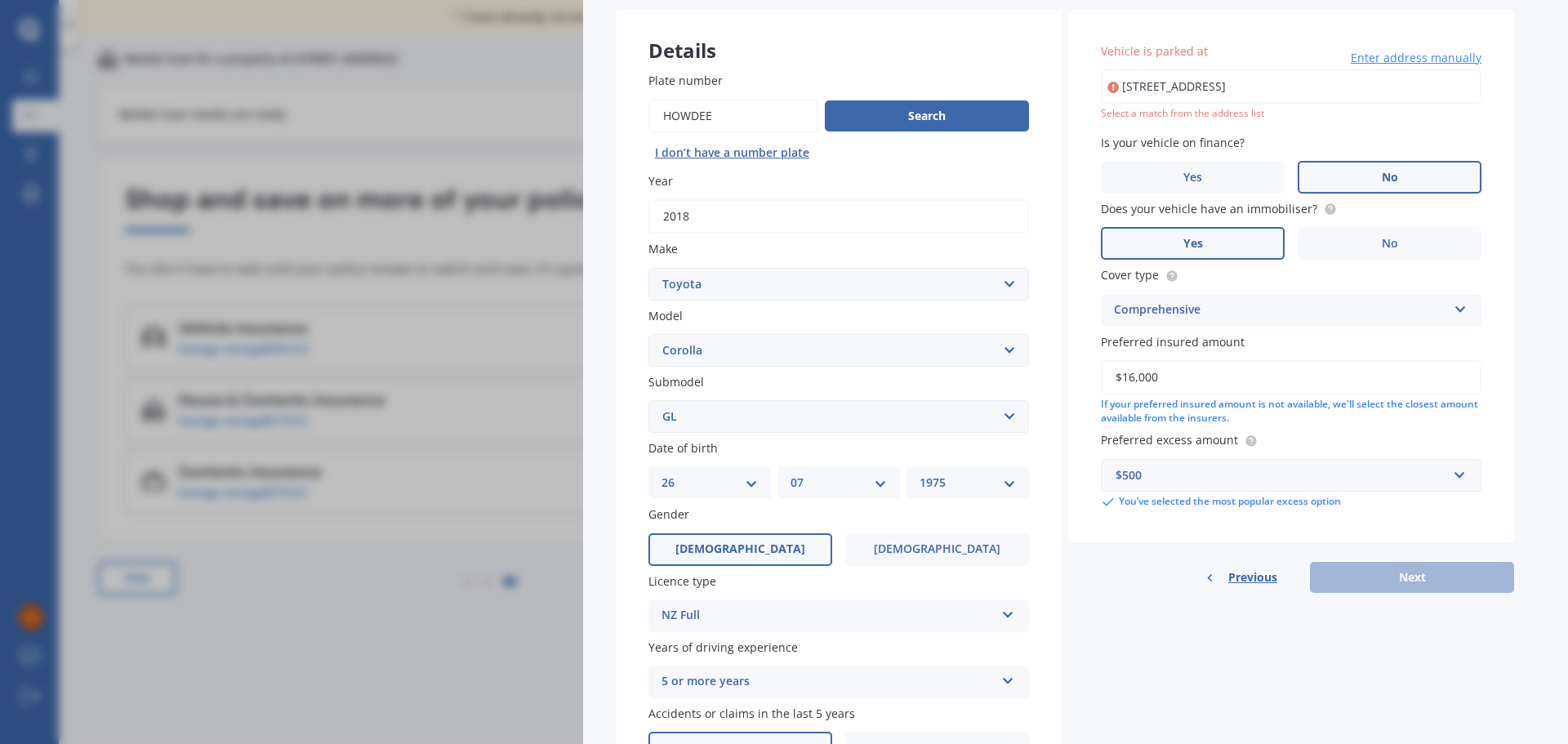
scroll to position [72, 0]
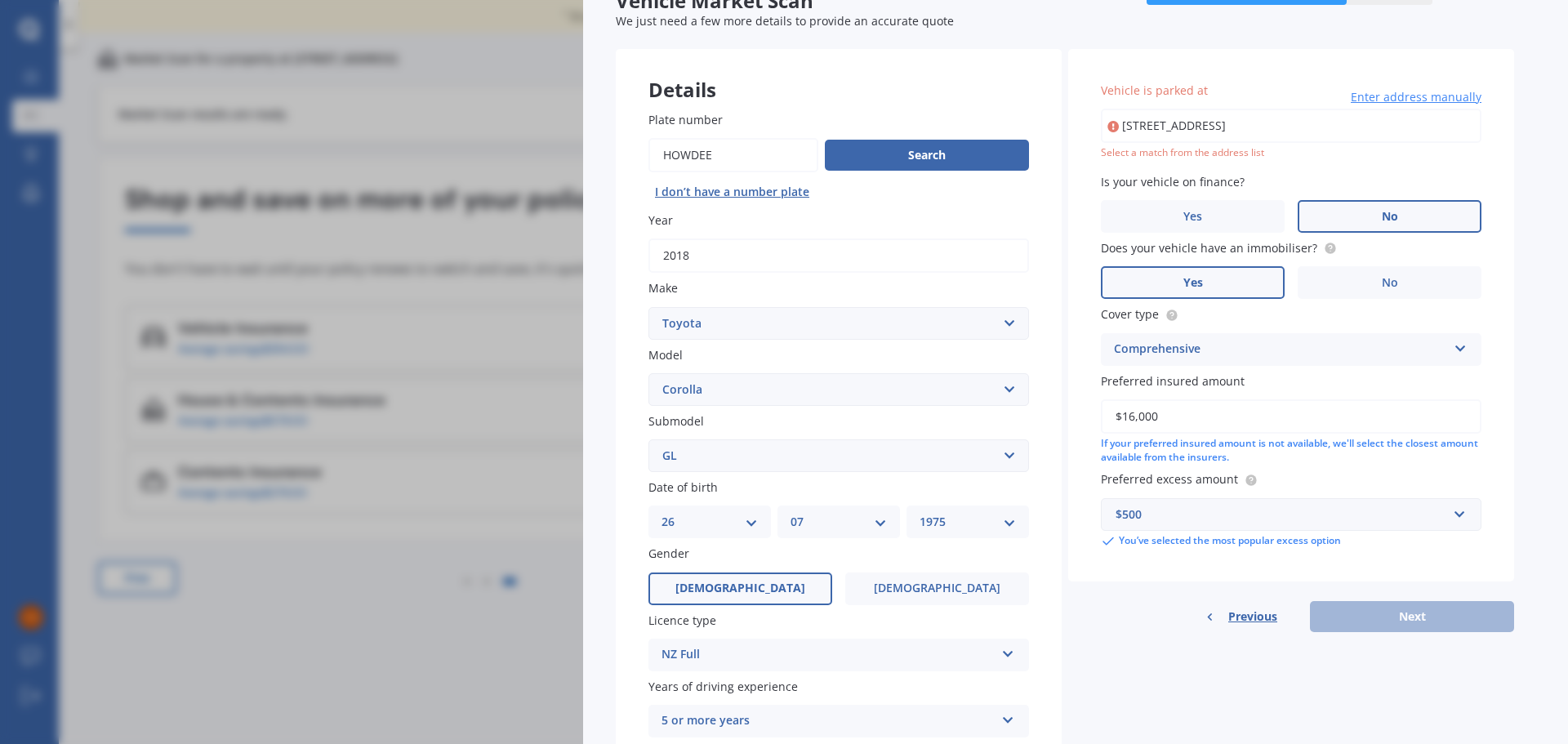
drag, startPoint x: 1292, startPoint y: 131, endPoint x: 1105, endPoint y: 123, distance: 187.2
click at [1105, 123] on input "[STREET_ADDRESS]" at bounding box center [1291, 125] width 381 height 35
type input "[STREET_ADDRESS]"
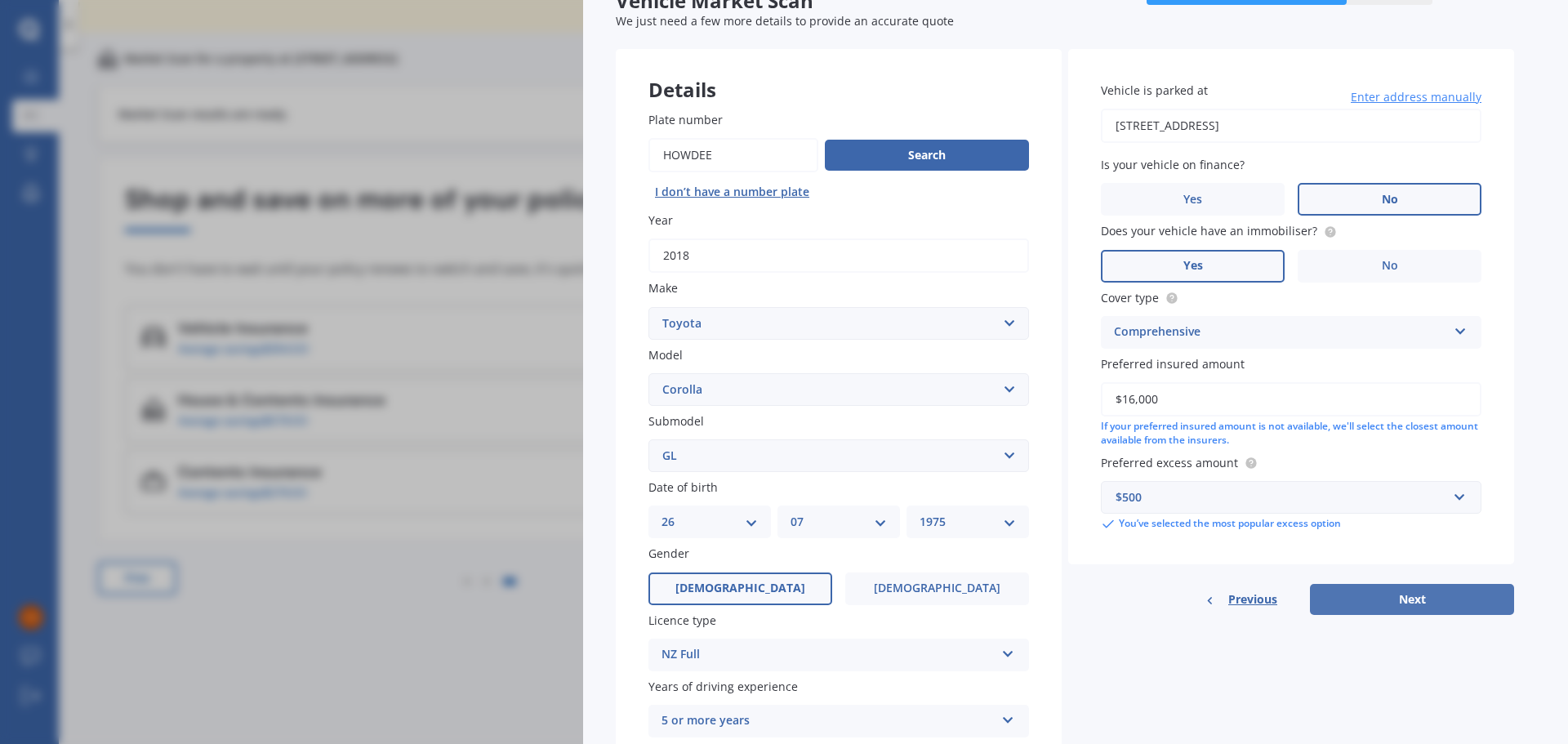
click at [1442, 599] on button "Next" at bounding box center [1411, 600] width 204 height 31
select select "26"
select select "07"
select select "1975"
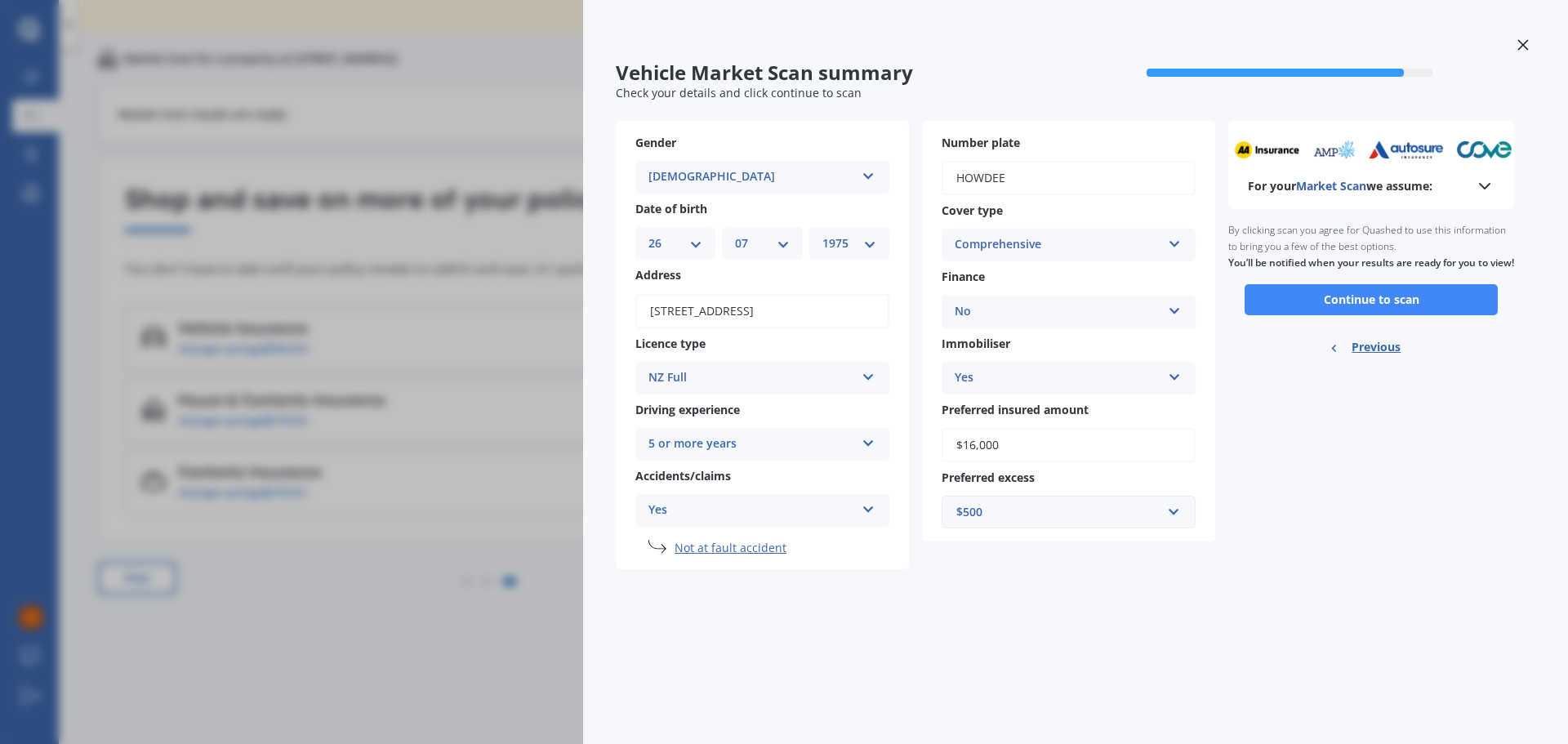
scroll to position [0, 0]
click at [1359, 315] on button "Continue to scan" at bounding box center [1371, 299] width 253 height 31
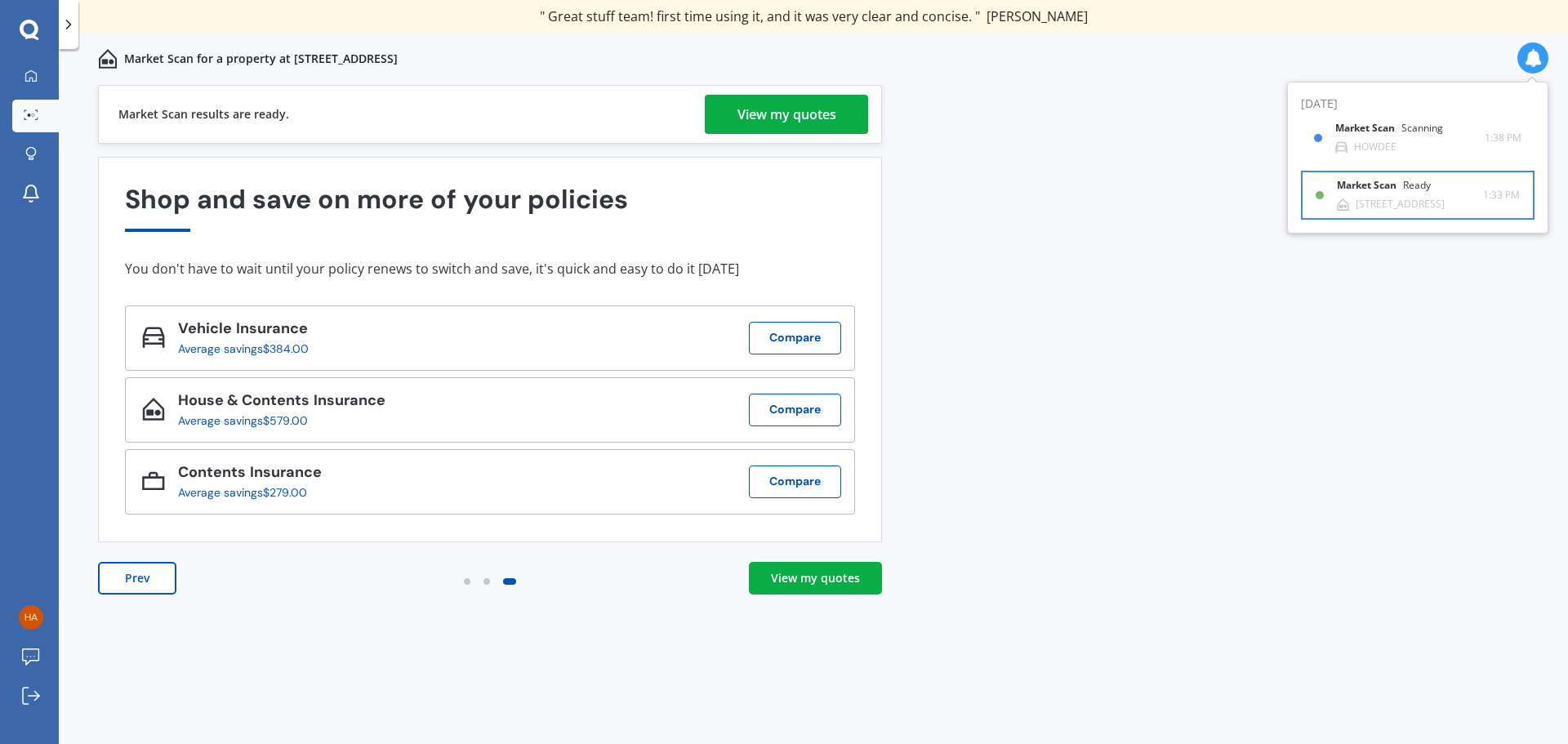
click at [1395, 196] on div "Market Scan Ready" at bounding box center [1393, 189] width 113 height 18
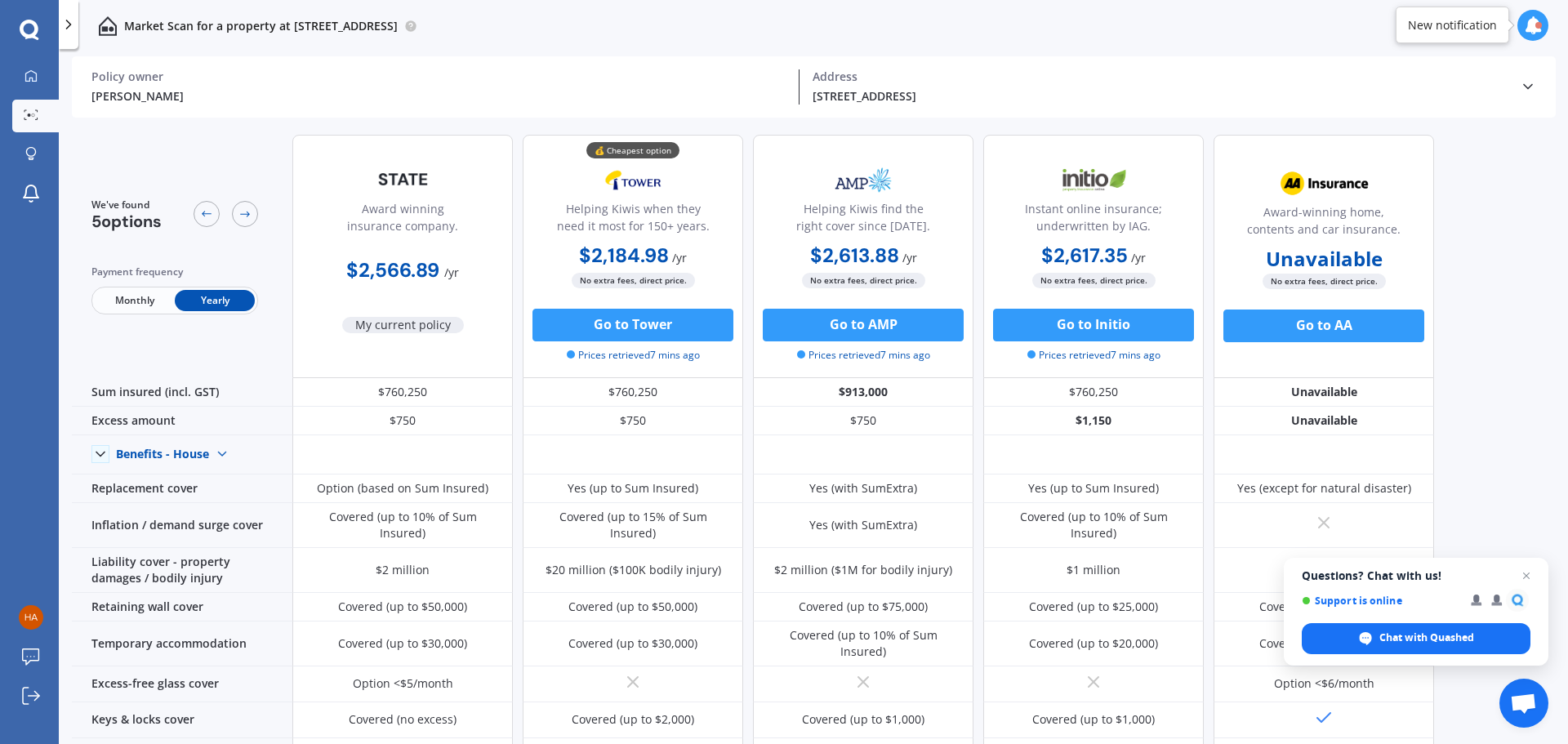
click at [142, 296] on span "Monthly" at bounding box center [134, 300] width 80 height 22
click at [247, 215] on icon at bounding box center [244, 214] width 10 height 6
click at [209, 216] on icon at bounding box center [206, 214] width 13 height 13
click at [204, 296] on span "Yearly" at bounding box center [215, 300] width 80 height 22
click at [241, 215] on icon at bounding box center [244, 214] width 10 height 6
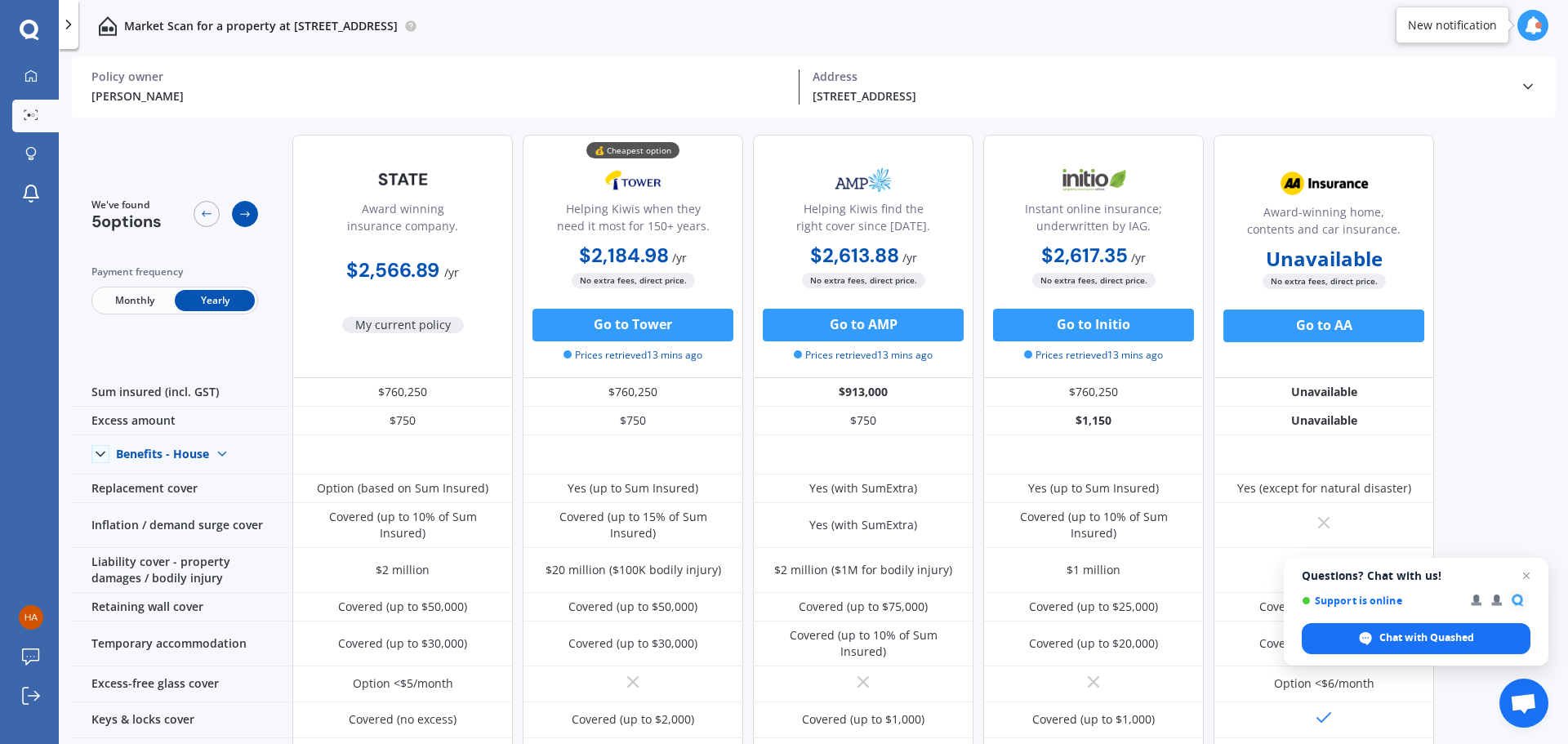
click at [241, 215] on icon at bounding box center [244, 214] width 10 height 6
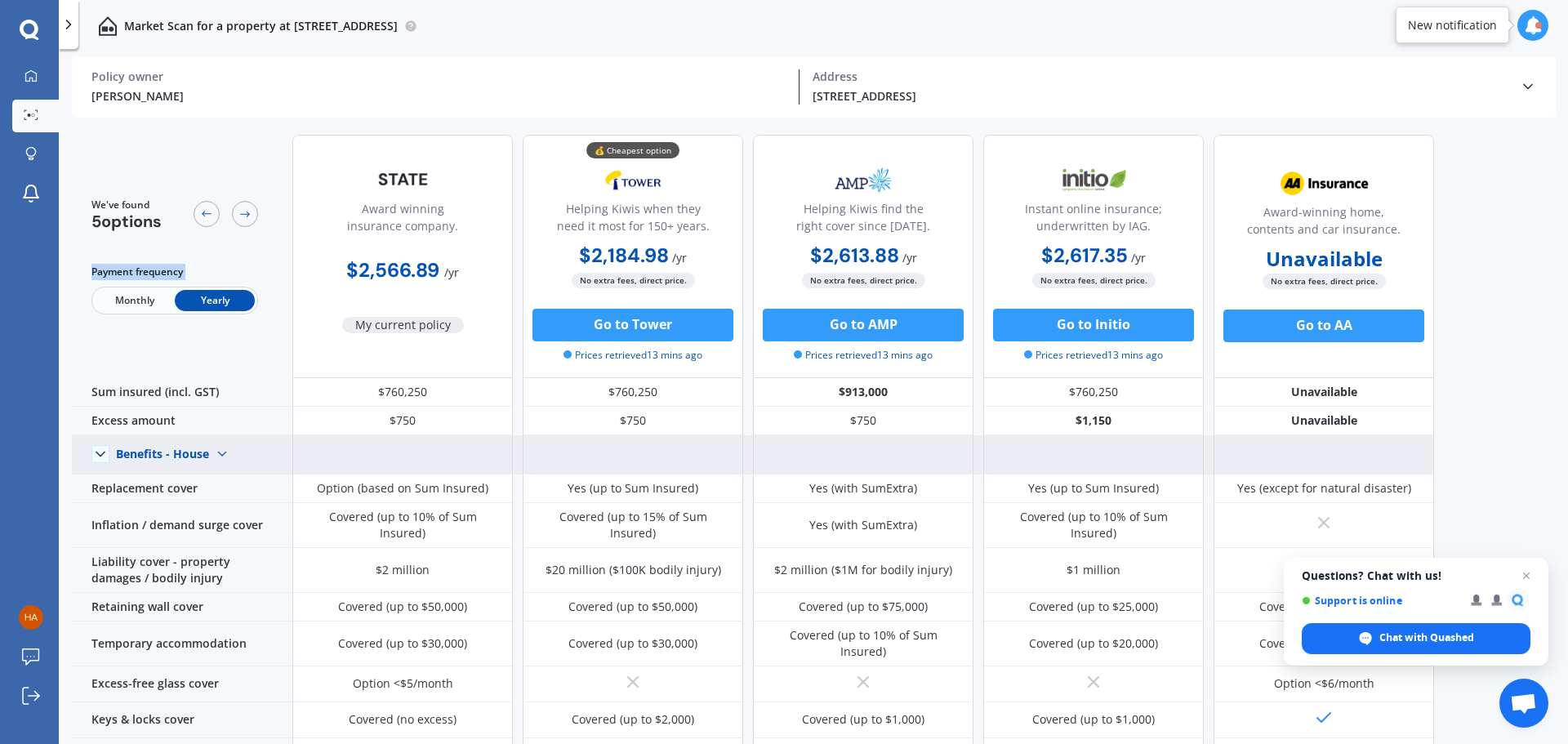
click at [224, 450] on img at bounding box center [222, 453] width 26 height 26
click at [214, 510] on span "Benefits - Contents" at bounding box center [182, 511] width 104 height 16
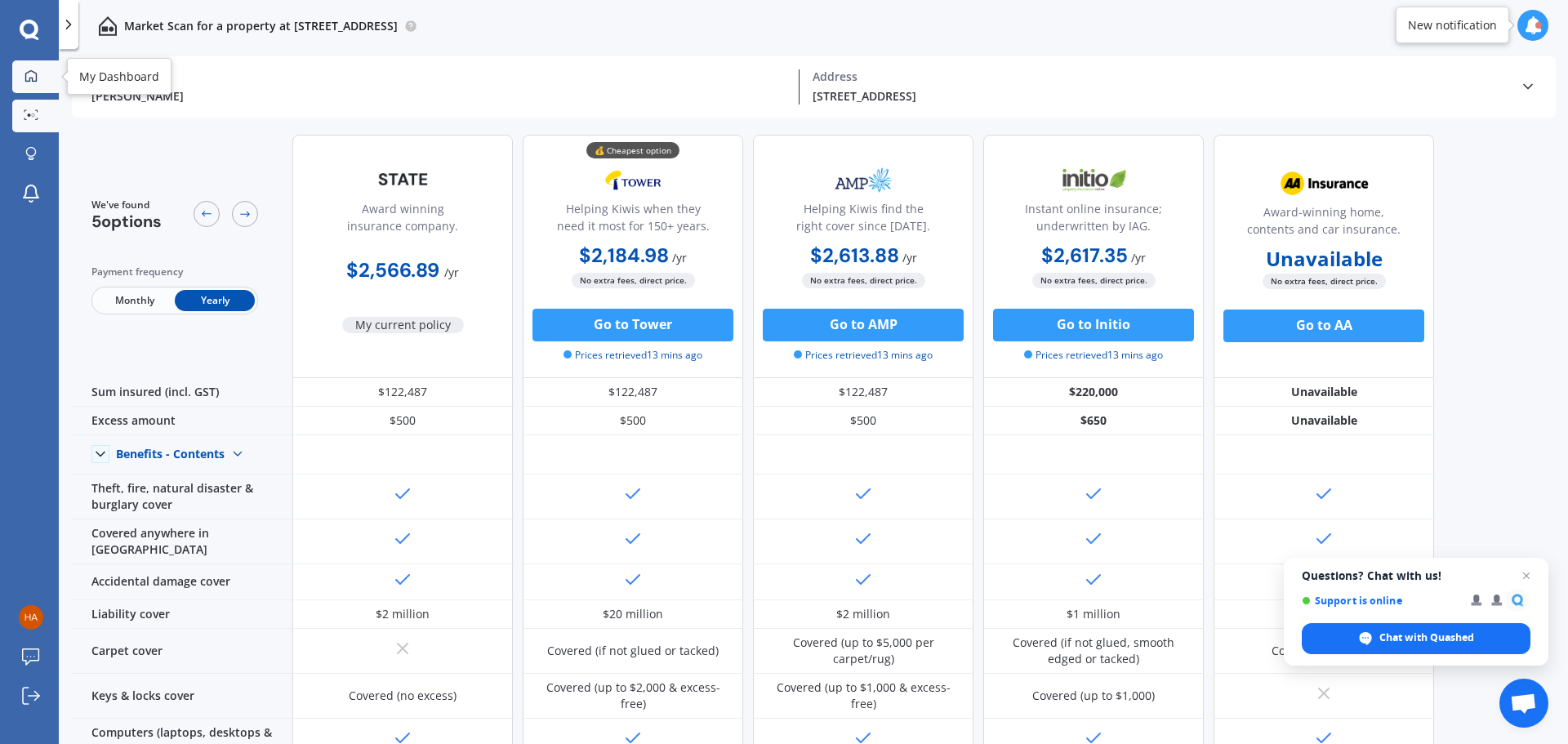
click at [35, 80] on icon at bounding box center [30, 74] width 11 height 11
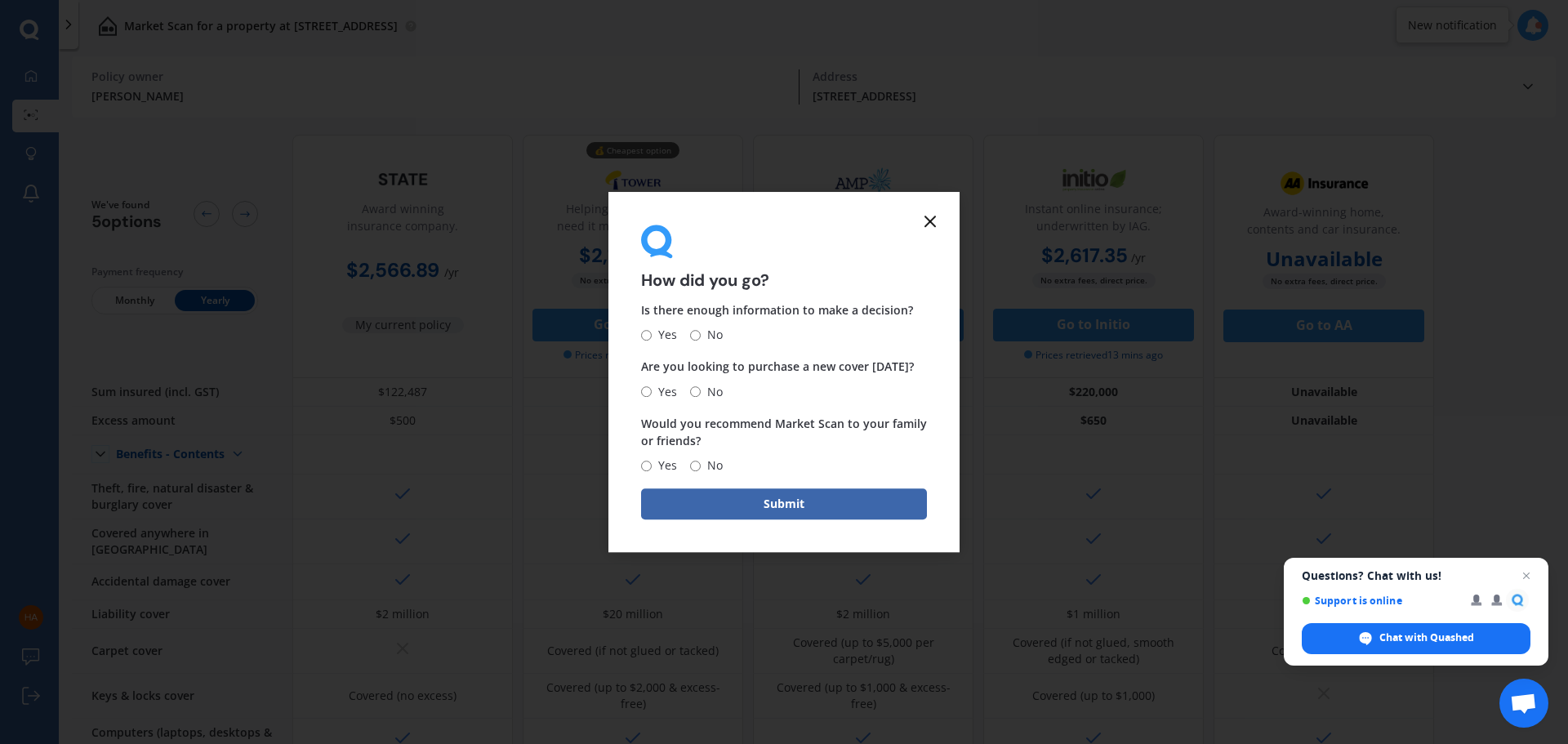
click at [643, 330] on input "Yes" at bounding box center [646, 335] width 10 height 10
radio input "true"
click at [697, 390] on input "No" at bounding box center [695, 391] width 10 height 10
radio input "true"
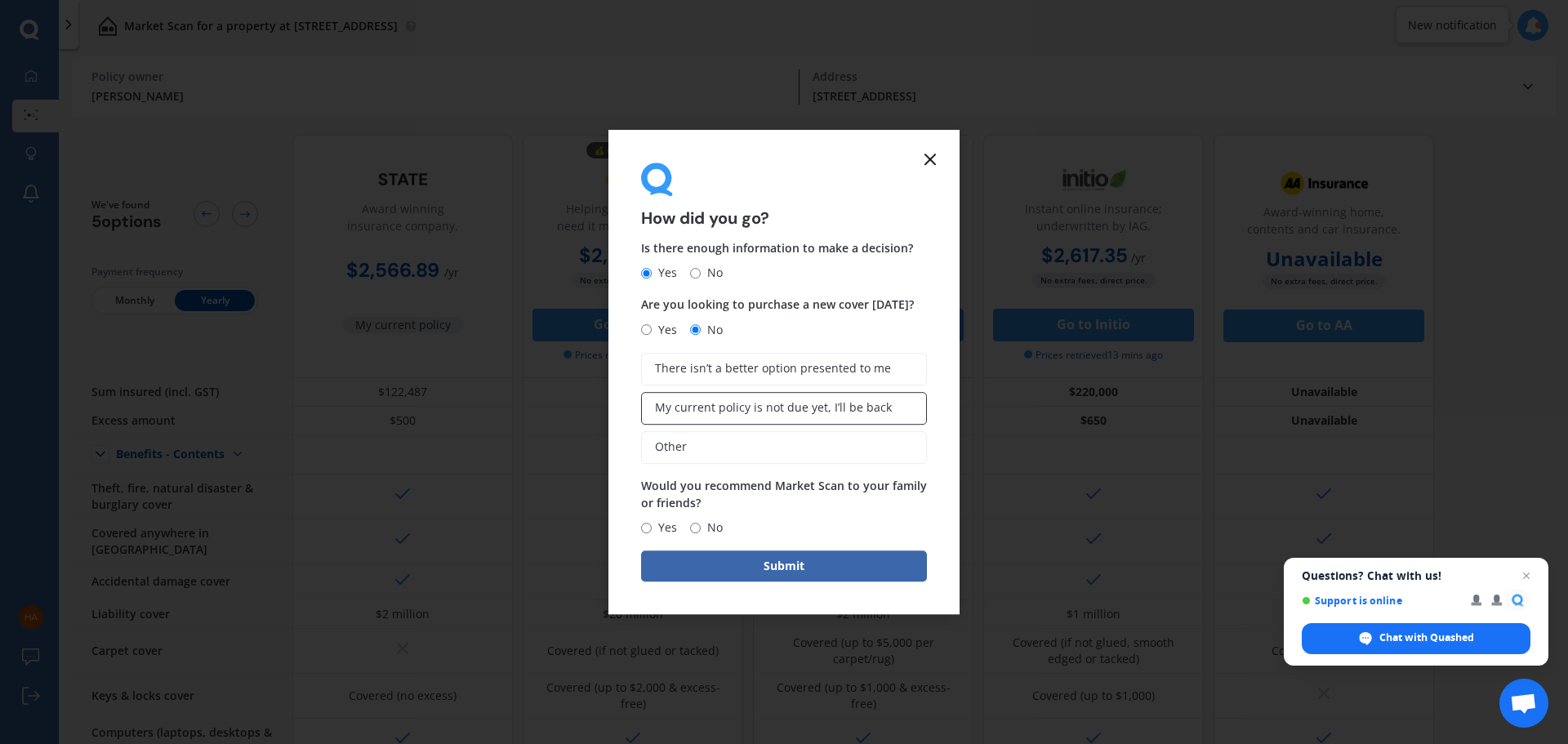
click at [779, 413] on span "My current policy is not due yet, I’ll be back" at bounding box center [774, 407] width 237 height 14
click at [0, 0] on input "My current policy is not due yet, I’ll be back" at bounding box center [0, 0] width 0 height 0
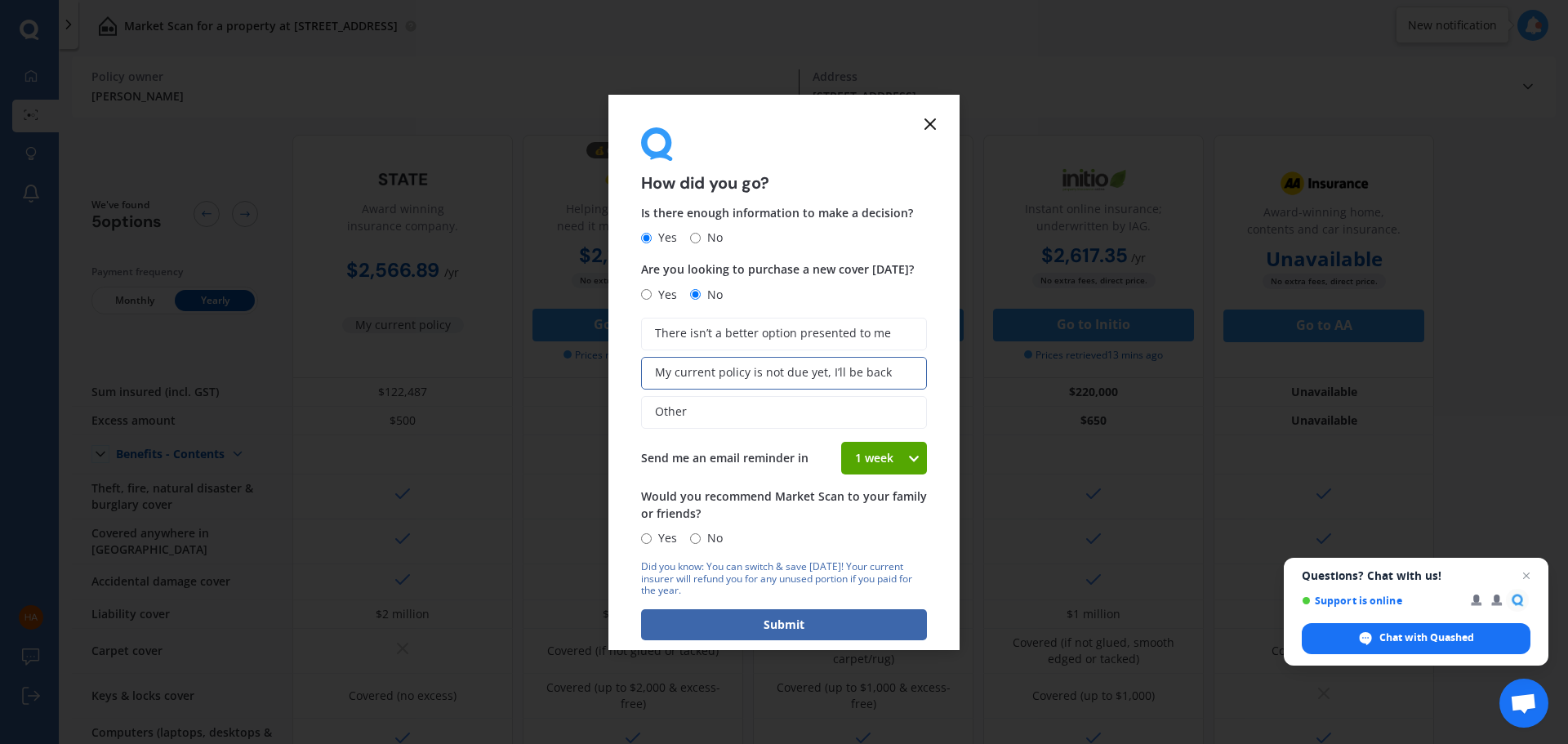
click at [653, 542] on span "Yes" at bounding box center [664, 537] width 25 height 20
click at [652, 542] on input "Yes" at bounding box center [646, 538] width 10 height 10
radio input "true"
click at [739, 616] on button "Submit" at bounding box center [784, 625] width 286 height 31
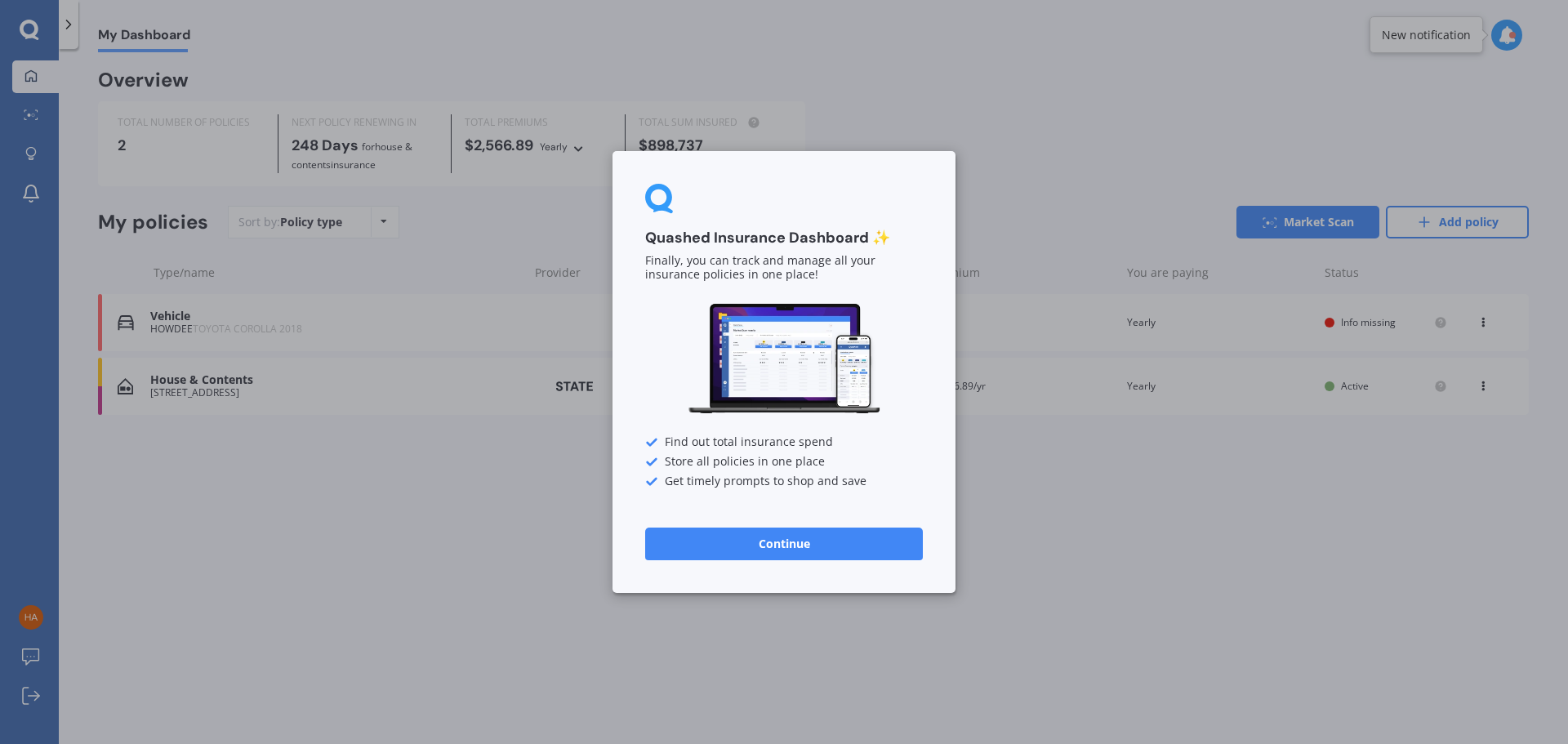
click at [789, 543] on button "Continue" at bounding box center [783, 544] width 278 height 33
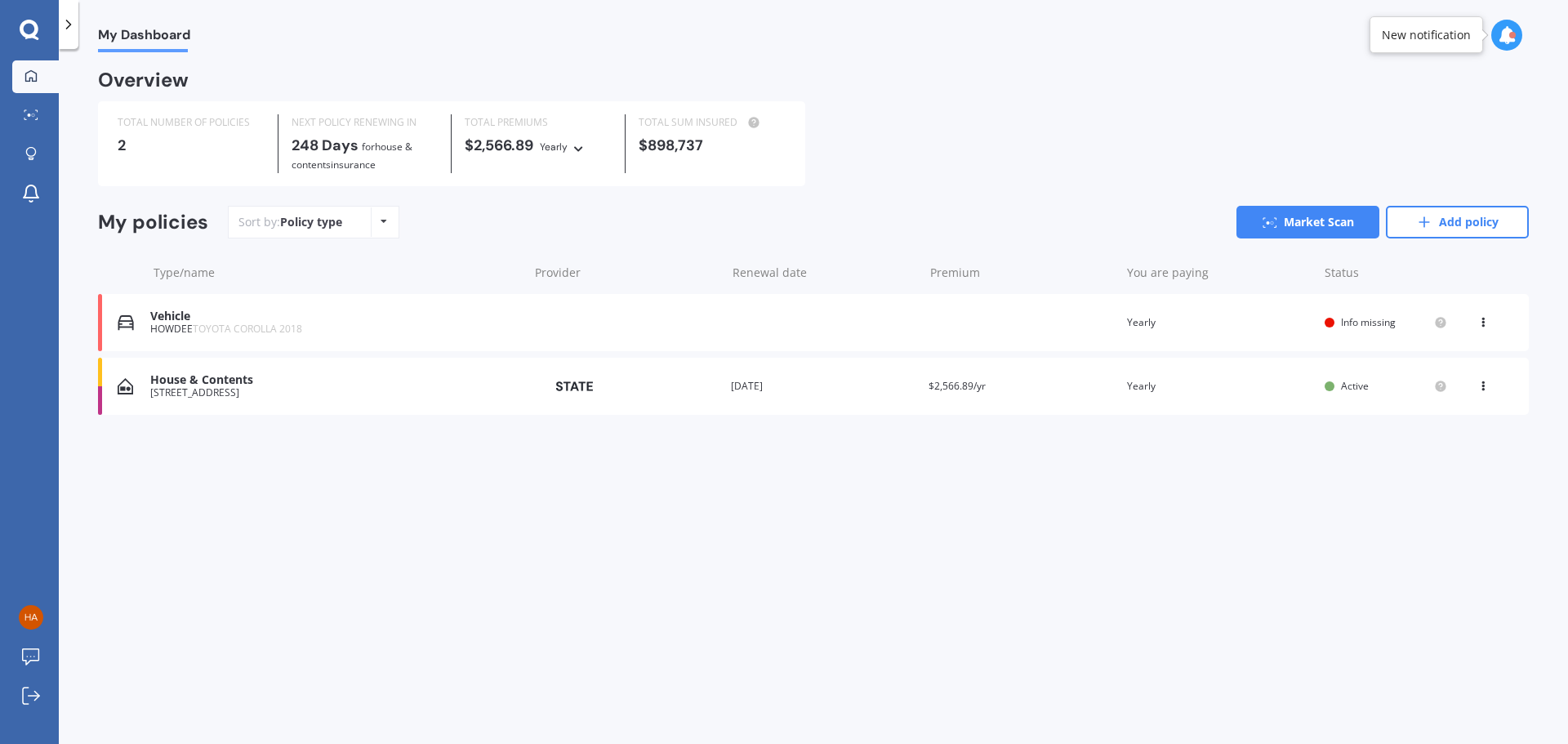
click at [1347, 321] on span "Info missing" at bounding box center [1367, 322] width 55 height 14
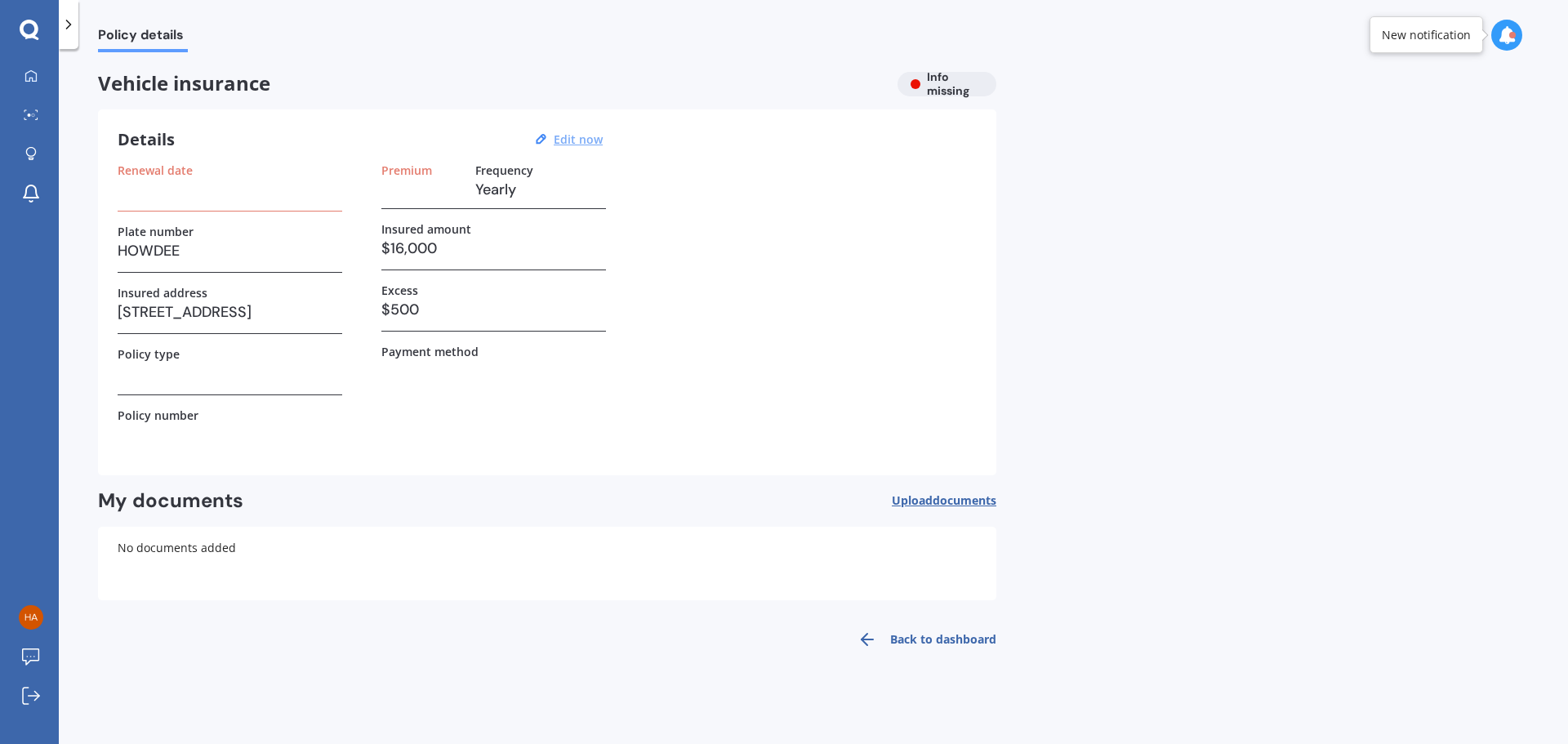
click at [582, 137] on u "Edit now" at bounding box center [578, 139] width 49 height 16
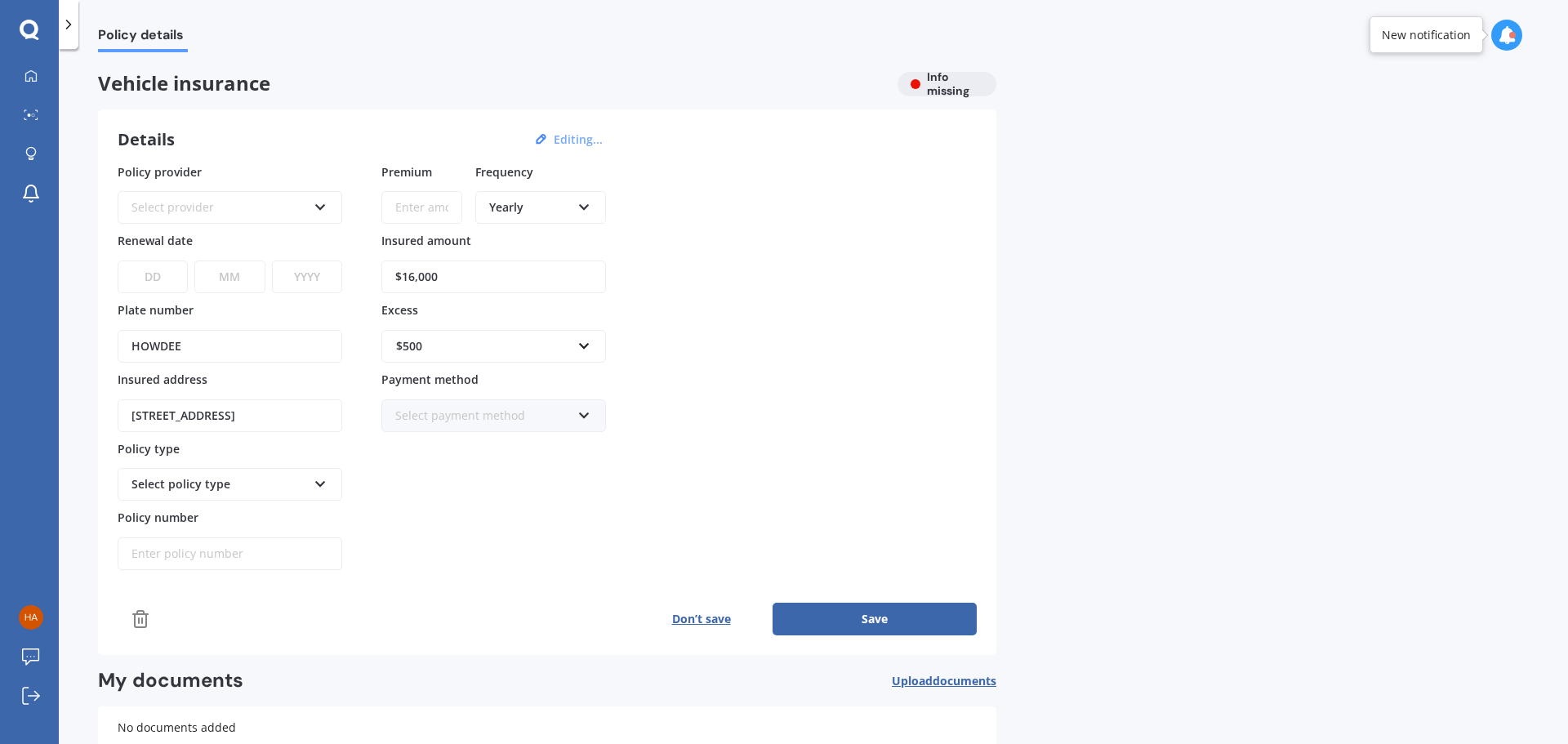
click at [317, 483] on icon at bounding box center [320, 480] width 14 height 11
click at [273, 488] on div "Select policy type" at bounding box center [219, 484] width 176 height 18
click at [318, 478] on icon at bounding box center [320, 480] width 14 height 11
click at [590, 529] on div "Premium Frequency Yearly Yearly Six-Monthly Quarterly Monthly Fortnightly Weekl…" at bounding box center [493, 367] width 224 height 407
click at [319, 208] on icon at bounding box center [320, 203] width 14 height 11
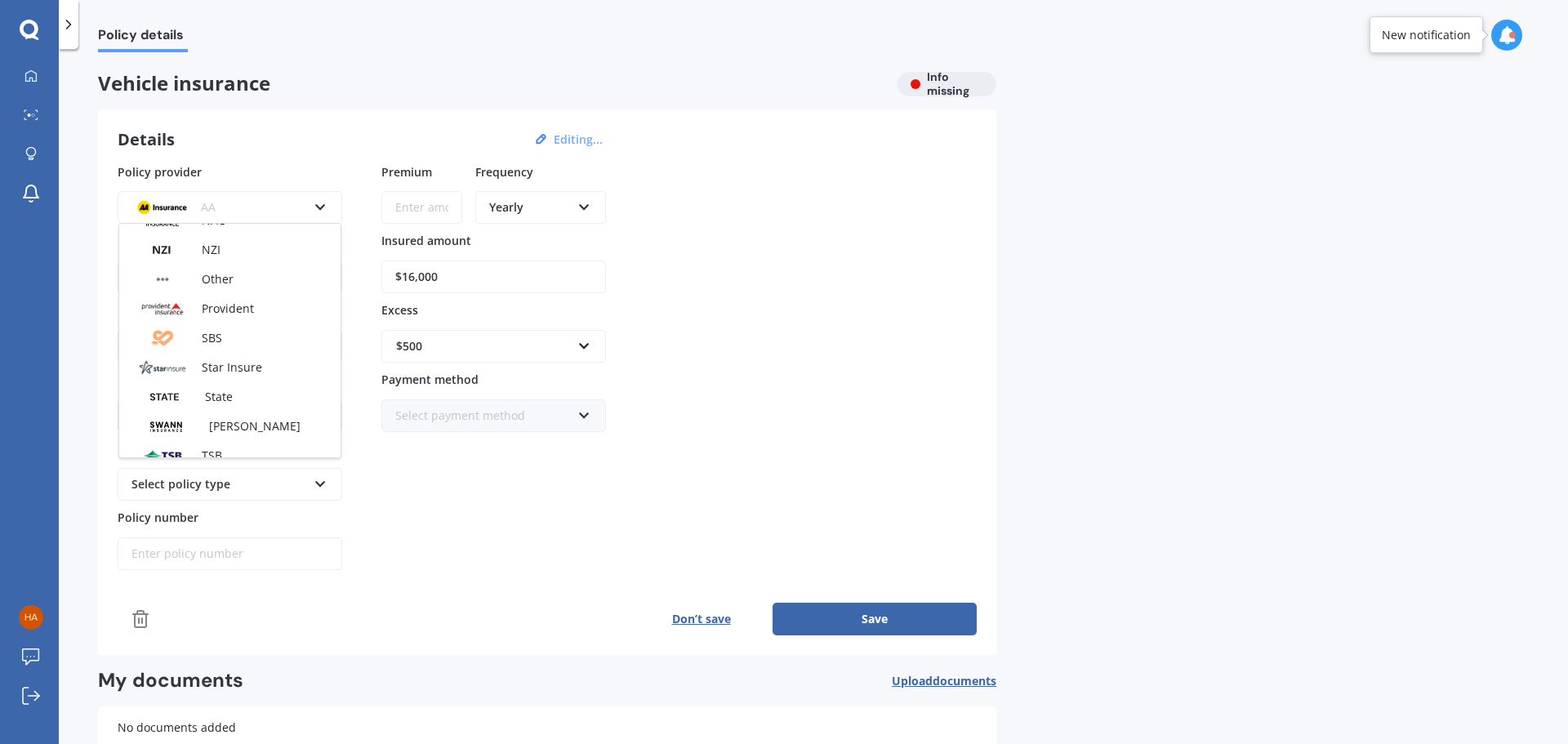
scroll to position [571, 0]
click at [224, 368] on span "State" at bounding box center [219, 372] width 28 height 16
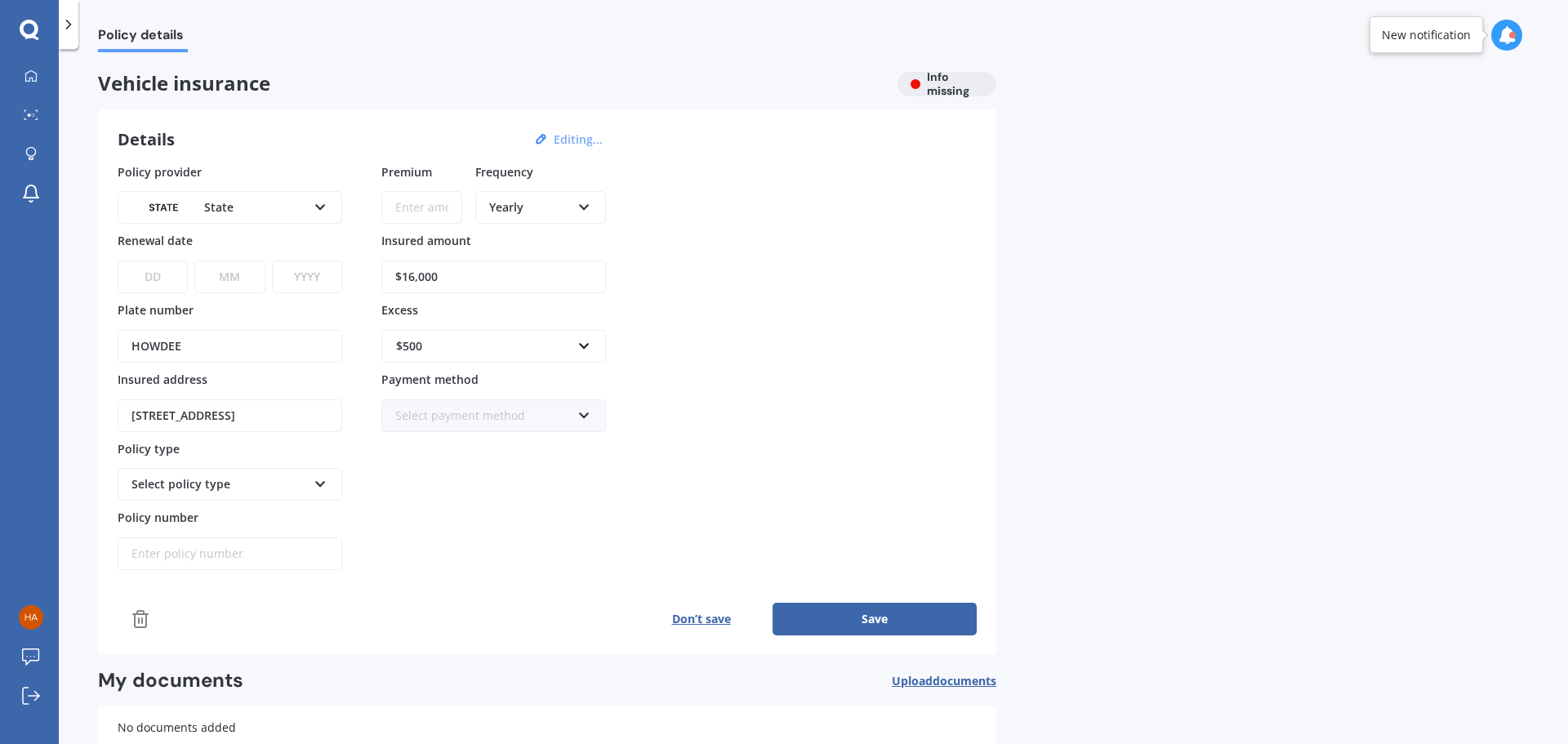
click at [591, 203] on div "Yearly Yearly Six-Monthly Quarterly Monthly Fortnightly Weekly" at bounding box center [540, 208] width 131 height 33
click at [527, 354] on span "Fortnightly" at bounding box center [519, 356] width 59 height 16
click at [435, 205] on input "Premium" at bounding box center [421, 208] width 80 height 33
drag, startPoint x: 425, startPoint y: 275, endPoint x: 425, endPoint y: 297, distance: 22.0
click at [425, 278] on input "$16,000" at bounding box center [493, 277] width 224 height 33
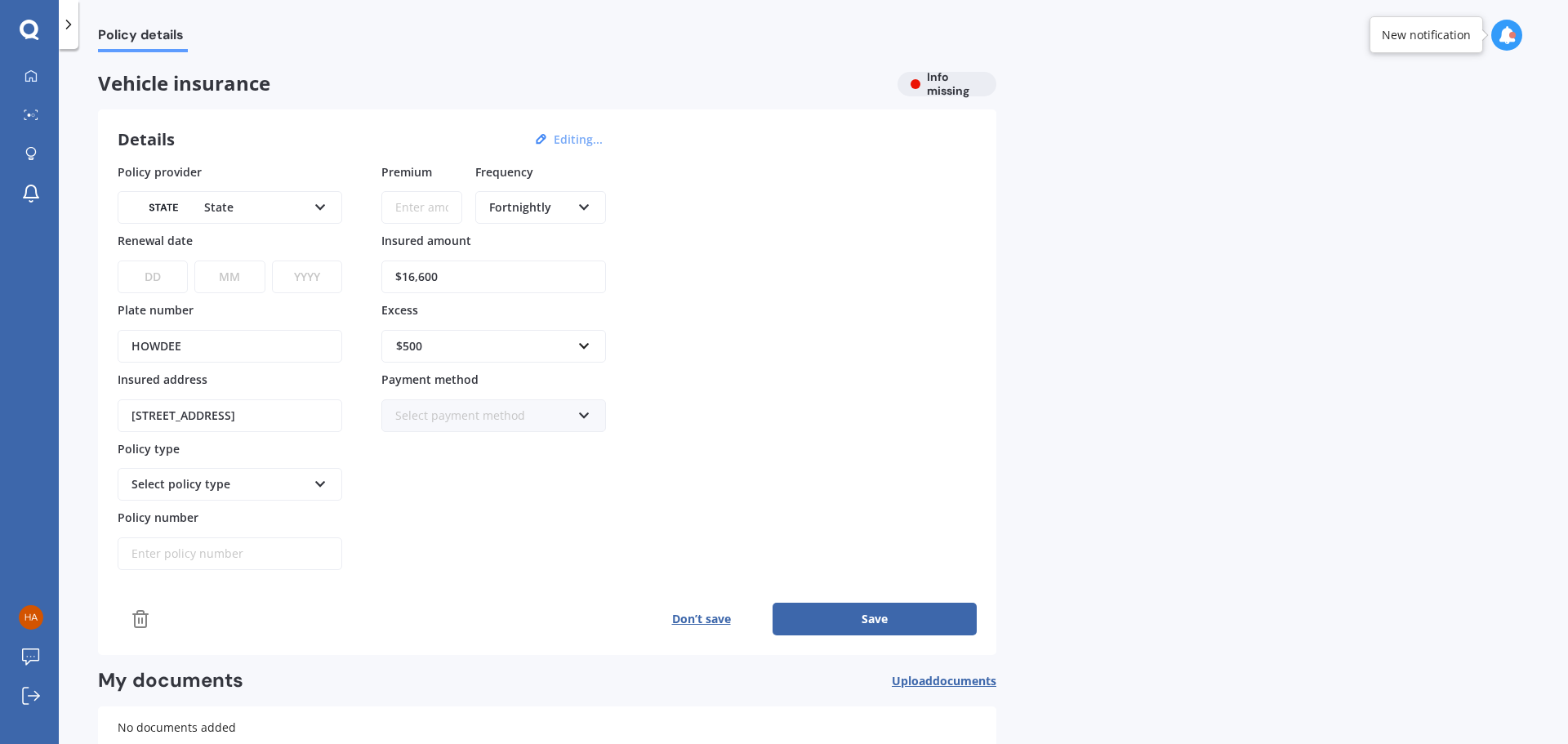
type input "$16,600"
click at [822, 285] on div "Policy provider State AA AMI AMP ANZ ASB Aioi Nissay Dowa Ando Assurant Autosur…" at bounding box center [547, 367] width 859 height 407
click at [856, 332] on div "Policy provider State AA AMI AMP ANZ ASB Aioi Nissay Dowa Ando Assurant Autosur…" at bounding box center [547, 367] width 859 height 407
click at [309, 484] on div "Select policy type Comprehensive Third Party, Fire & Theft Third Party" at bounding box center [229, 484] width 224 height 33
click at [183, 514] on span "Comprehensive" at bounding box center [175, 515] width 86 height 16
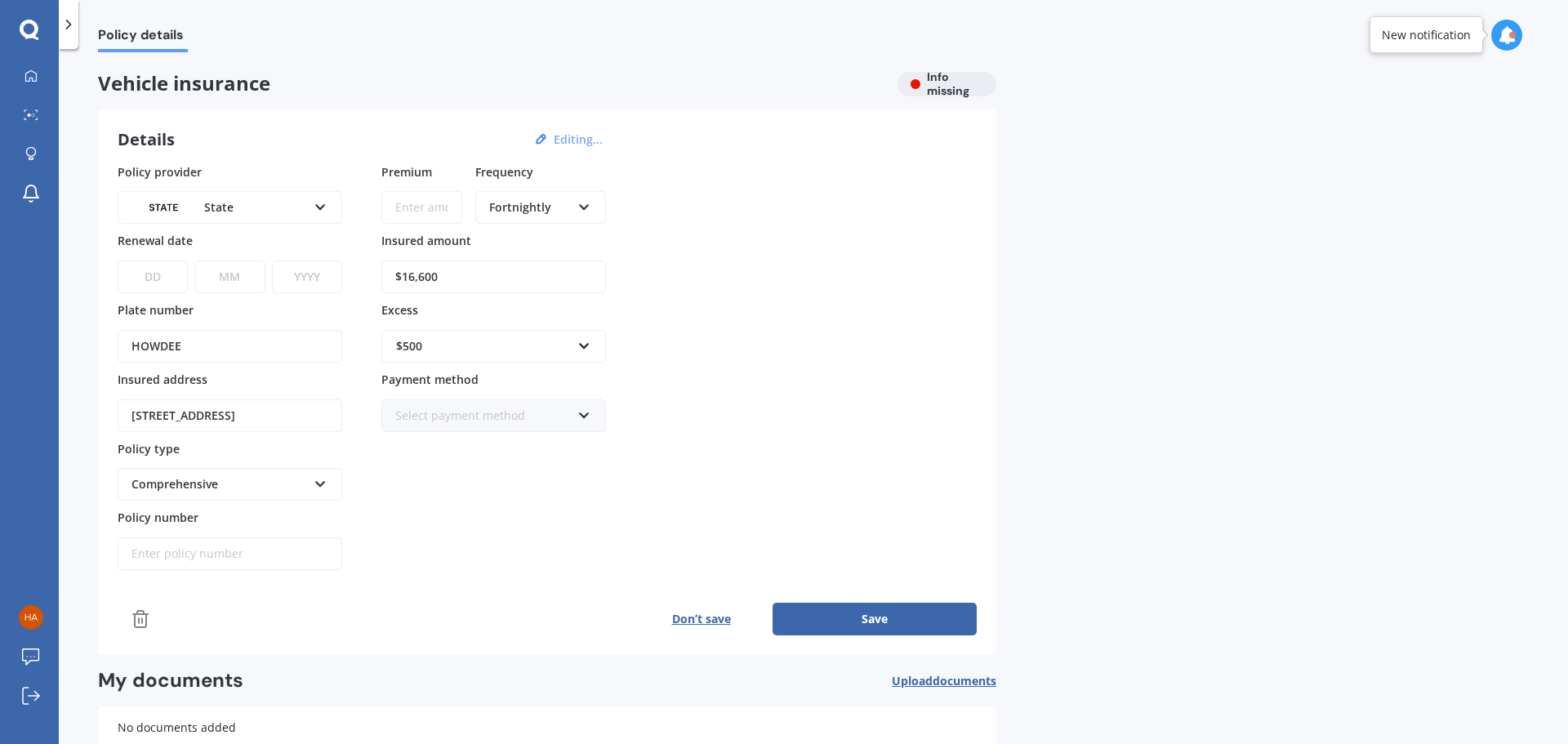
click at [172, 274] on select "DD 01 02 03 04 05 06 07 08 09 10 11 12 13 14 15 16 17 18 19 20 21 22 23 24 25 2…" at bounding box center [152, 277] width 70 height 33
click at [166, 276] on select "DD 01 02 03 04 05 06 07 08 09 10 11 12 13 14 15 16 17 18 19 20 21 22 23 24 25 2…" at bounding box center [152, 277] width 70 height 33
select select "10"
click at [118, 260] on select "DD 01 02 03 04 05 06 07 08 09 10 11 12 13 14 15 16 17 18 19 20 21 22 23 24 25 2…" at bounding box center [152, 277] width 70 height 33
click at [235, 276] on select "MM 01 02 03 04 05 06 07 08 09 10 11 12" at bounding box center [229, 277] width 70 height 33
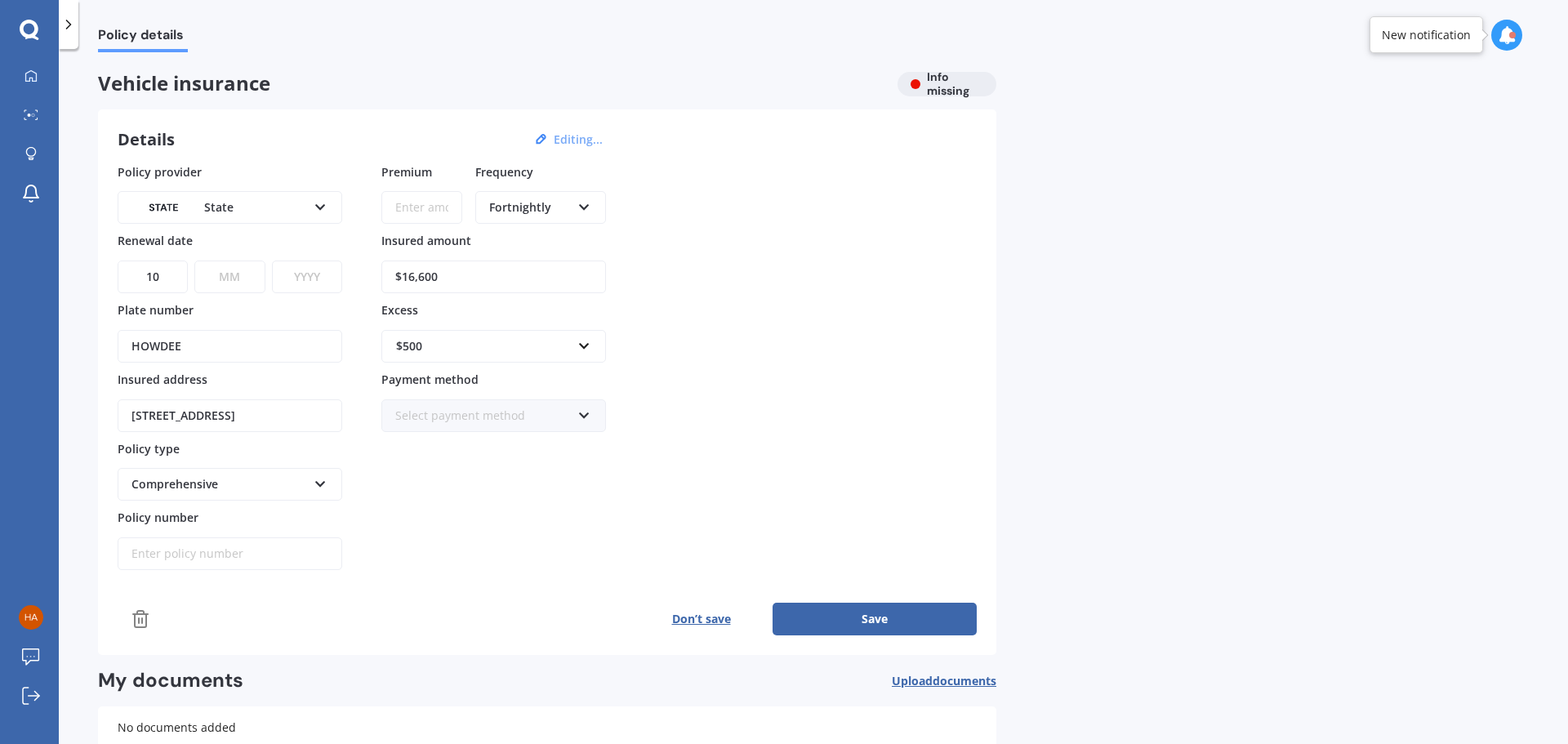
select select "03"
click at [195, 260] on select "MM 01 02 03 04 05 06 07 08 09 10 11 12" at bounding box center [229, 277] width 70 height 33
click at [293, 274] on select "YYYY 2027 2026 2025 2024 2023 2022 2021 2020 2019 2018 2017 2016 2015 2014 2013…" at bounding box center [306, 277] width 70 height 33
select select "2026"
click at [272, 260] on select "YYYY 2027 2026 2025 2024 2023 2022 2021 2020 2019 2018 2017 2016 2015 2014 2013…" at bounding box center [306, 277] width 70 height 33
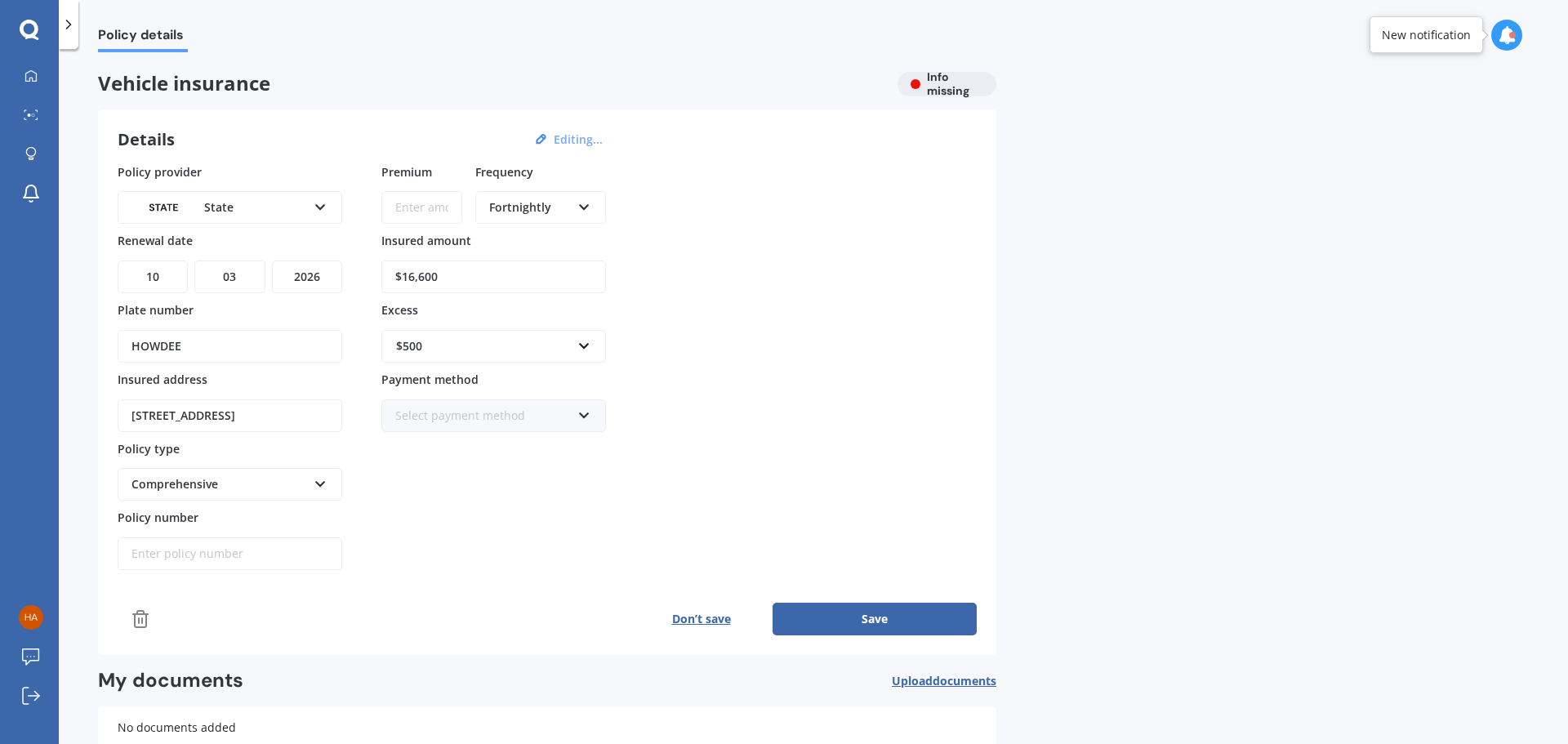
click at [254, 552] on input "Policy number" at bounding box center [229, 554] width 224 height 33
type input "MOT726296418"
click at [442, 531] on div "Premium Frequency Fortnightly Yearly Six-Monthly Quarterly Monthly Fortnightly …" at bounding box center [493, 367] width 224 height 407
click at [425, 208] on input "Premium" at bounding box center [421, 208] width 80 height 33
click at [526, 204] on div "Fortnightly" at bounding box center [530, 207] width 81 height 18
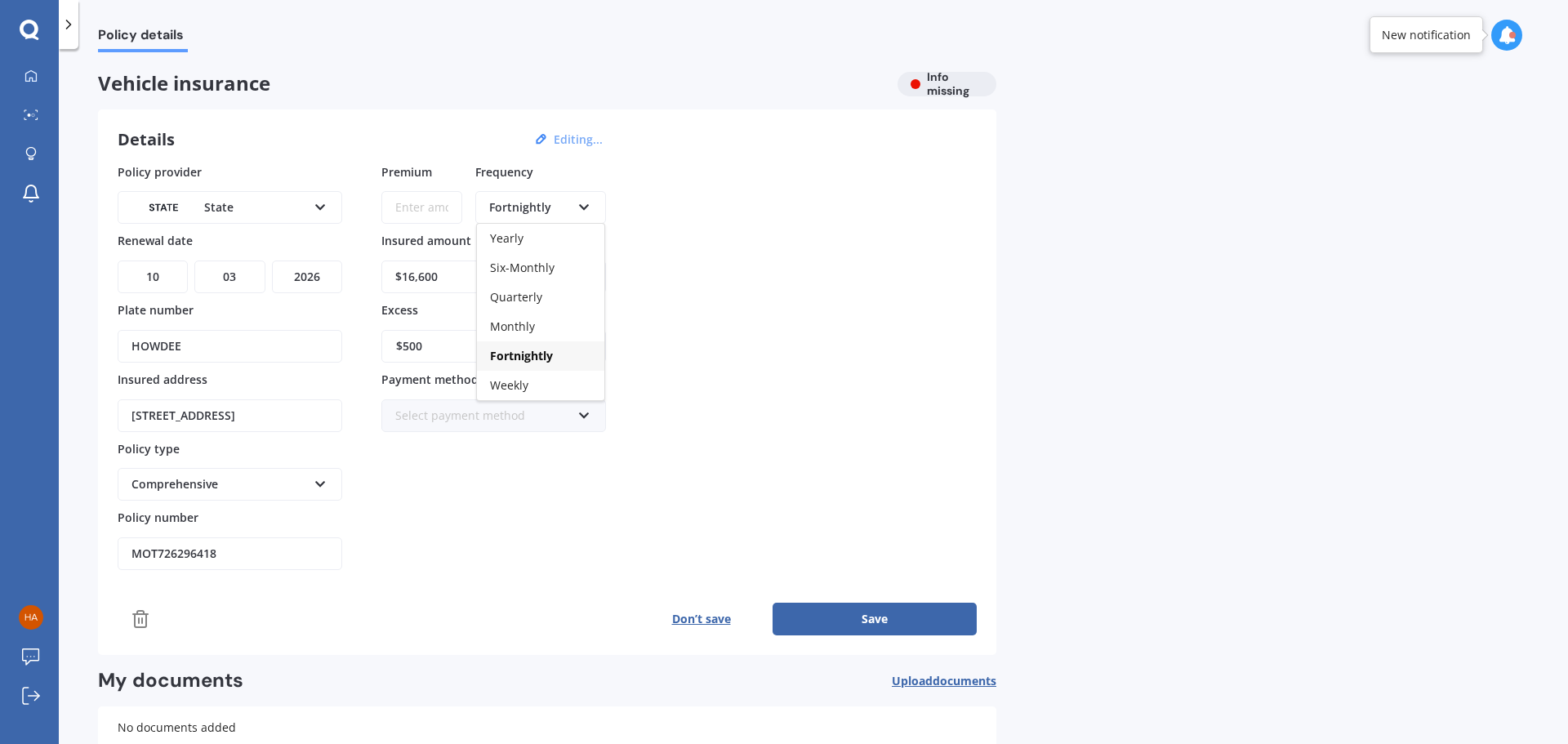
click at [521, 241] on span "Yearly" at bounding box center [506, 238] width 34 height 16
click at [420, 213] on input "Premium" at bounding box center [421, 208] width 80 height 33
type input "$891.14"
click at [780, 211] on div "Policy provider State AA AMI AMP ANZ ASB Aioi Nissay Dowa Ando Assurant Autosur…" at bounding box center [547, 367] width 859 height 407
click at [879, 618] on button "Save" at bounding box center [875, 619] width 204 height 33
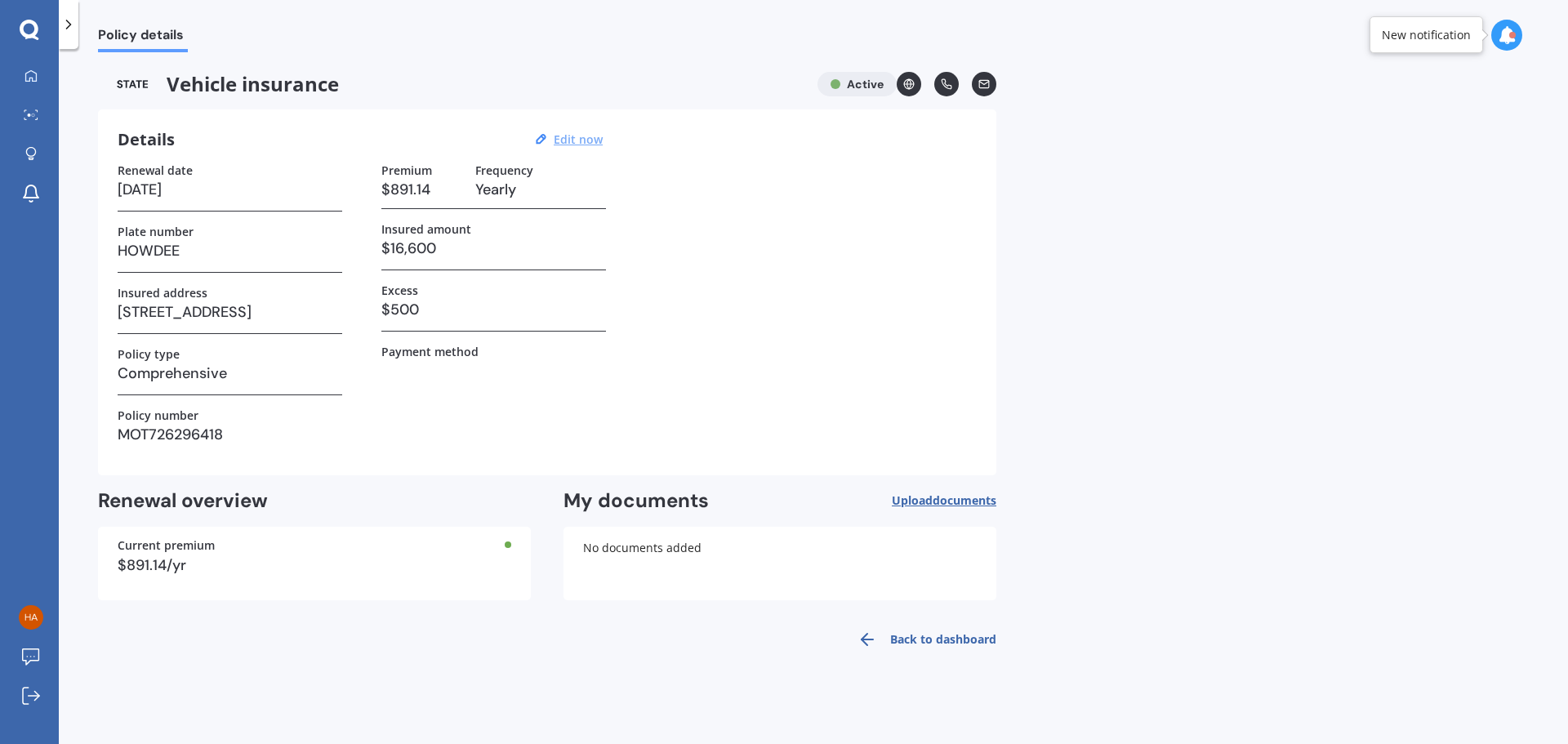
click at [951, 635] on link "Back to dashboard" at bounding box center [922, 638] width 149 height 39
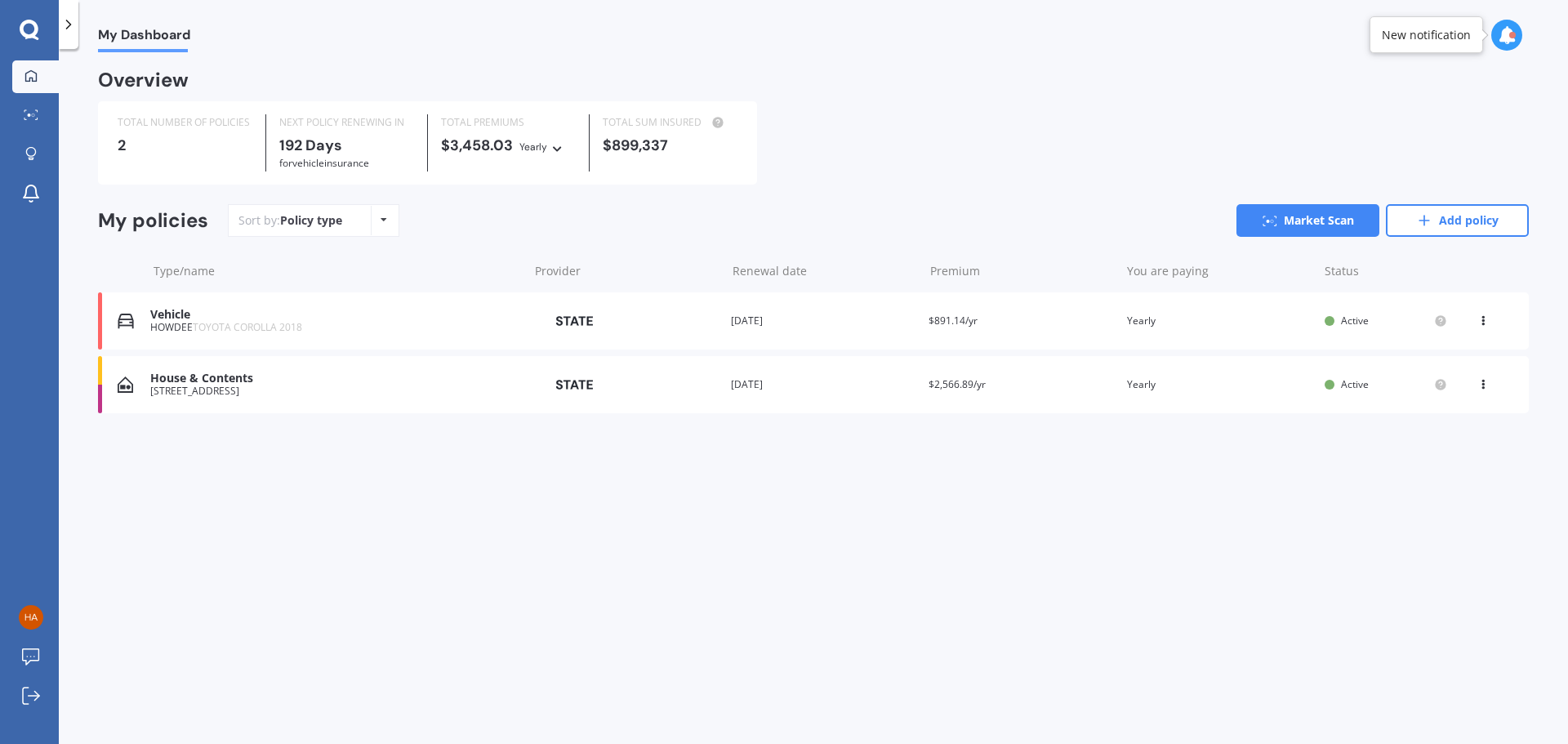
click at [183, 324] on div "HOWDEE TOYOTA COROLLA 2018" at bounding box center [335, 327] width 370 height 11
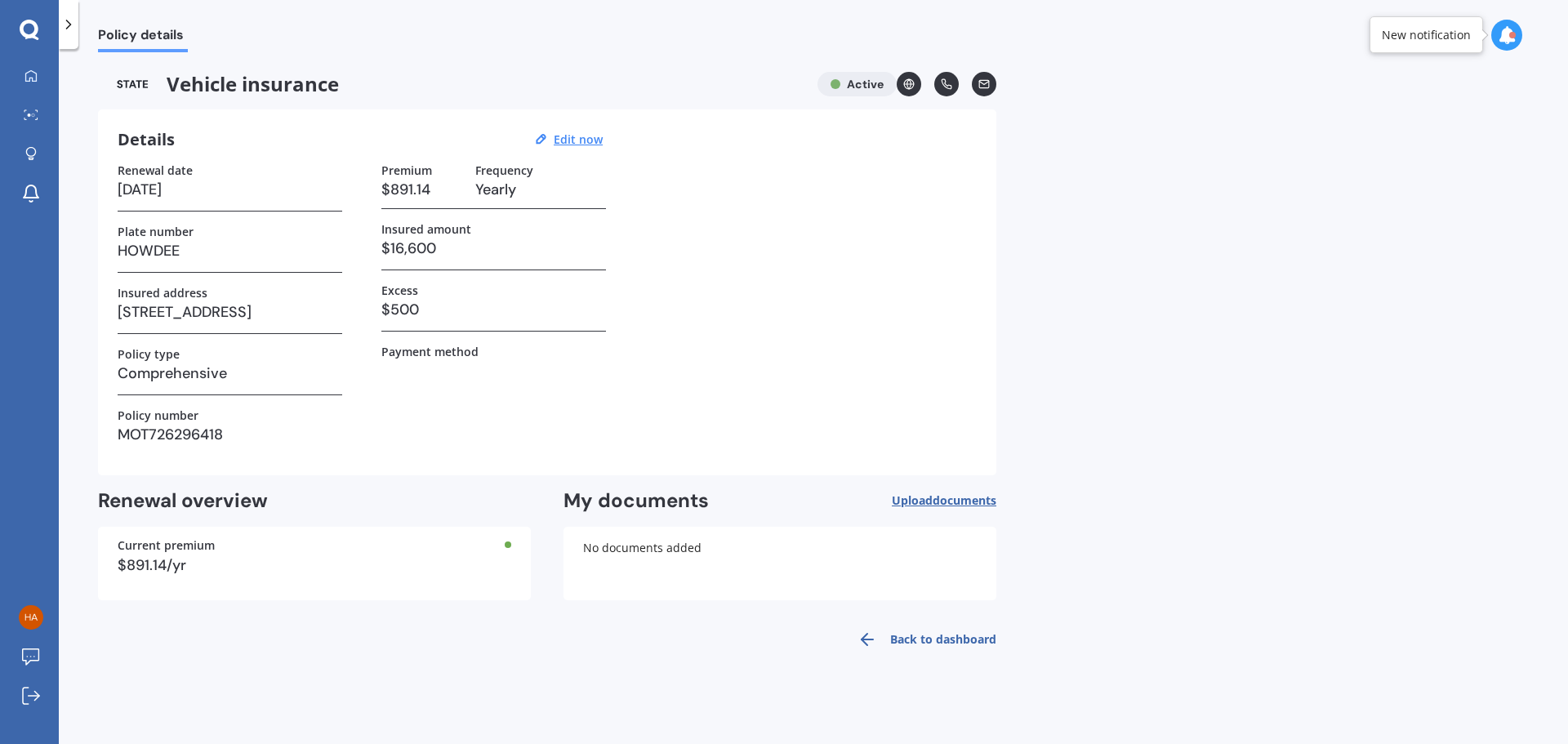
click at [922, 639] on link "Back to dashboard" at bounding box center [922, 638] width 149 height 39
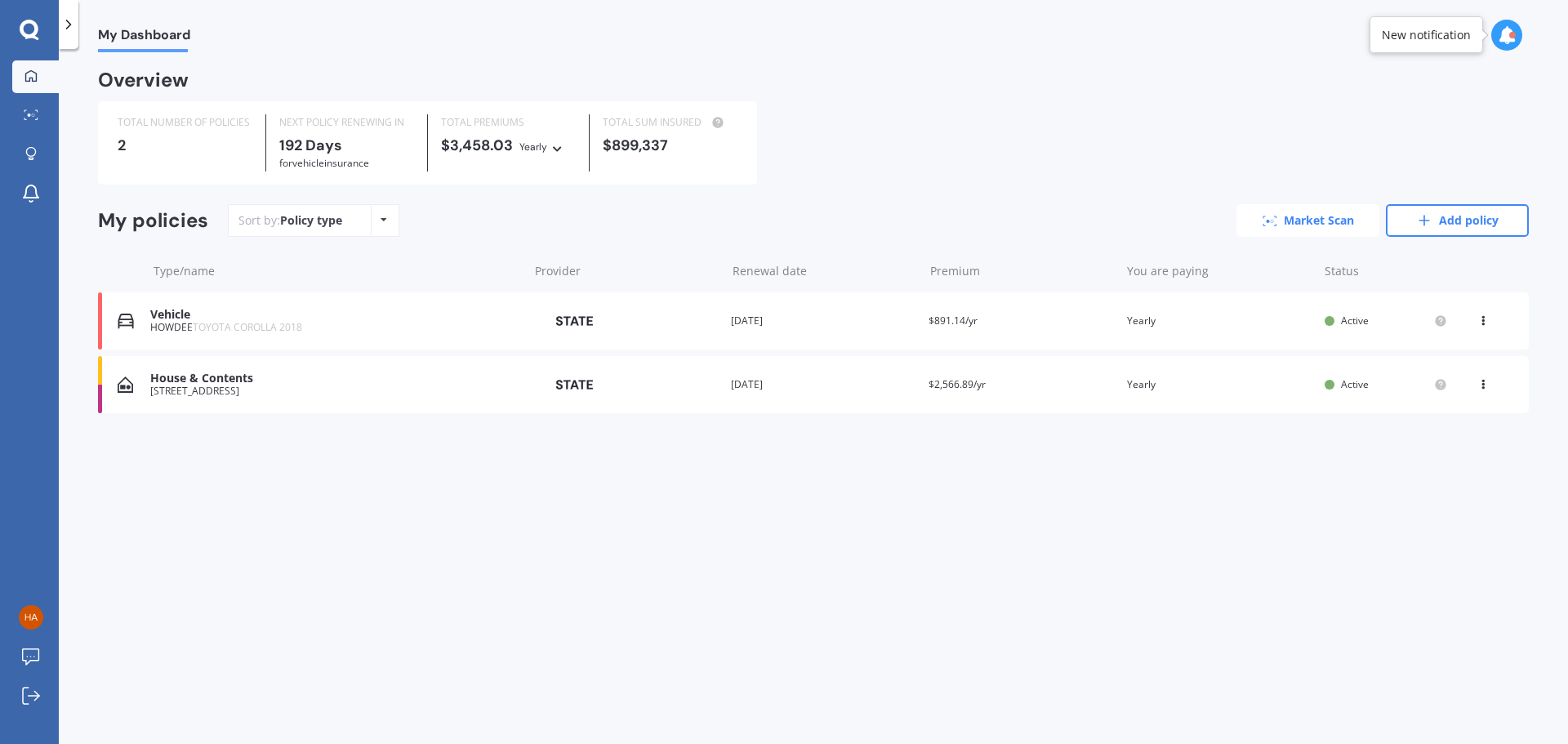
click at [1325, 214] on link "Market Scan" at bounding box center [1307, 221] width 143 height 33
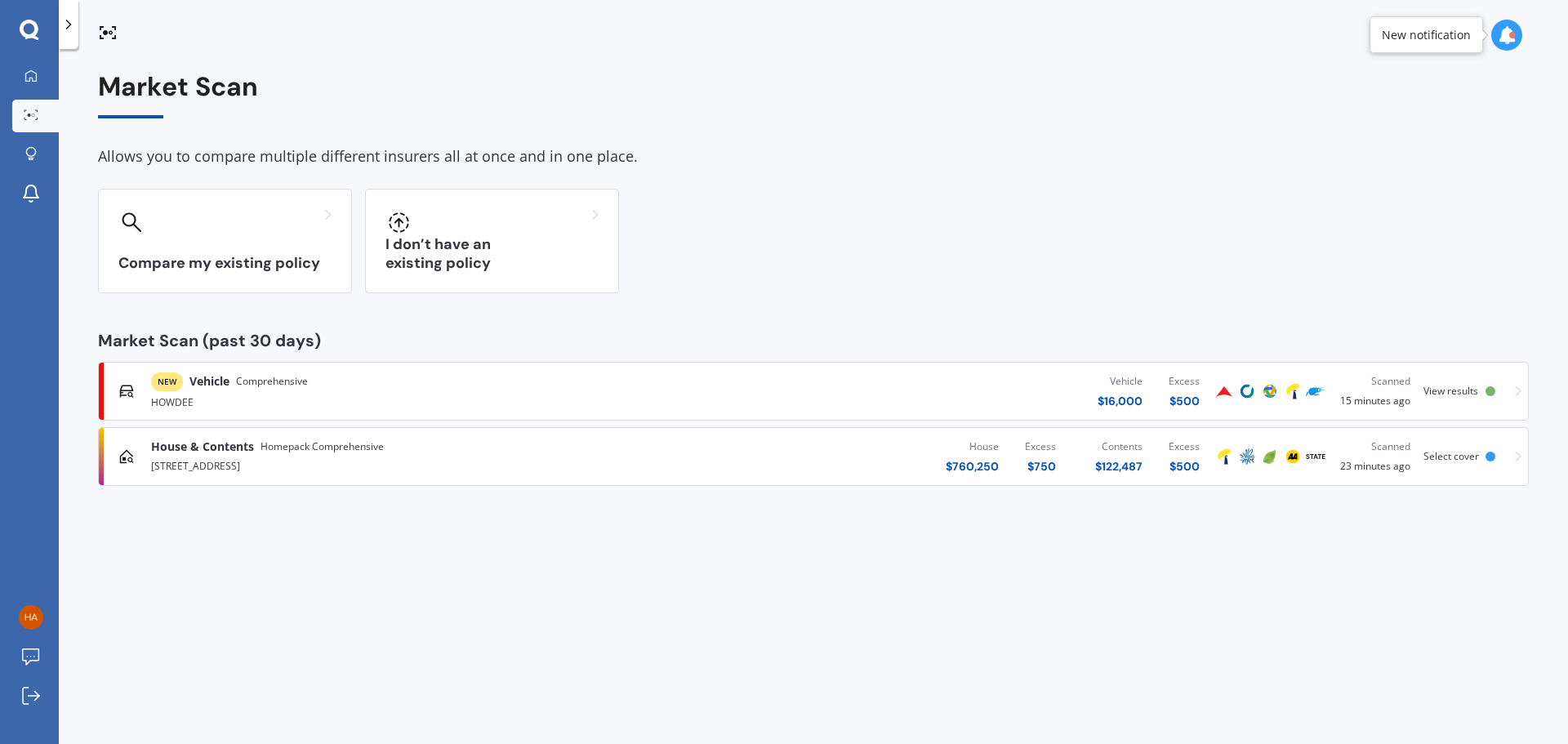
click at [1460, 392] on span "View results" at bounding box center [1450, 390] width 55 height 14
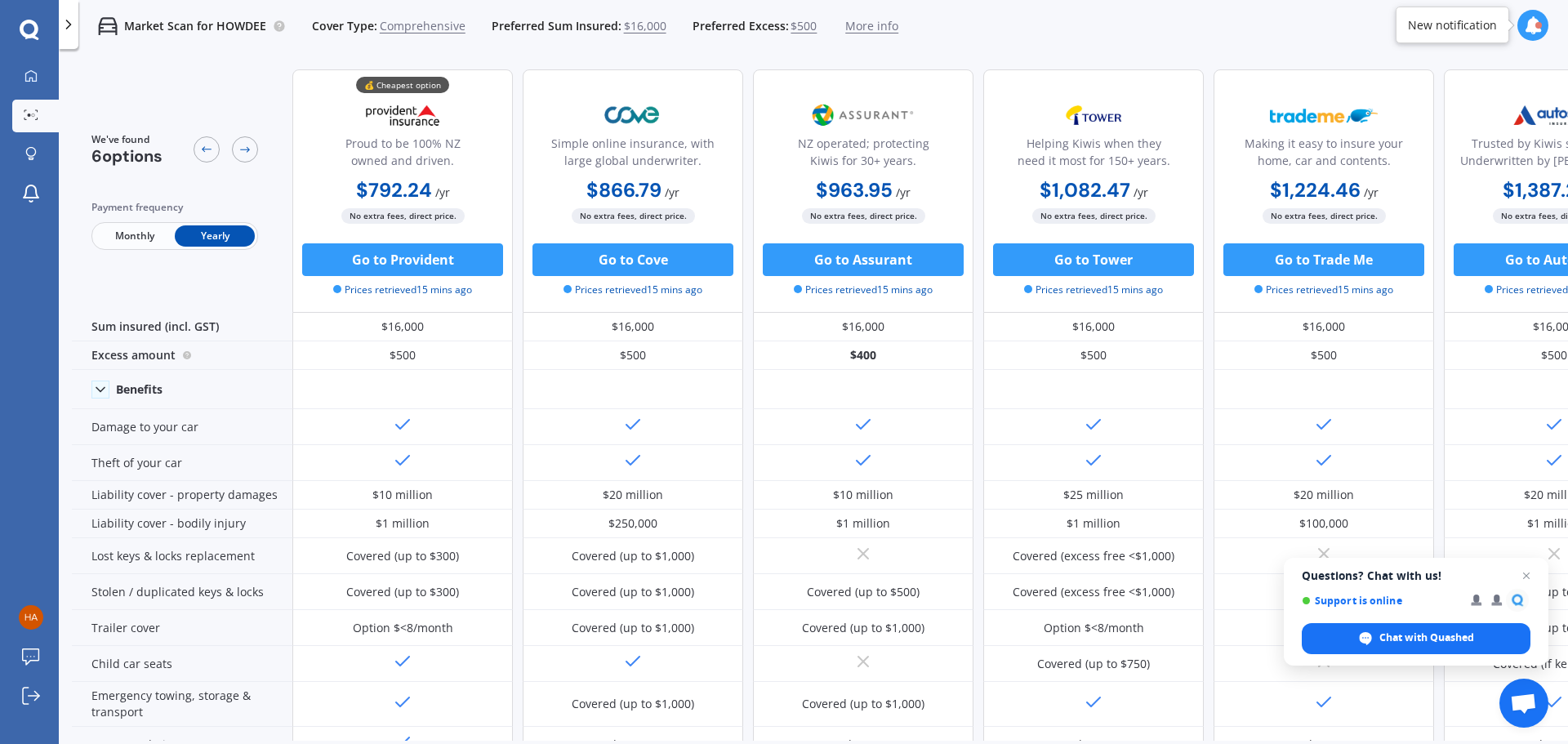
click at [122, 237] on span "Monthly" at bounding box center [134, 235] width 80 height 22
click at [227, 230] on span "Yearly" at bounding box center [215, 235] width 80 height 22
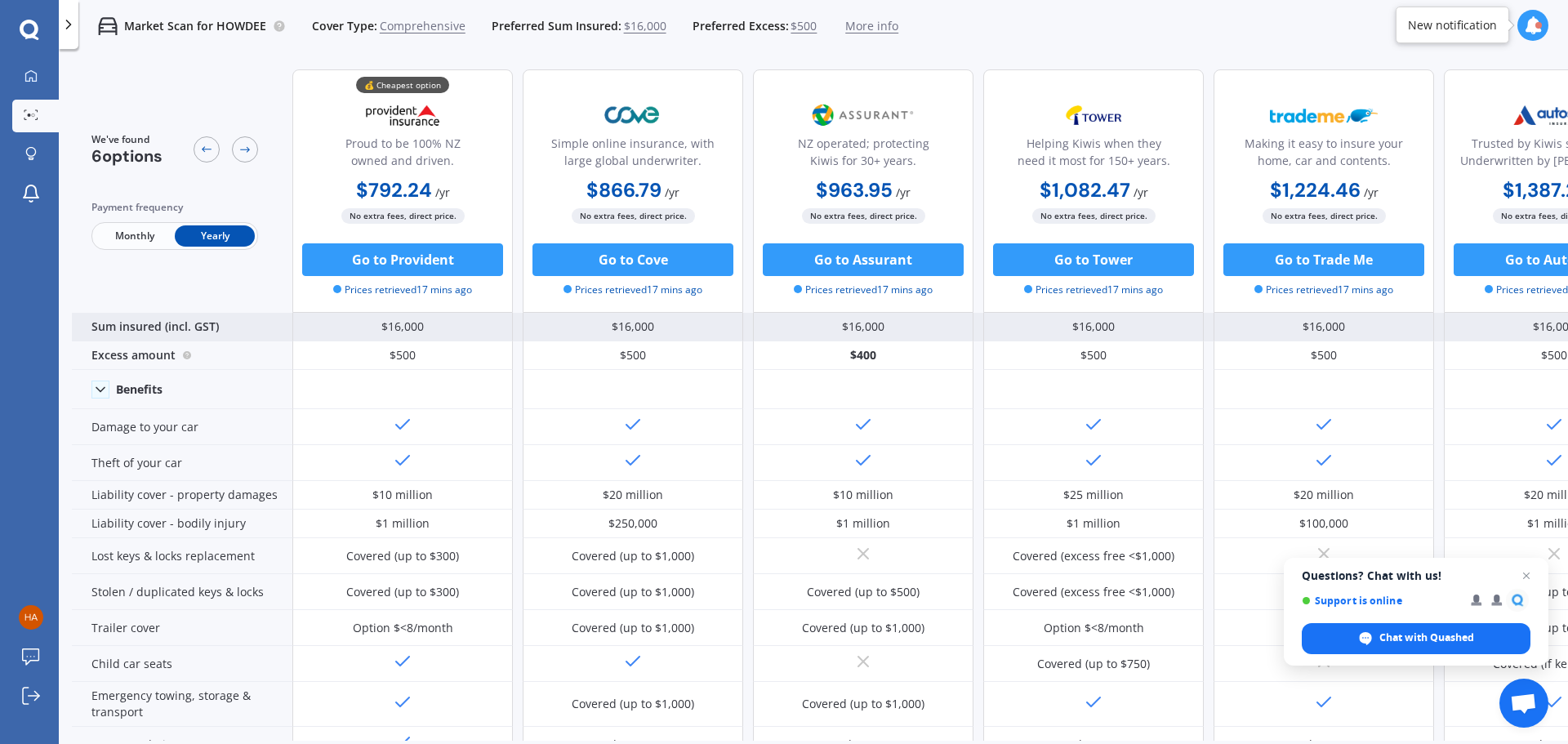
click at [157, 325] on div "Sum insured (incl. GST)" at bounding box center [182, 326] width 221 height 29
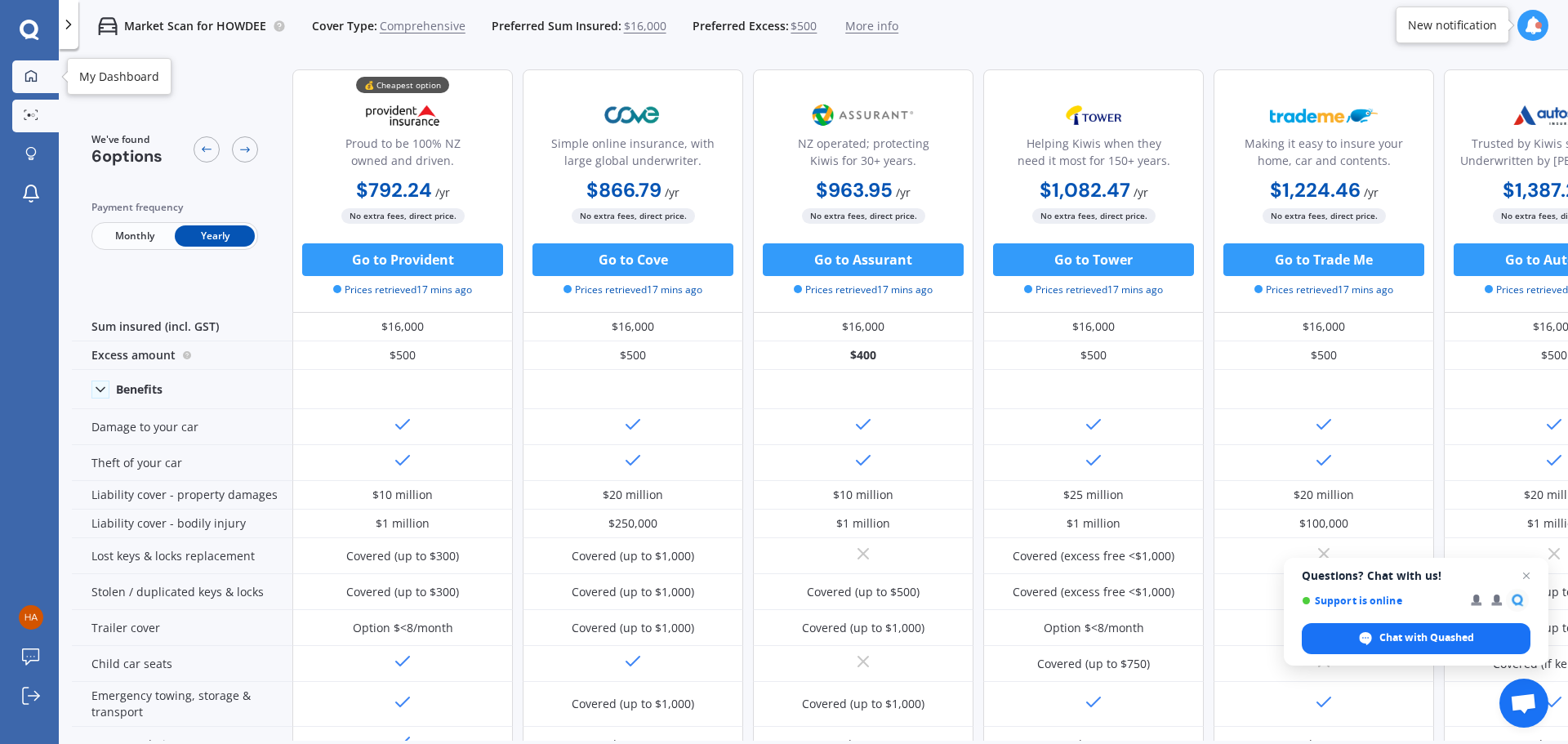
click at [29, 77] on icon at bounding box center [30, 75] width 13 height 13
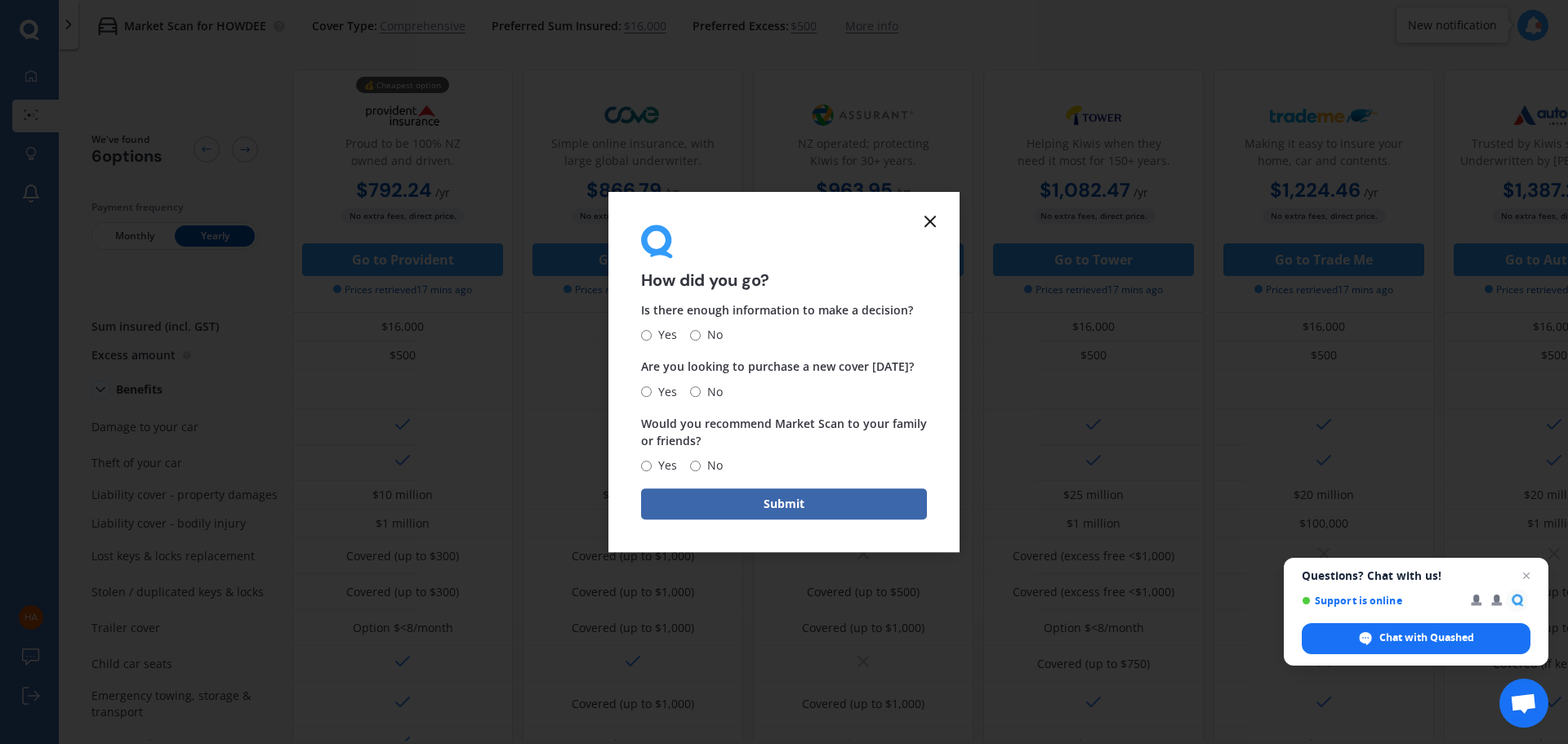
click at [931, 220] on line at bounding box center [929, 221] width 10 height 10
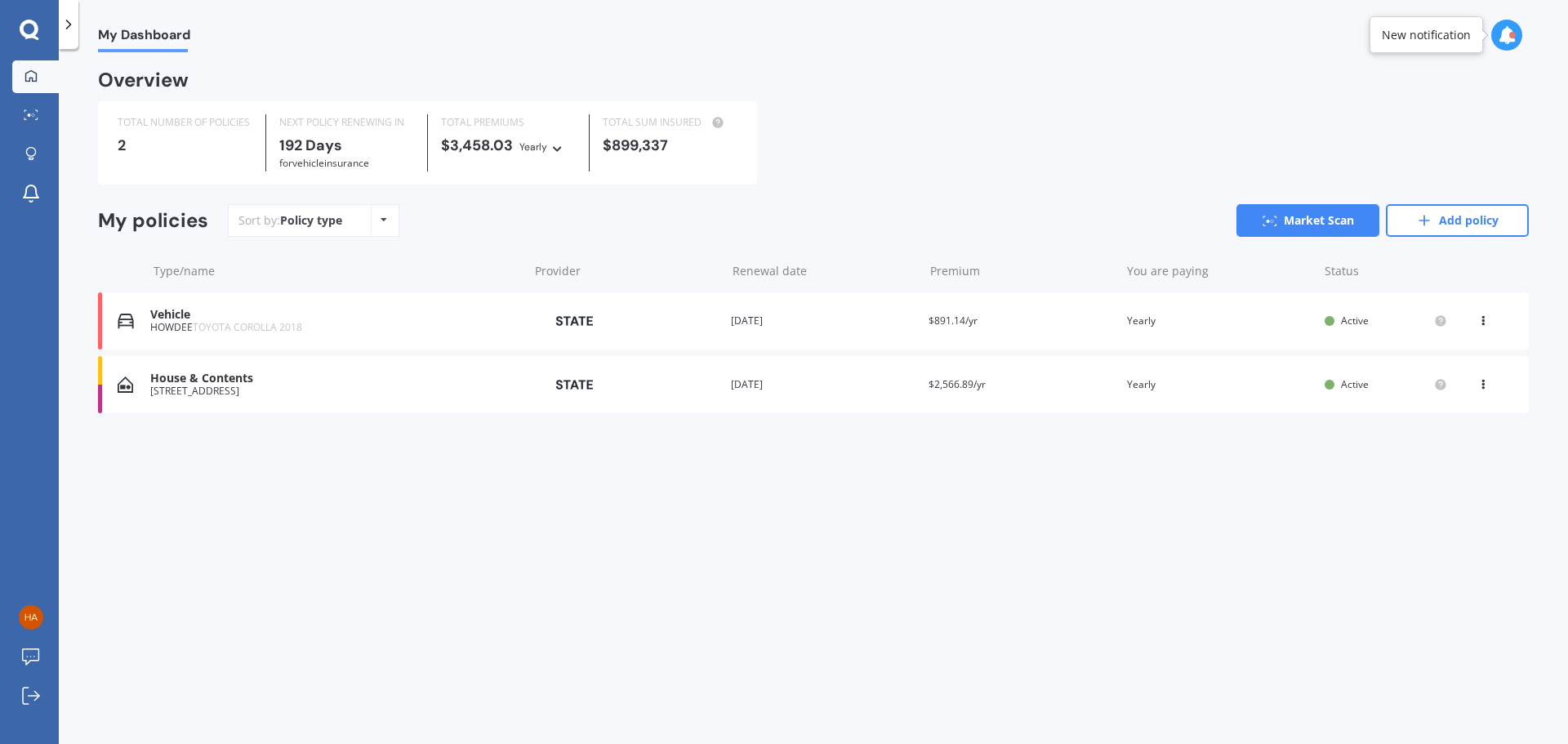
click at [1347, 384] on span "Active" at bounding box center [1354, 384] width 28 height 14
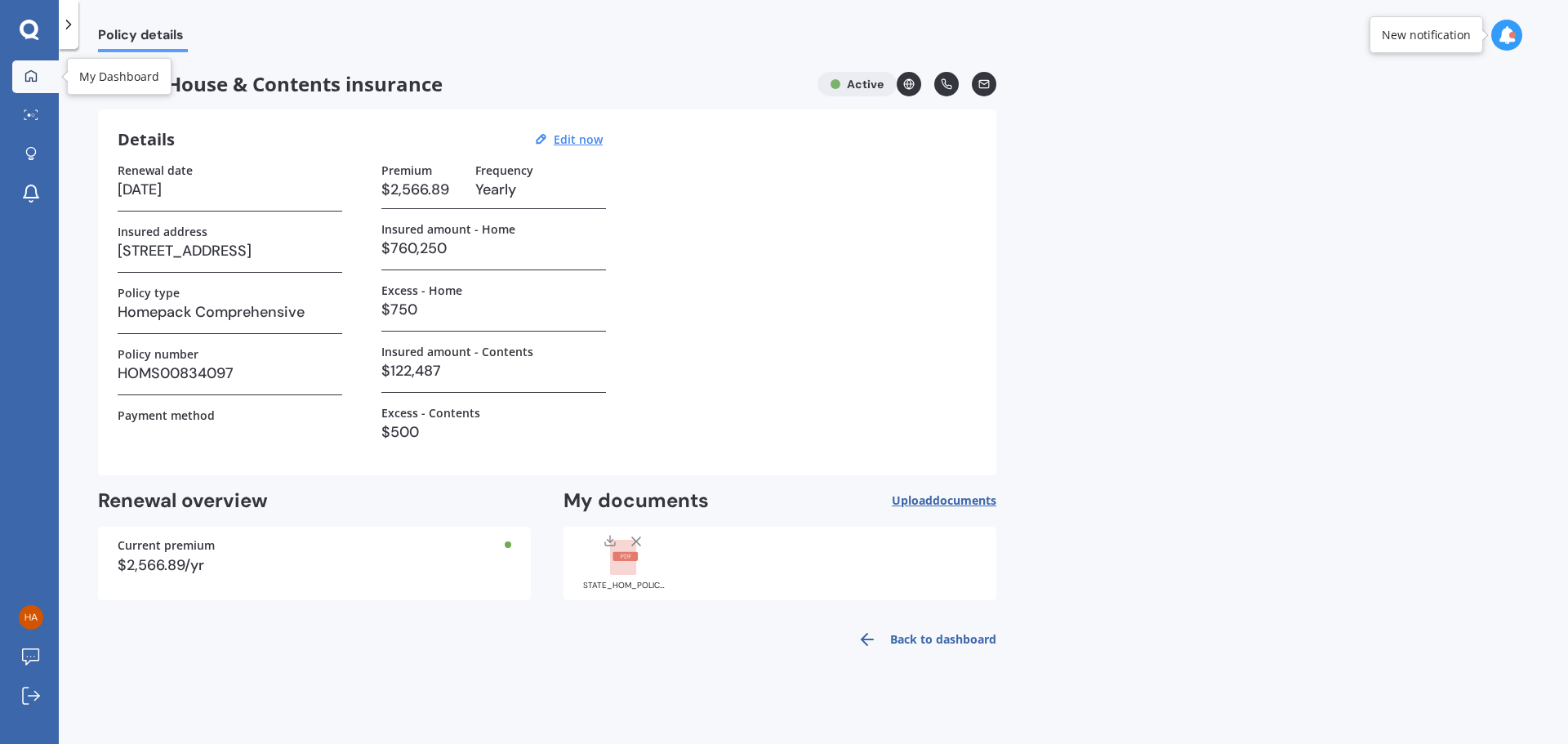
click at [31, 78] on icon at bounding box center [30, 74] width 11 height 11
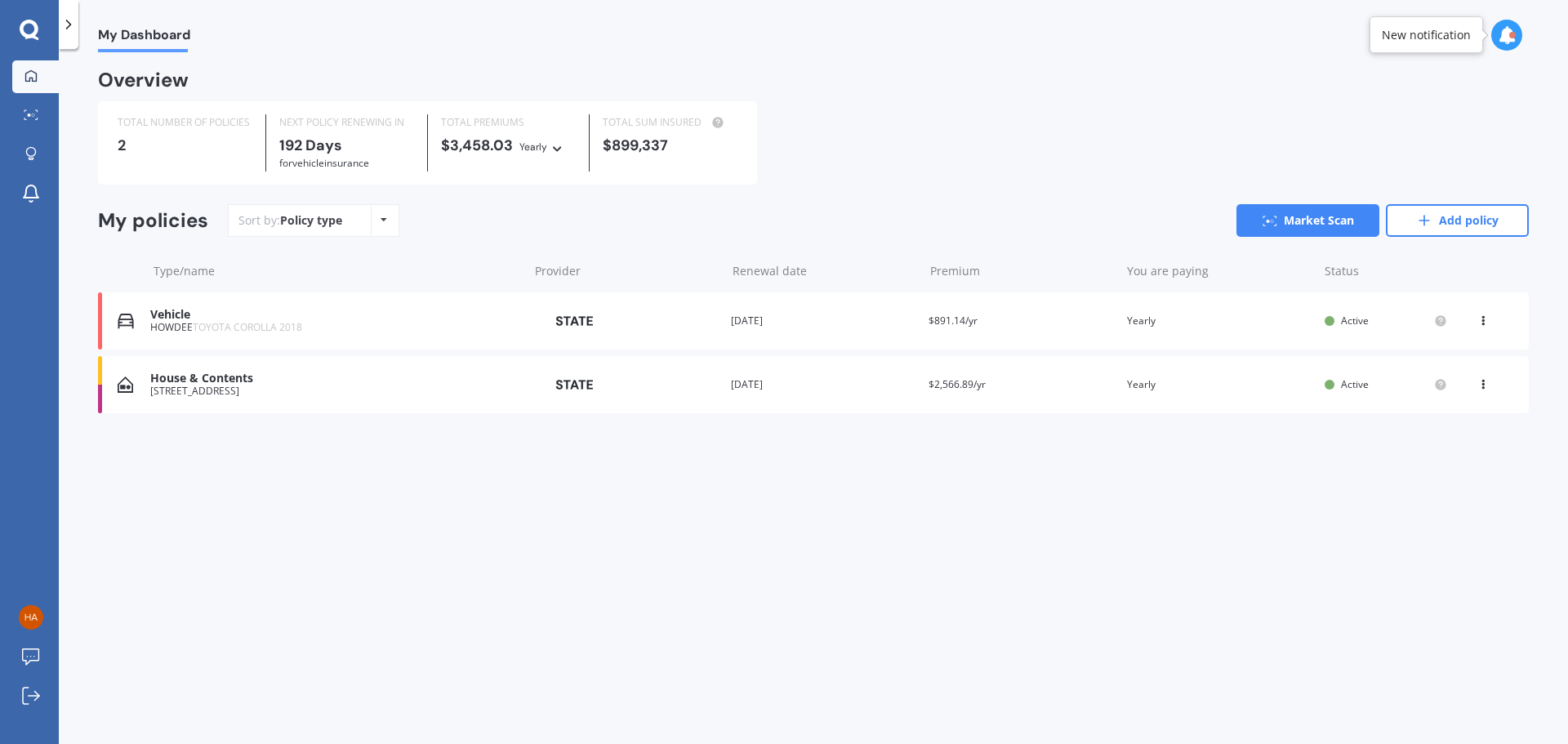
click at [1484, 322] on icon at bounding box center [1482, 317] width 11 height 10
click at [1438, 491] on div "My Dashboard Overview TOTAL NUMBER OF POLICIES 2 NEXT POLICY RENEWING [DATE] fo…" at bounding box center [813, 399] width 1509 height 695
click at [1486, 322] on icon at bounding box center [1482, 317] width 11 height 10
click at [1438, 351] on div "View policy" at bounding box center [1447, 352] width 162 height 33
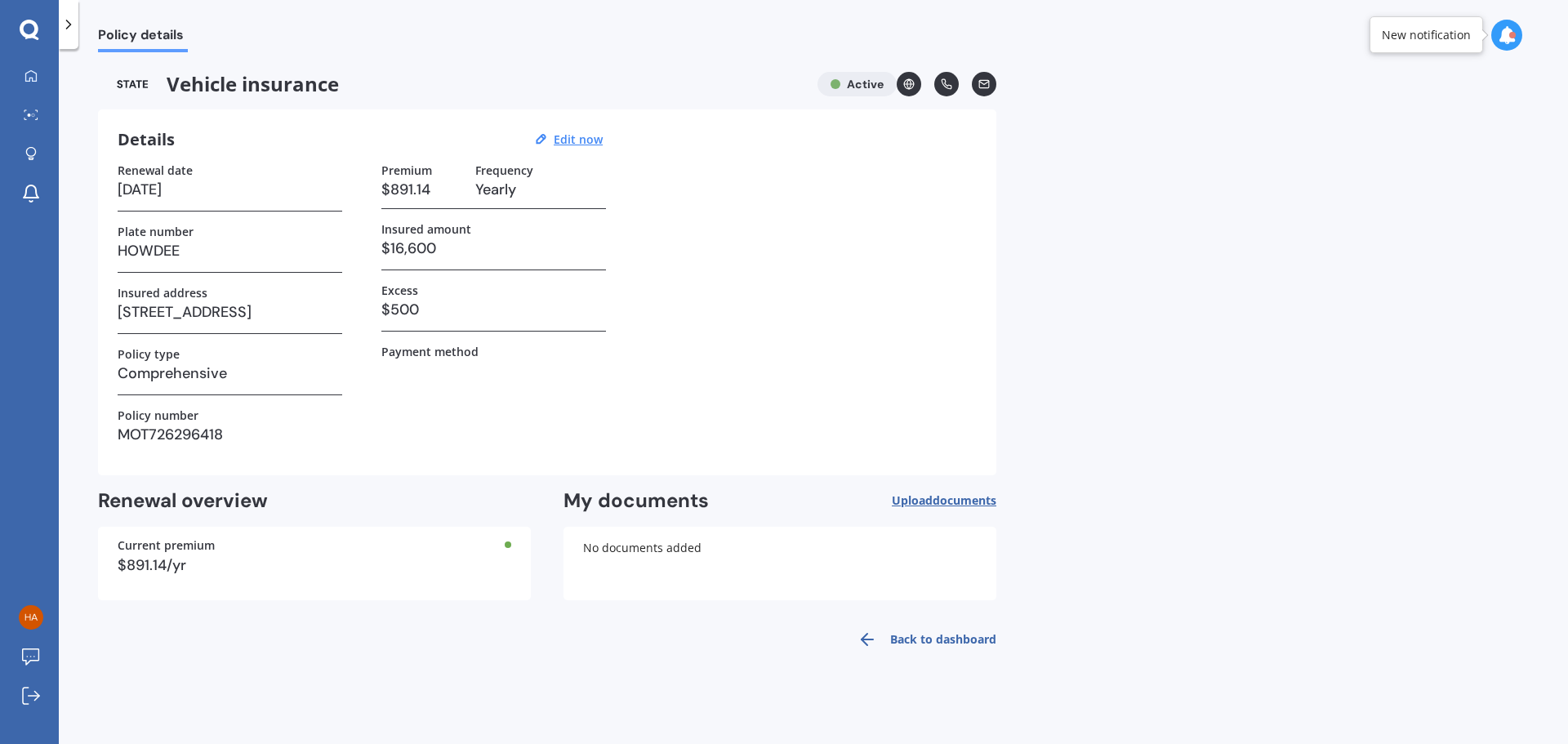
click at [942, 639] on link "Back to dashboard" at bounding box center [922, 638] width 149 height 39
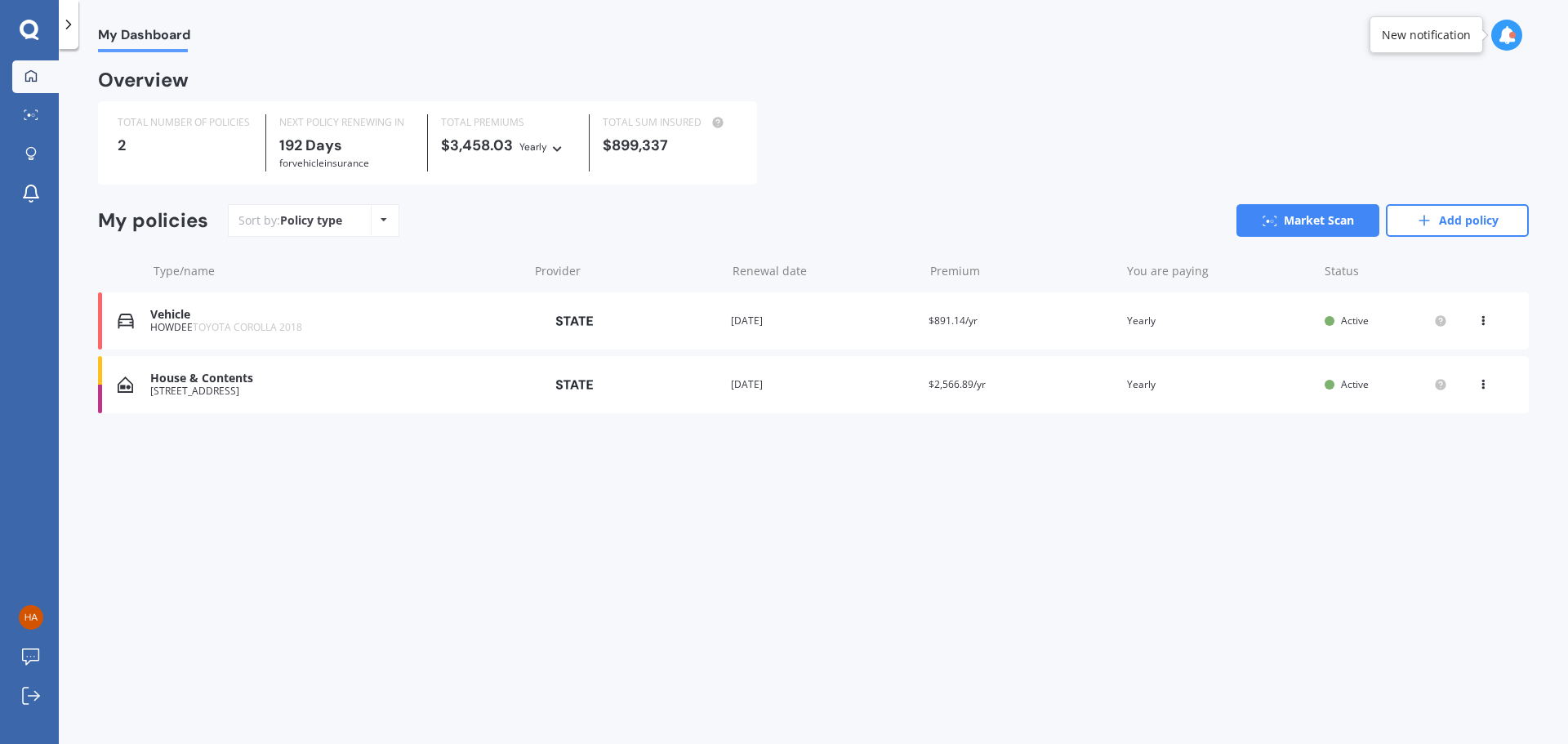
click at [170, 319] on div "Vehicle" at bounding box center [335, 315] width 370 height 14
